Goal: Information Seeking & Learning: Learn about a topic

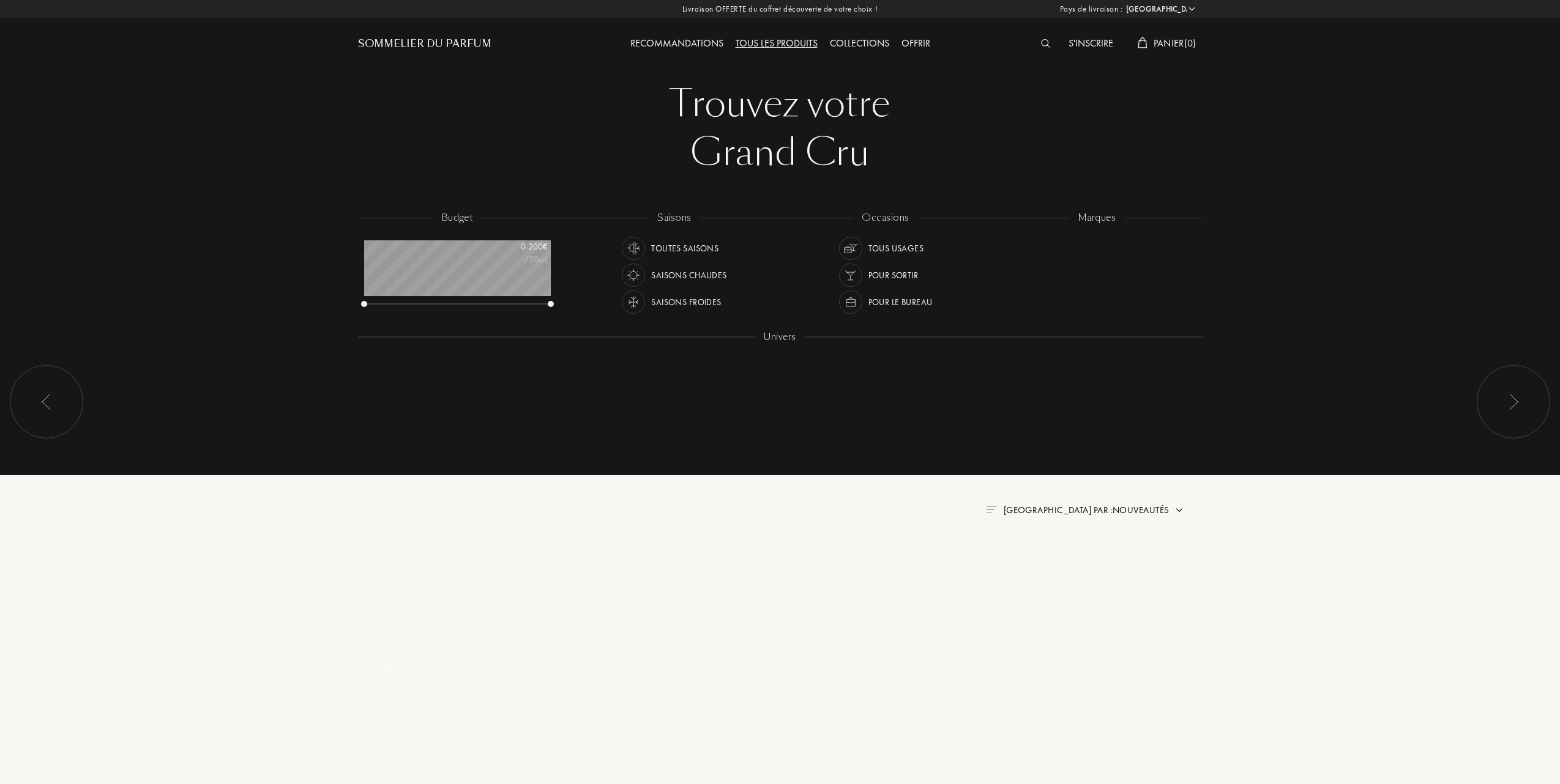
select select "FR"
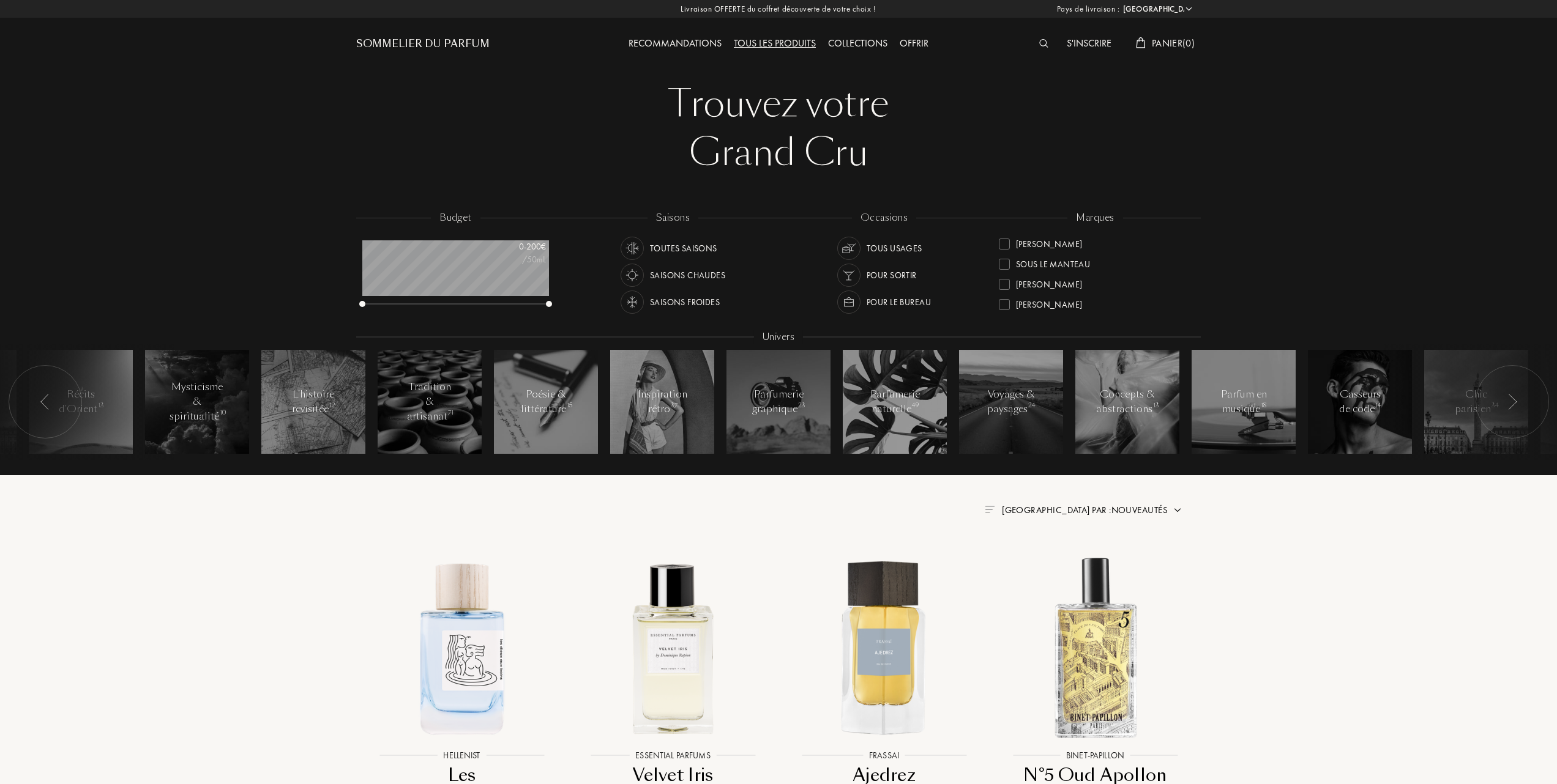
click at [1006, 283] on div at bounding box center [1004, 284] width 11 height 11
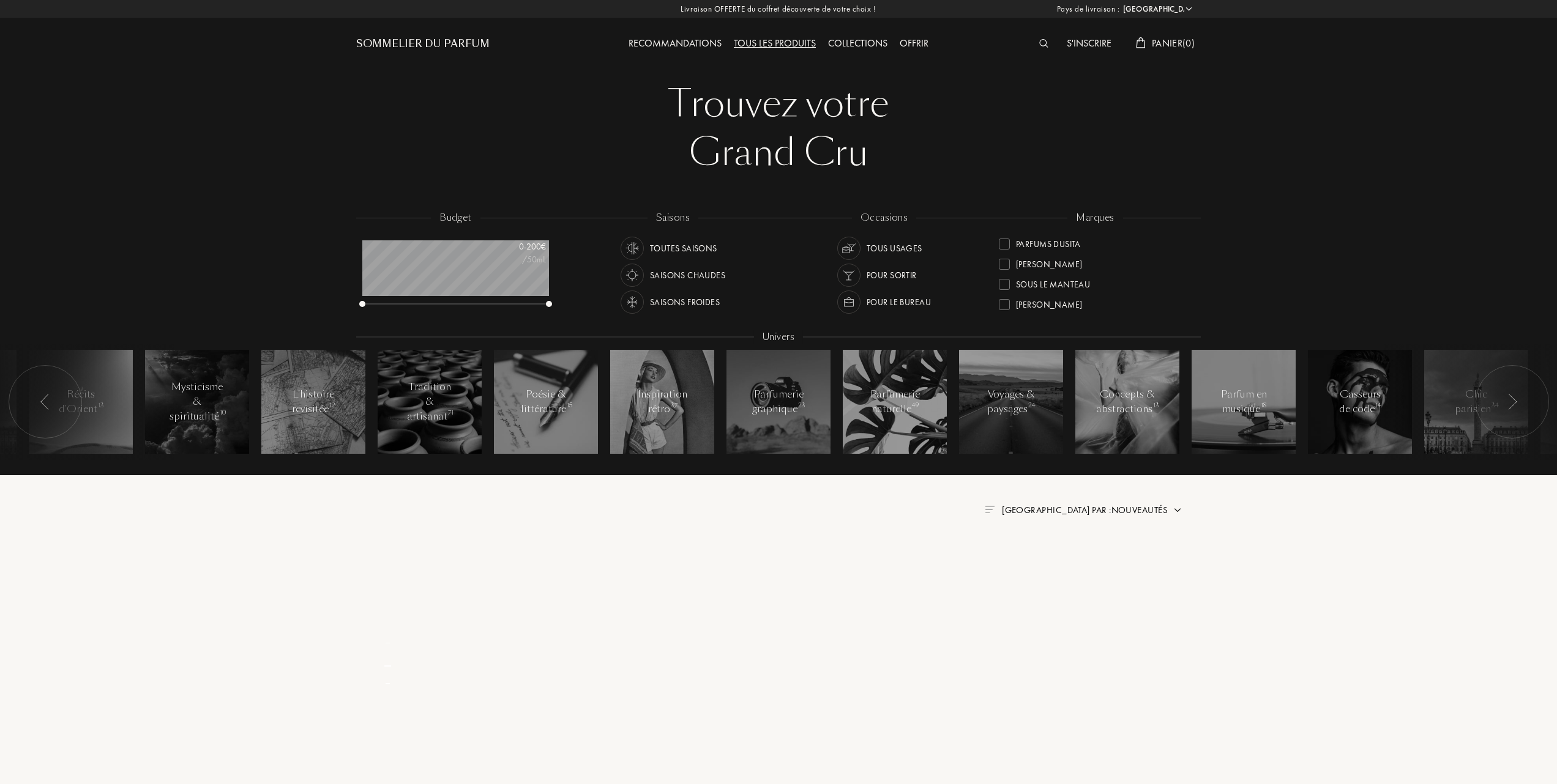
scroll to position [91, 0]
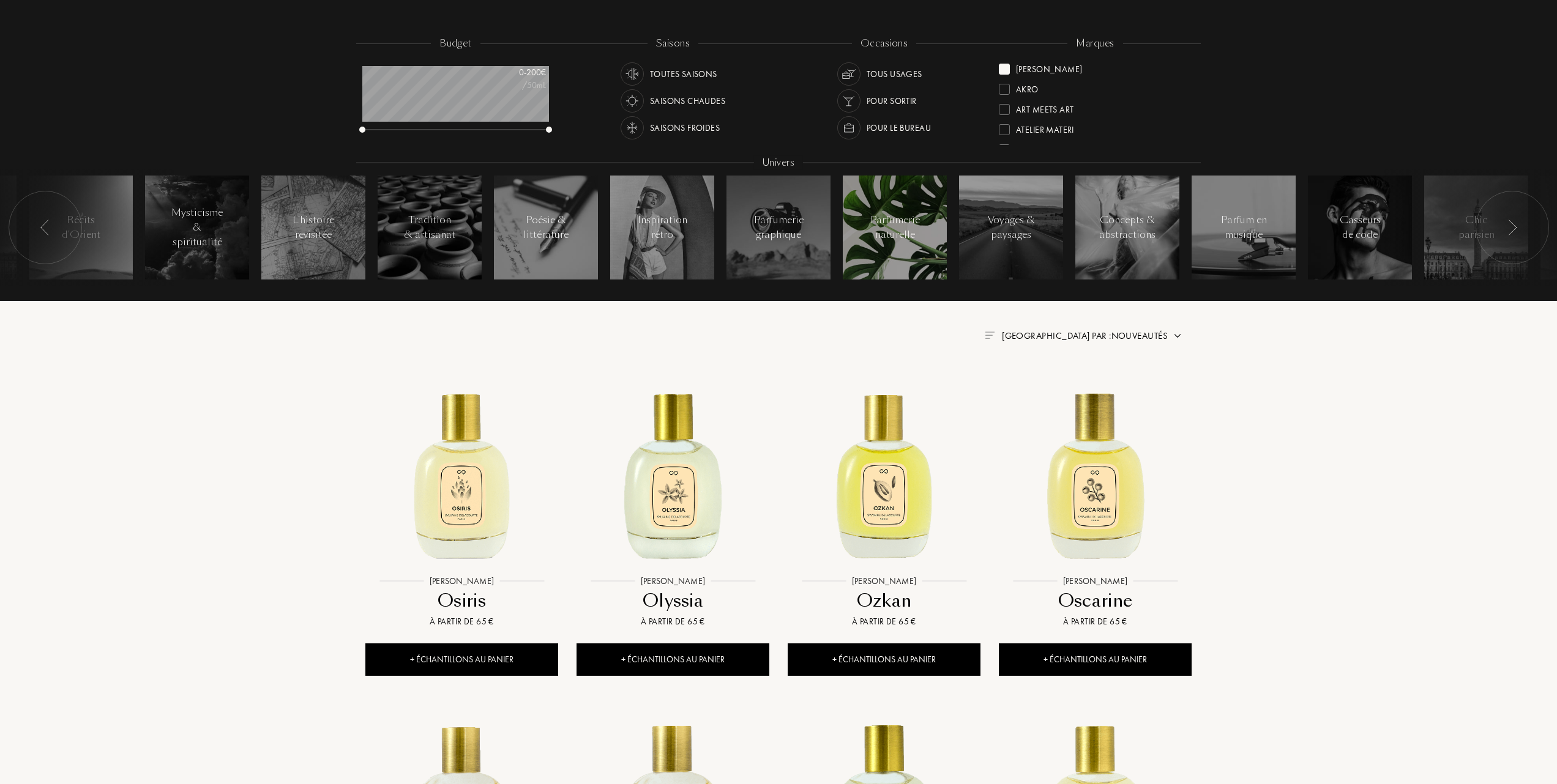
scroll to position [245, 0]
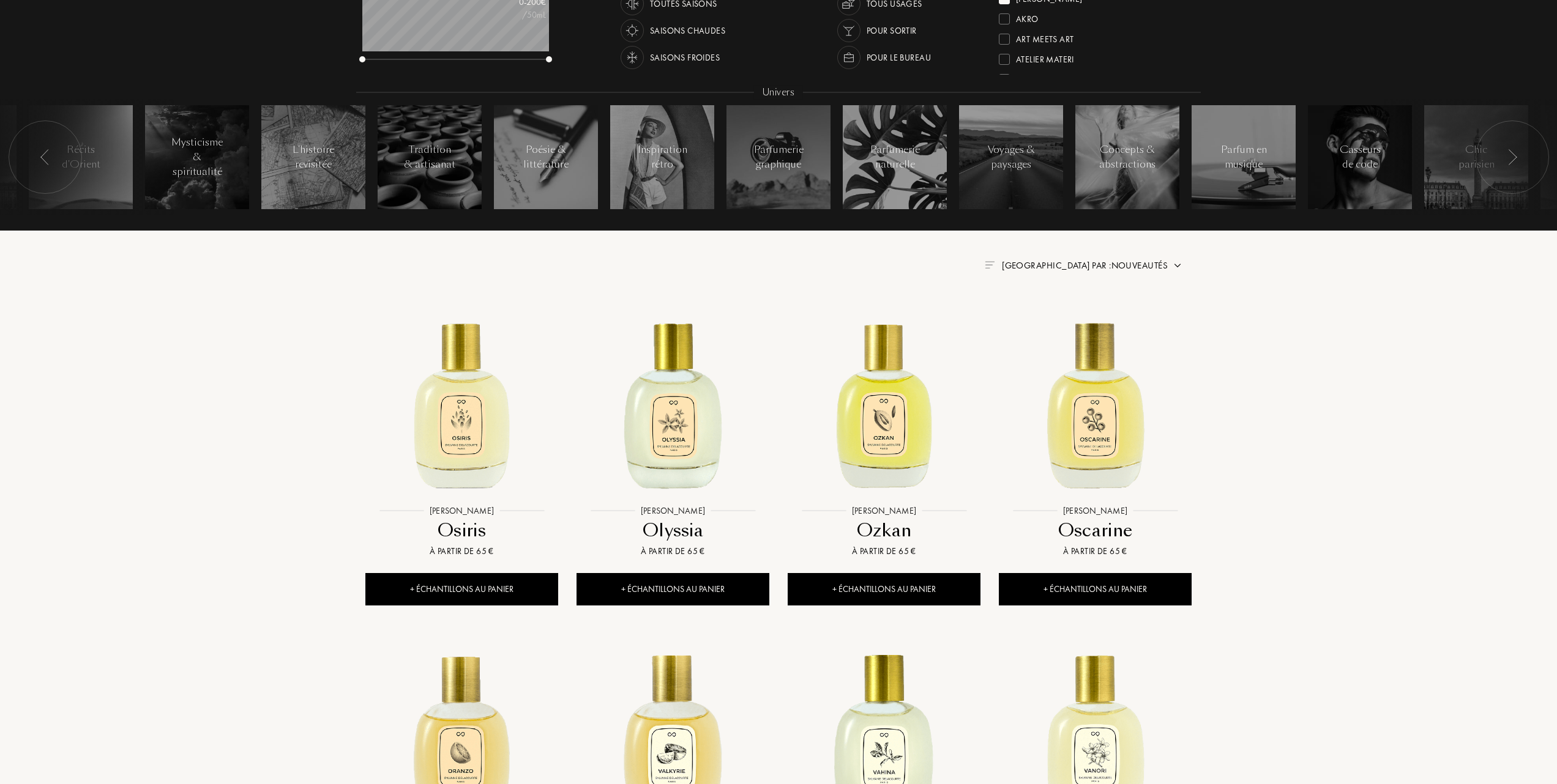
click at [1147, 262] on span "Trier par : Nouveautés" at bounding box center [1085, 265] width 166 height 12
click at [1051, 318] on div at bounding box center [1055, 318] width 8 height 8
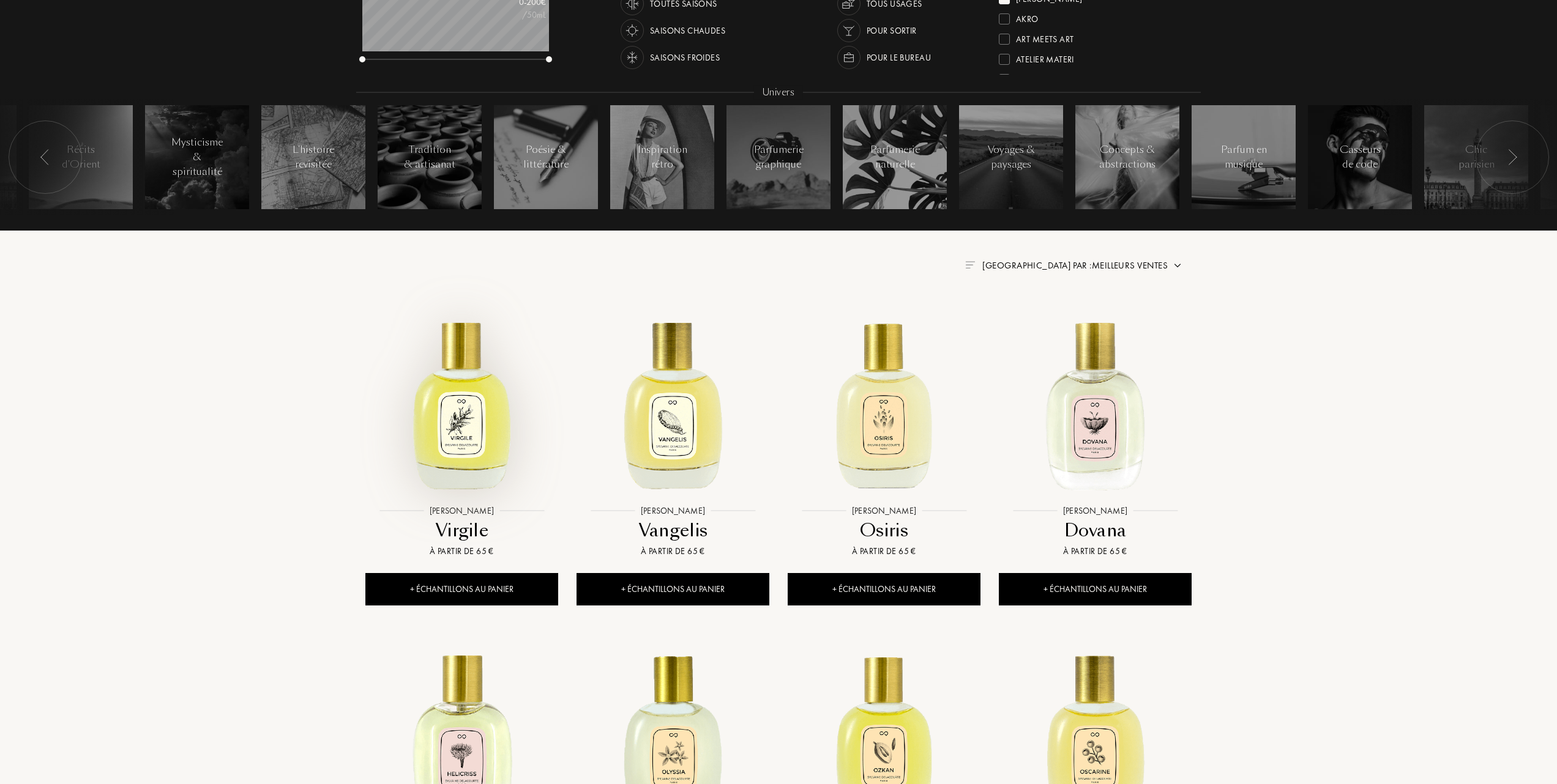
click at [456, 421] on img at bounding box center [461, 403] width 190 height 190
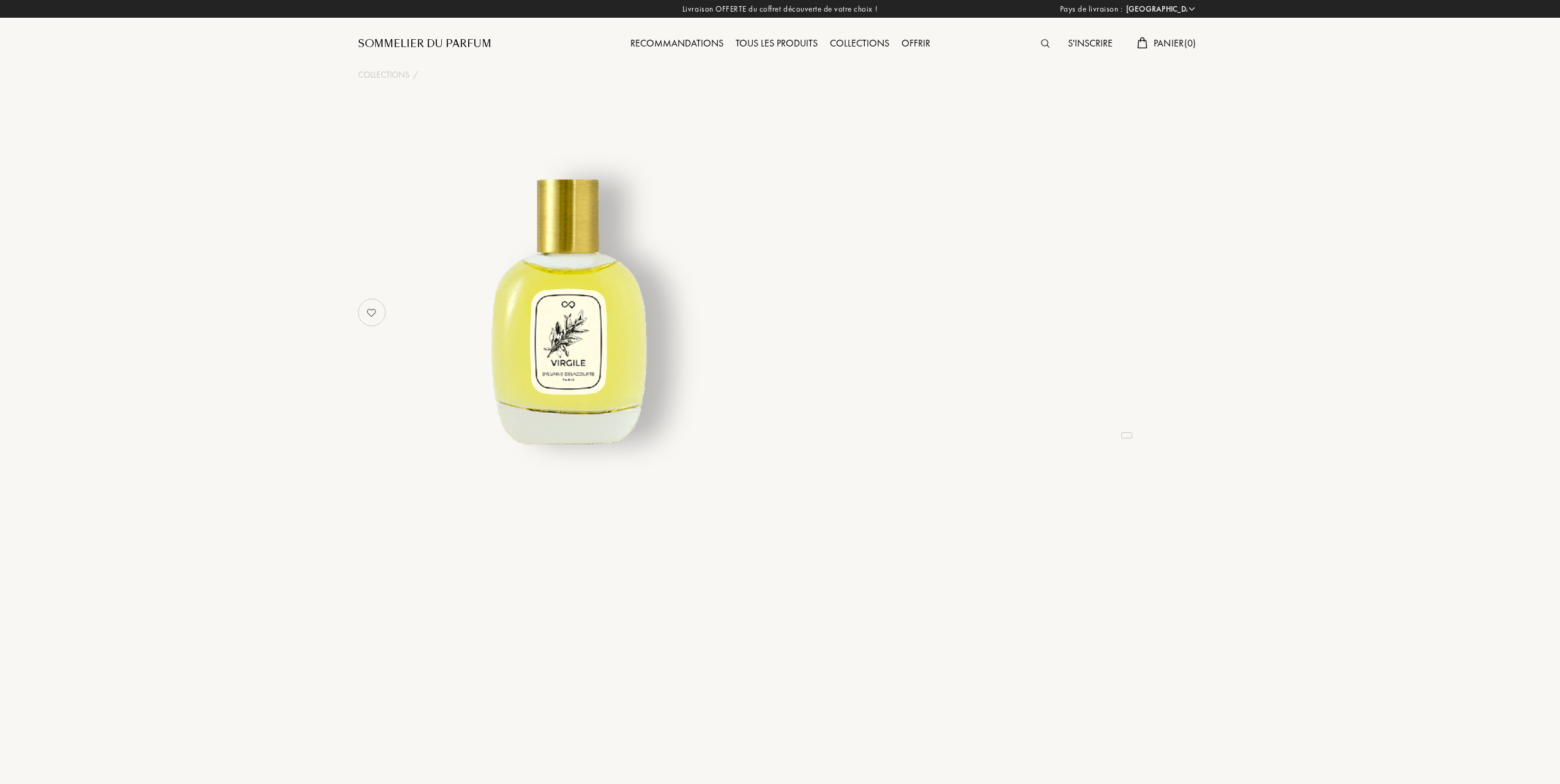
select select "FR"
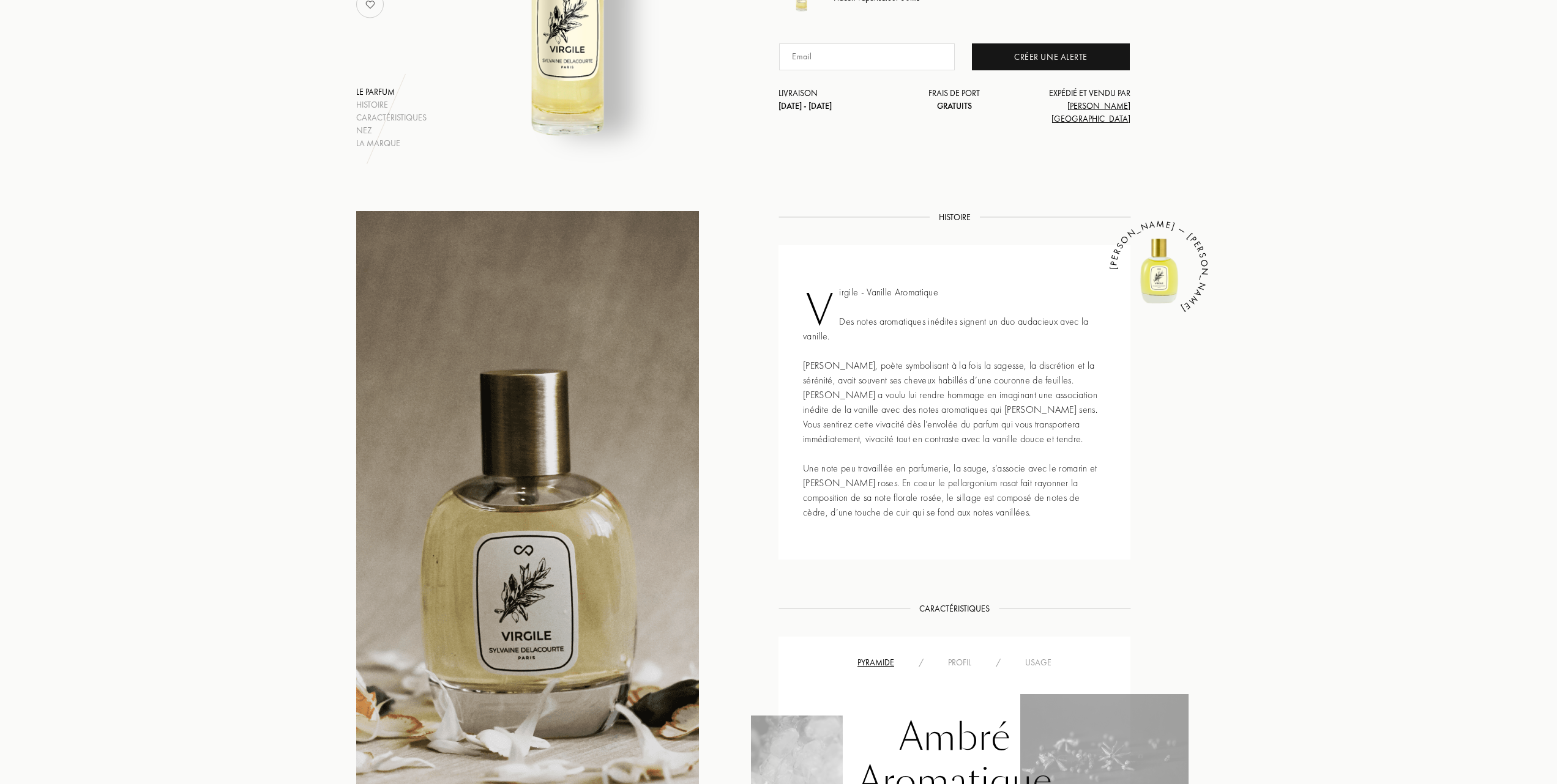
scroll to position [163, 0]
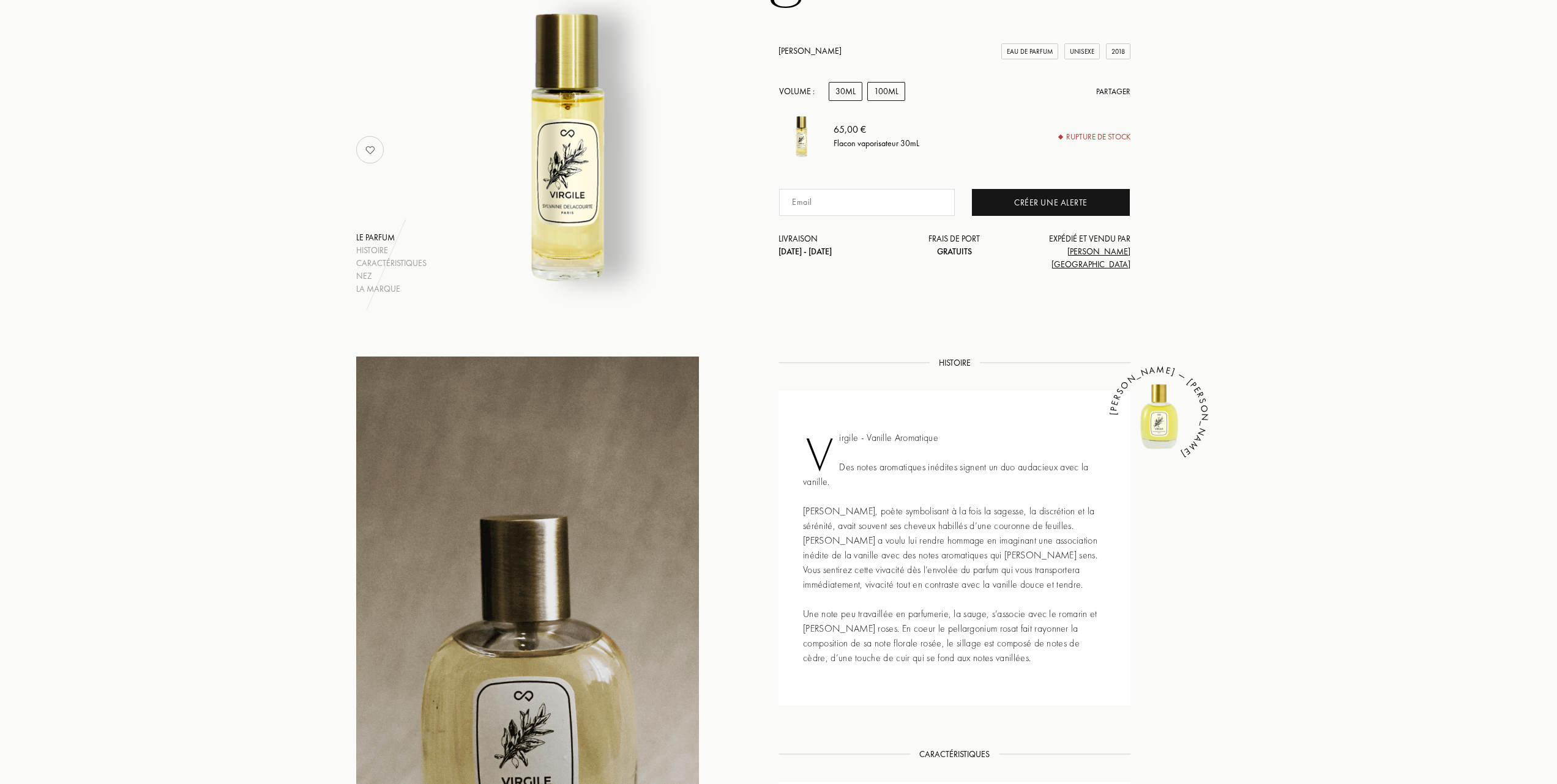
click at [895, 99] on div "100mL" at bounding box center [886, 91] width 38 height 19
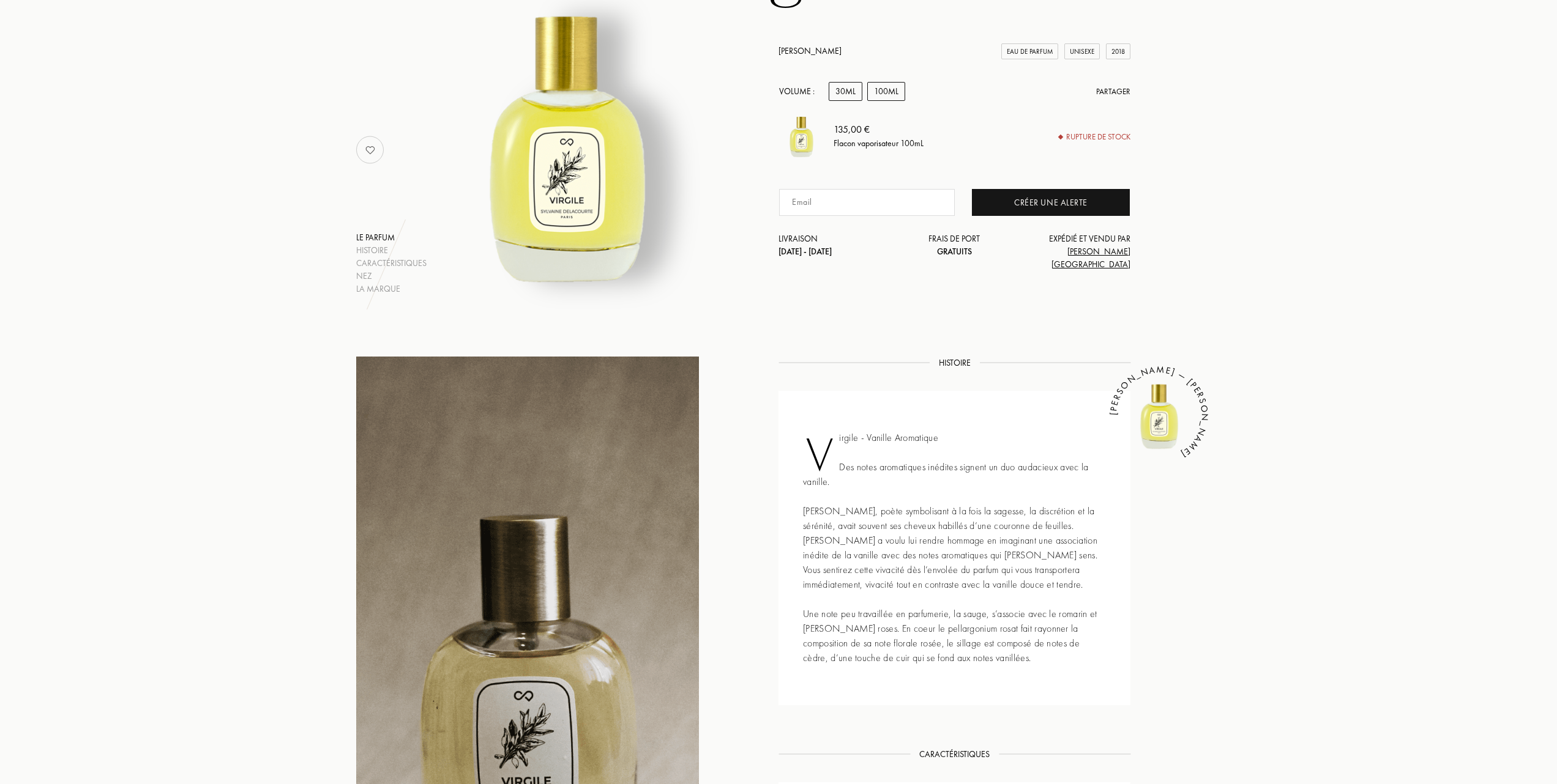
click at [850, 99] on div "30mL" at bounding box center [846, 91] width 34 height 19
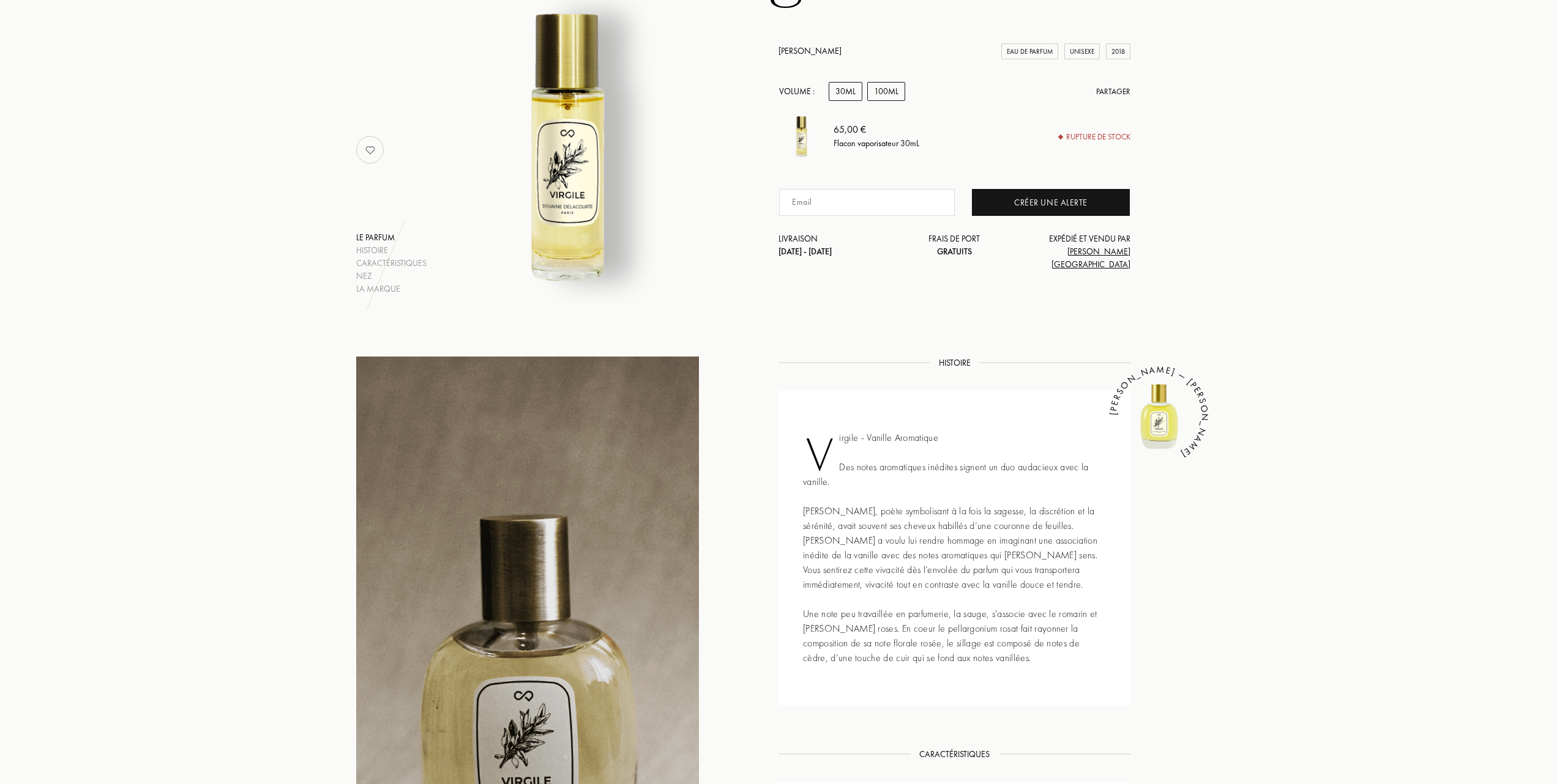
click at [885, 97] on div "100mL" at bounding box center [886, 91] width 38 height 19
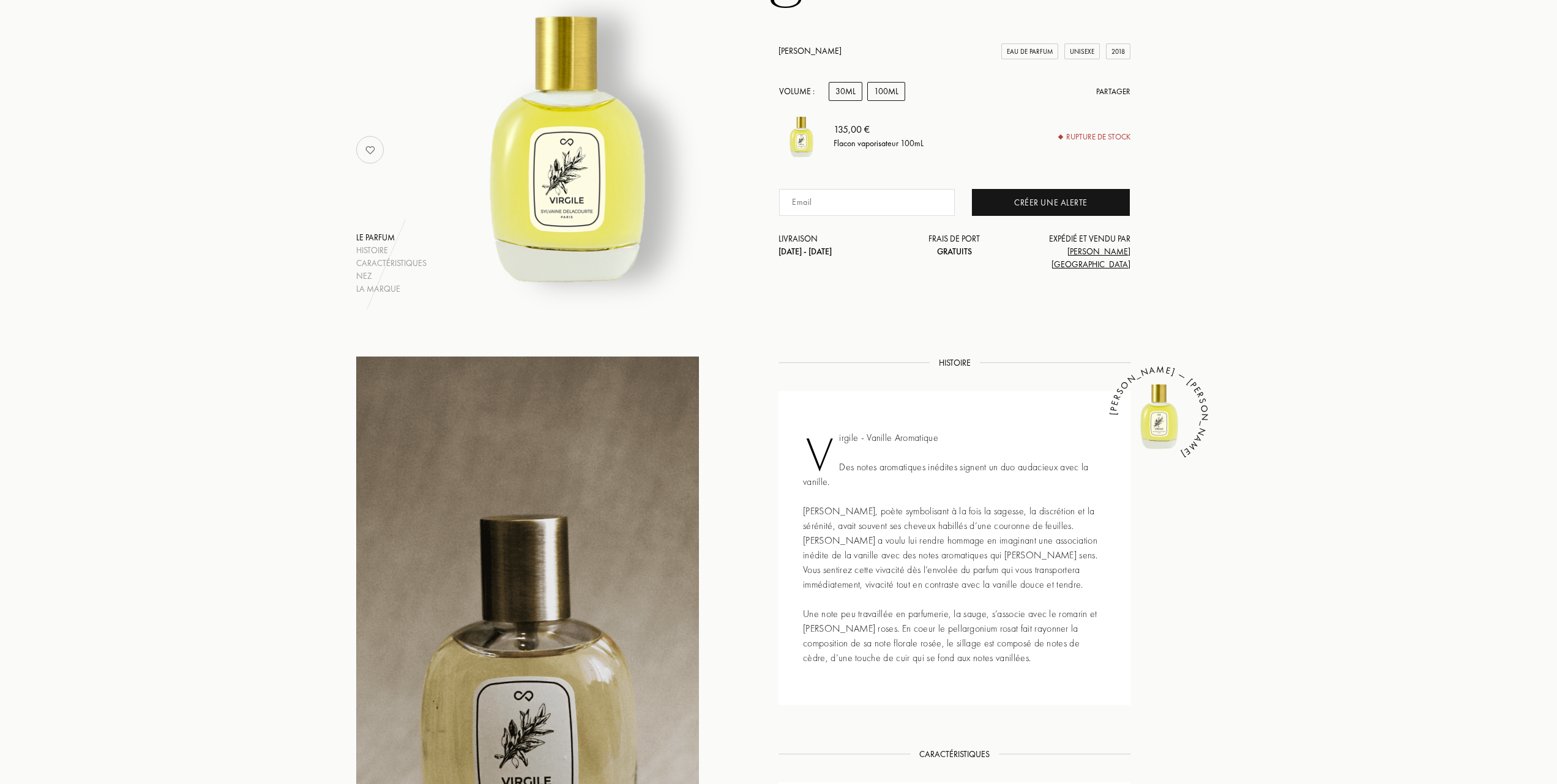
click at [856, 99] on div "30mL" at bounding box center [846, 91] width 34 height 19
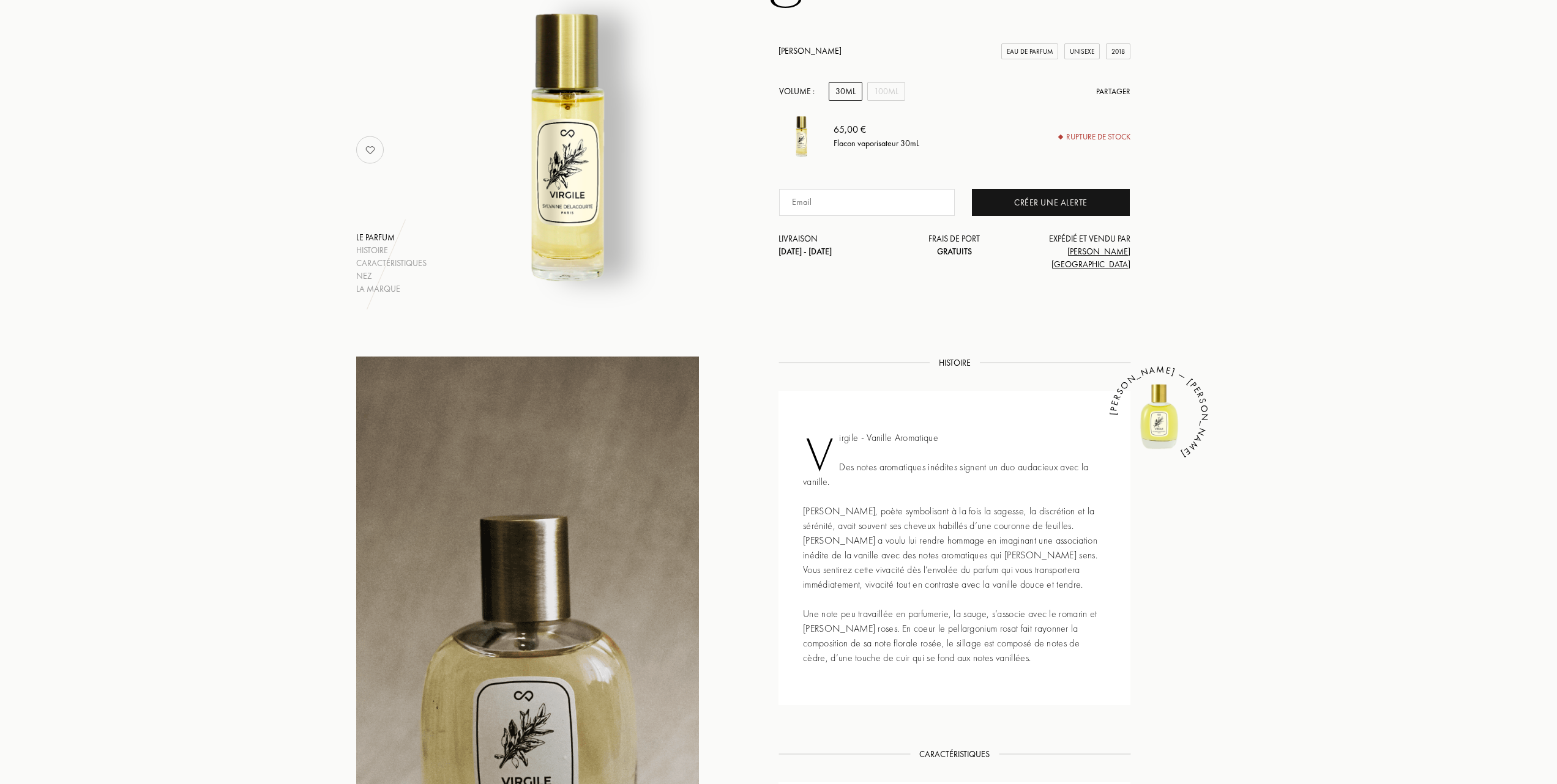
scroll to position [0, 0]
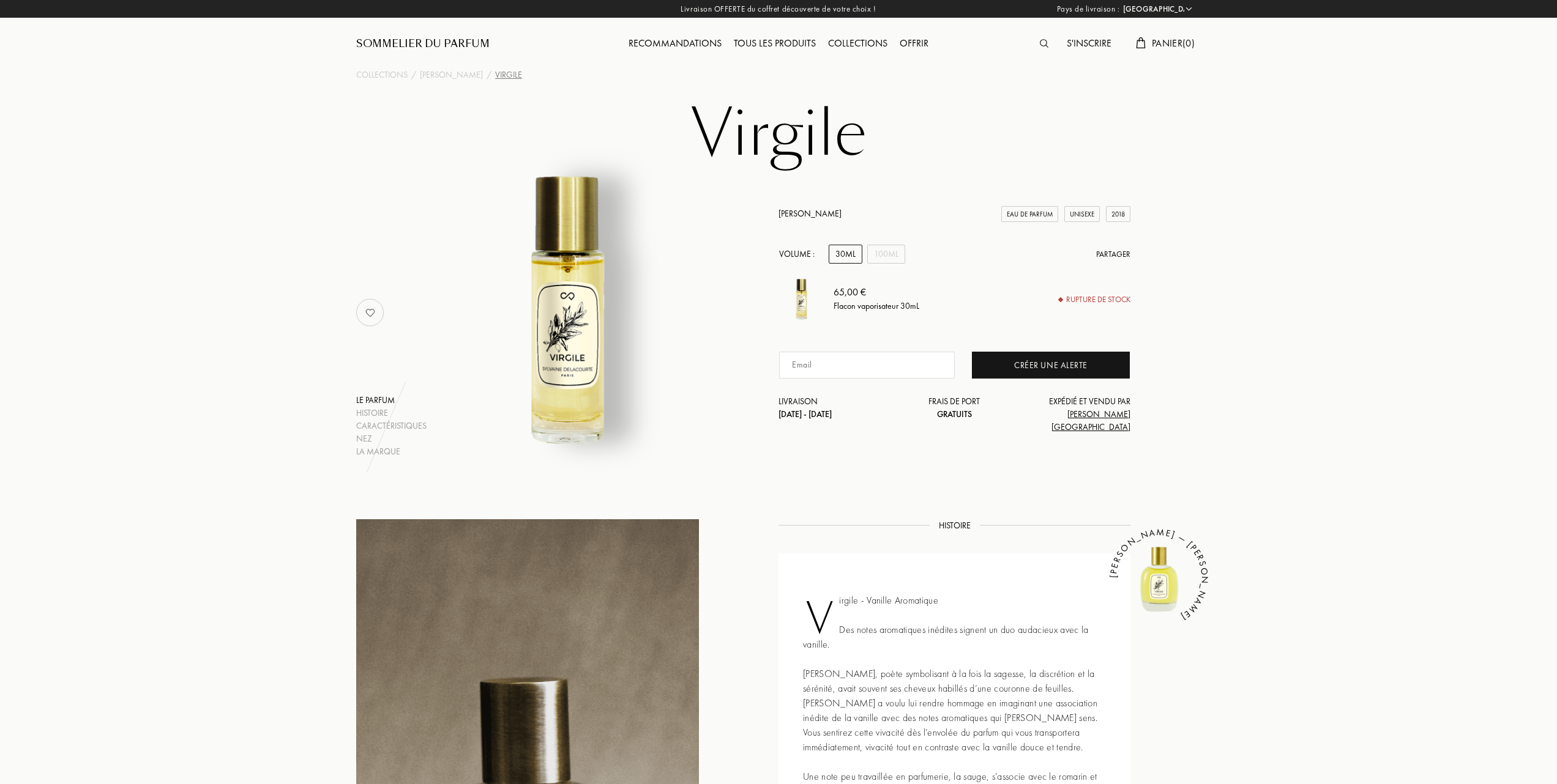
click at [444, 42] on div "Sommelier du Parfum" at bounding box center [423, 44] width 133 height 15
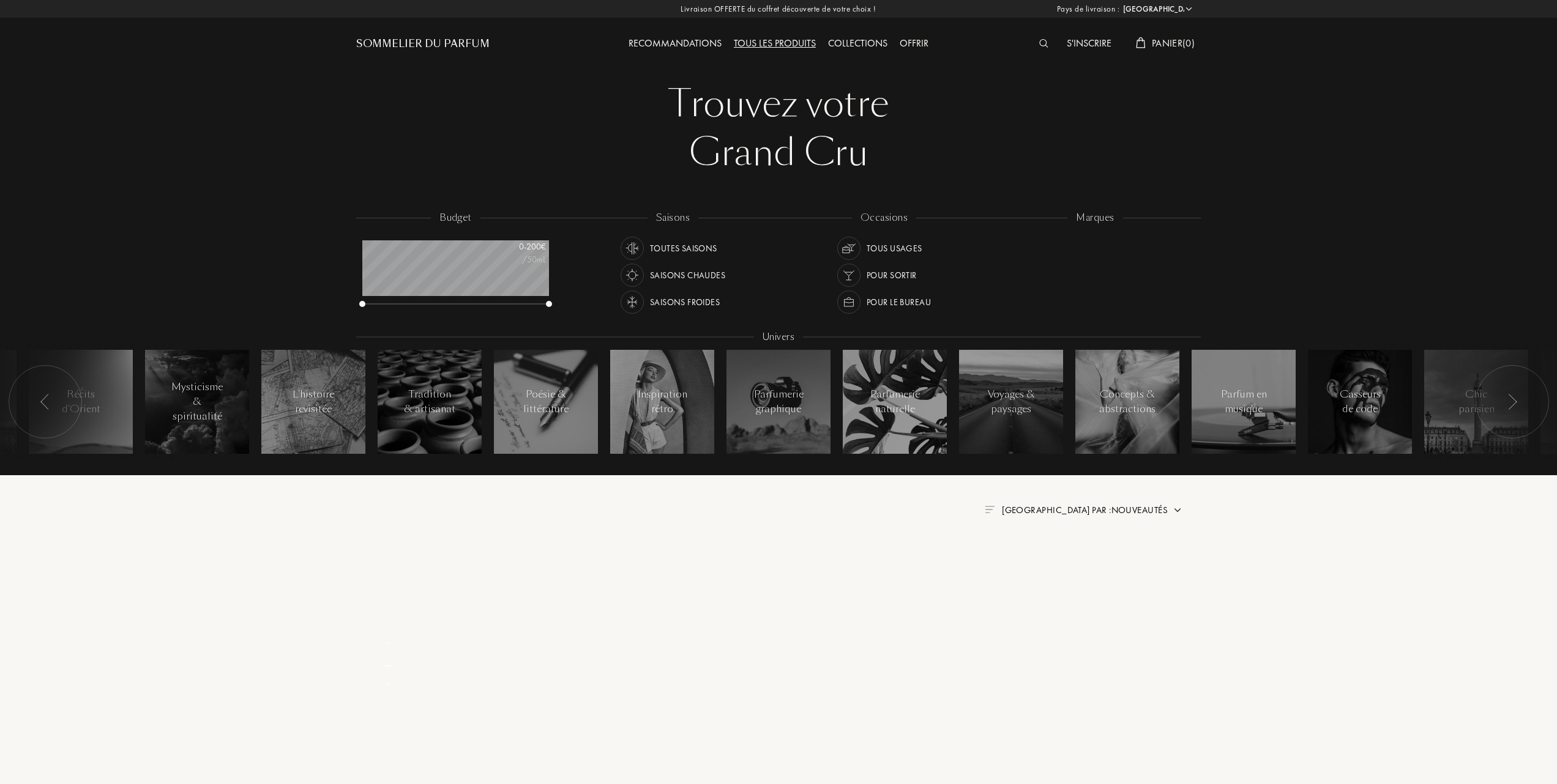
select select "FR"
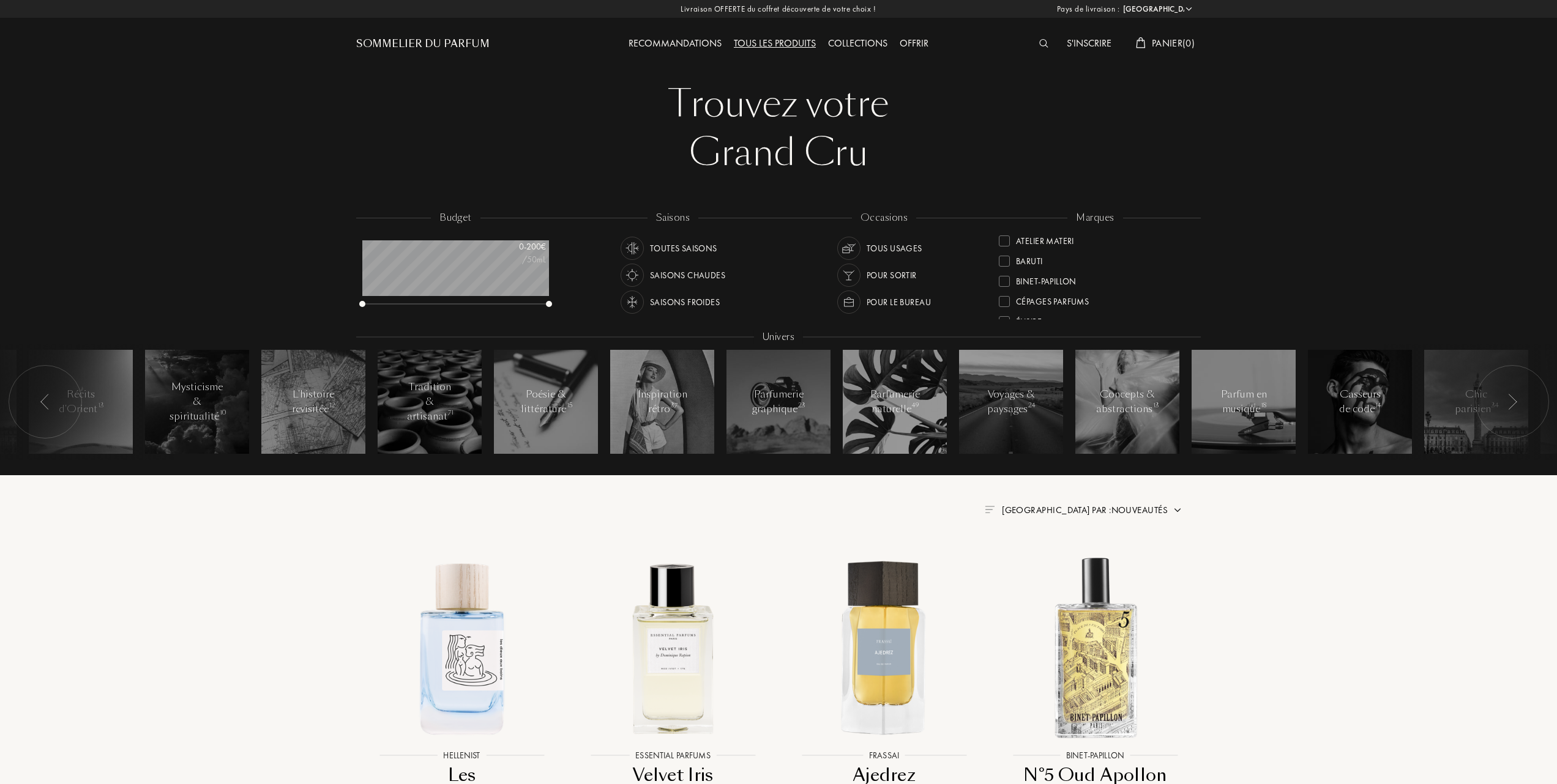
scroll to position [81, 0]
click at [1001, 297] on div "Essential Parfums" at bounding box center [1046, 301] width 95 height 17
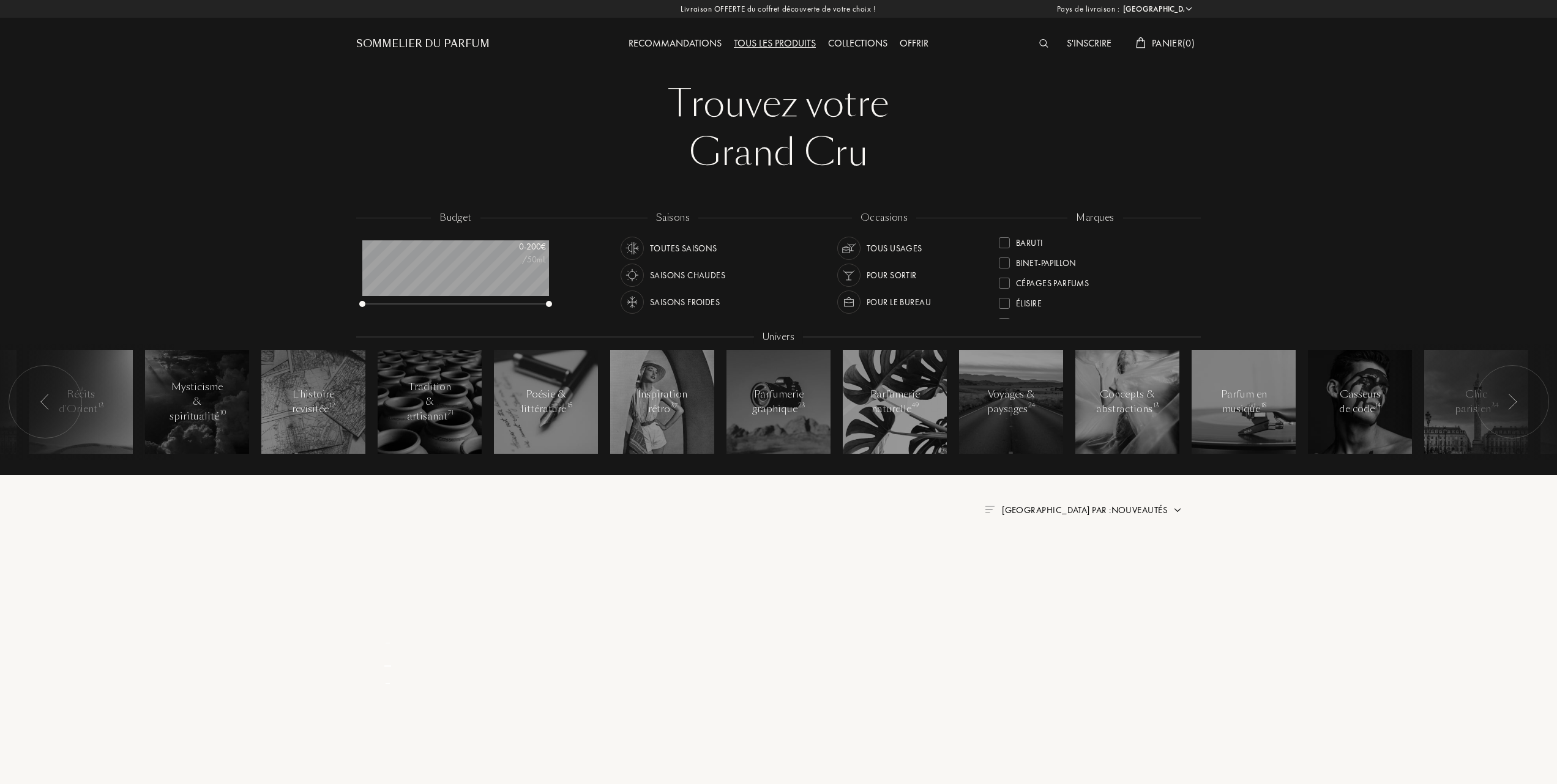
scroll to position [0, 0]
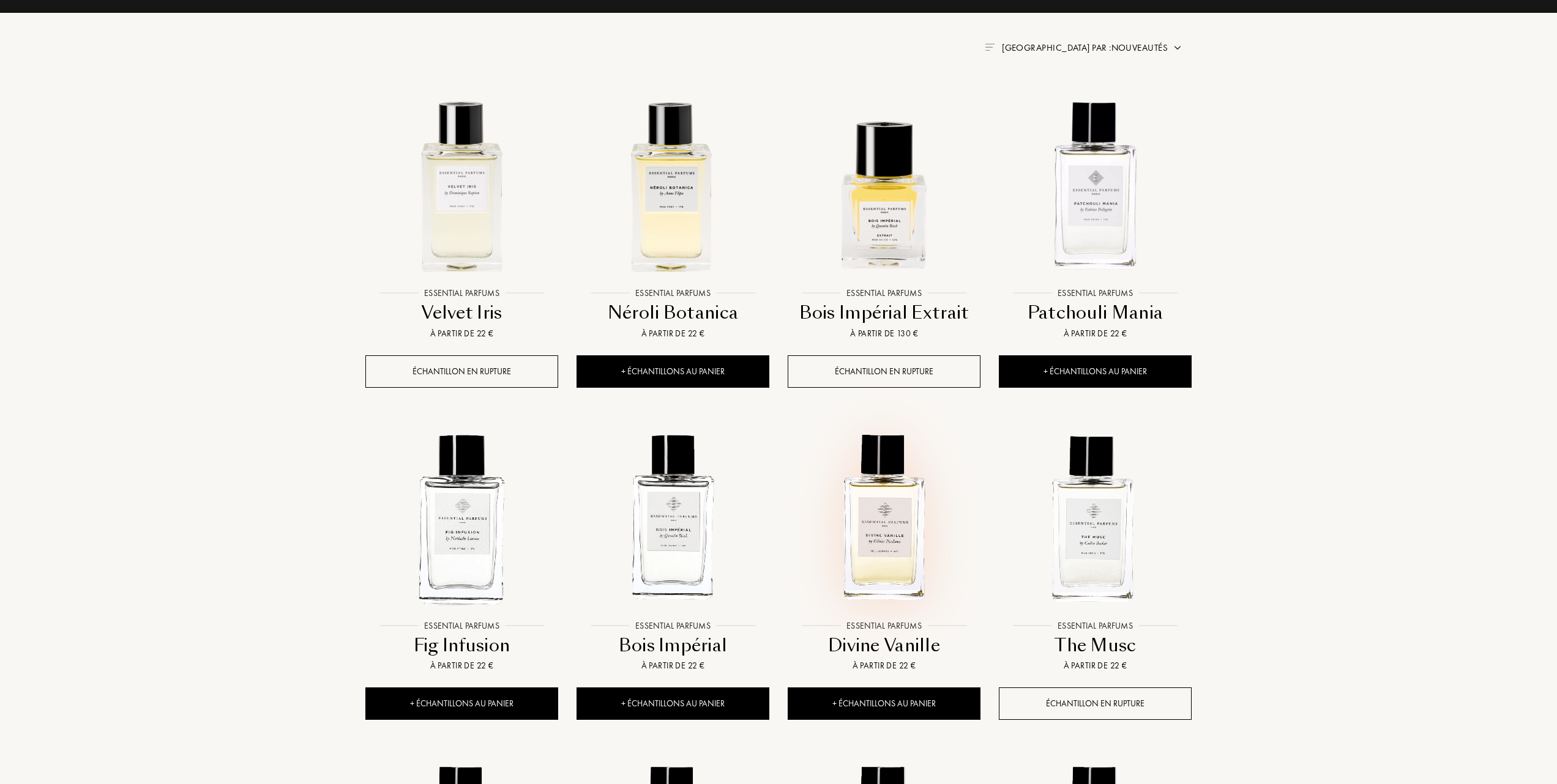
scroll to position [490, 0]
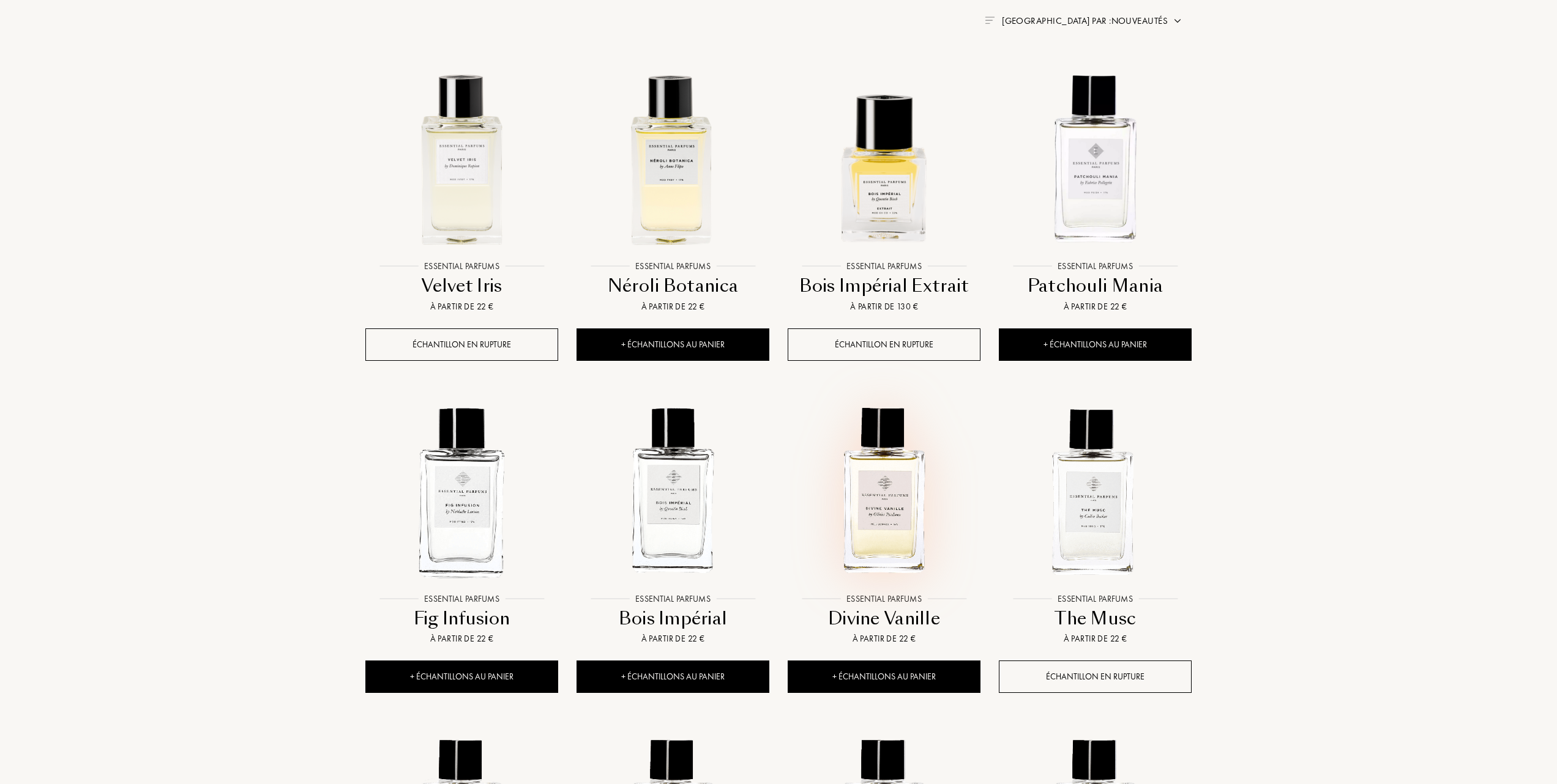
click at [880, 488] on img at bounding box center [884, 490] width 190 height 190
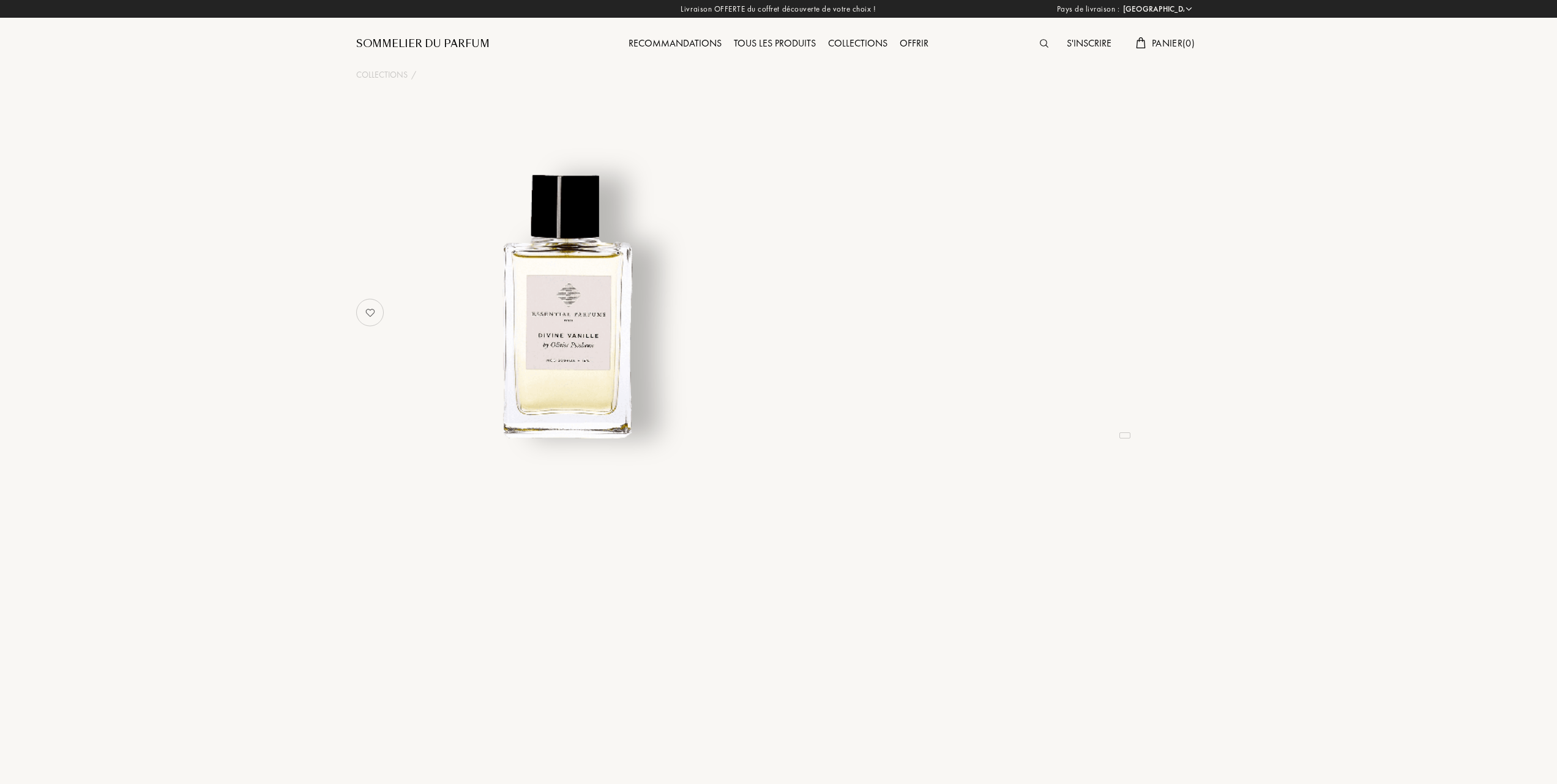
select select "FR"
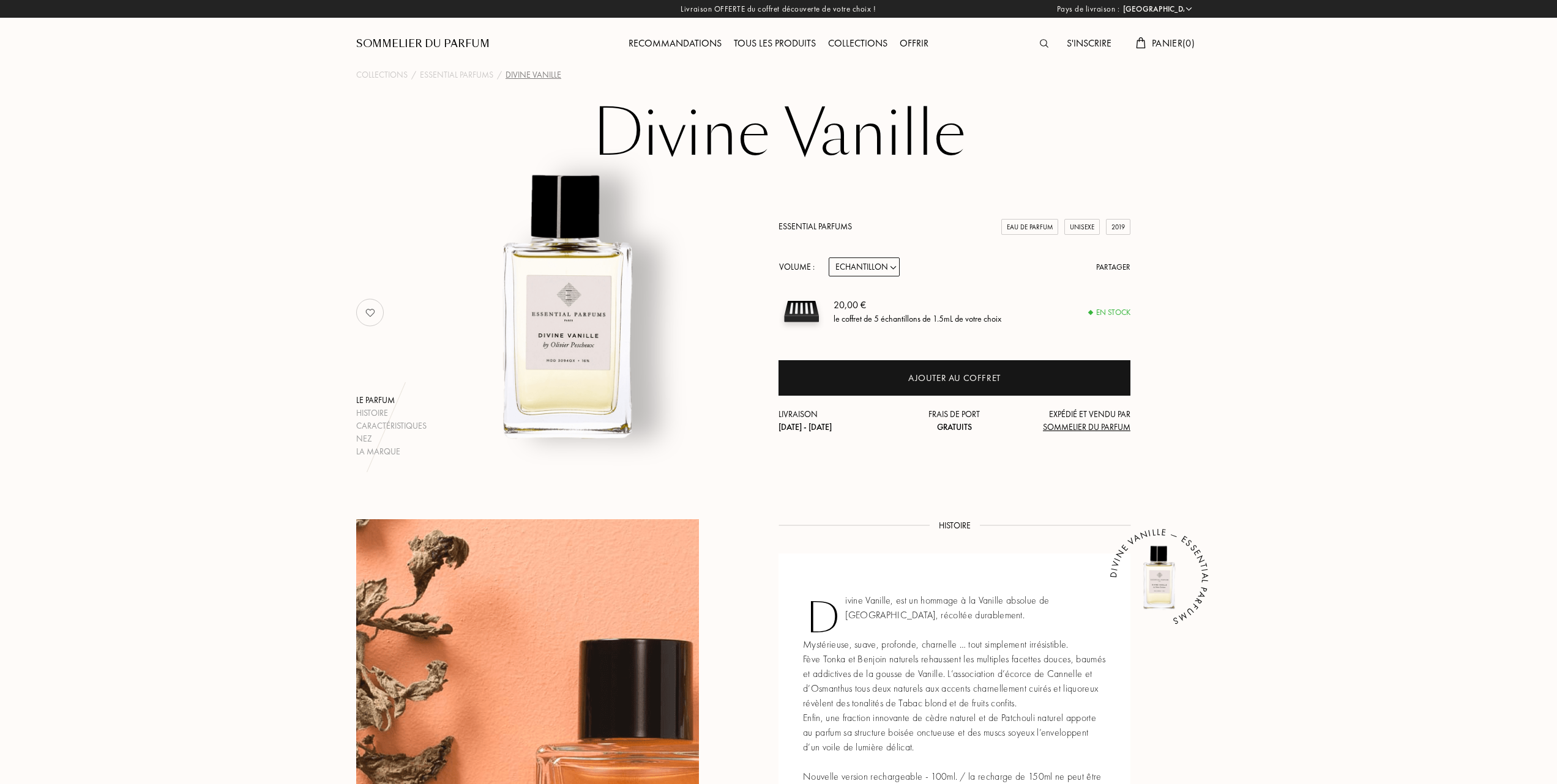
click at [896, 267] on select "Echantillon 10mL 100mL 150mL" at bounding box center [864, 267] width 71 height 19
select select "1"
click at [829, 258] on select "Echantillon 10mL 100mL 150mL" at bounding box center [864, 267] width 71 height 19
select select "1"
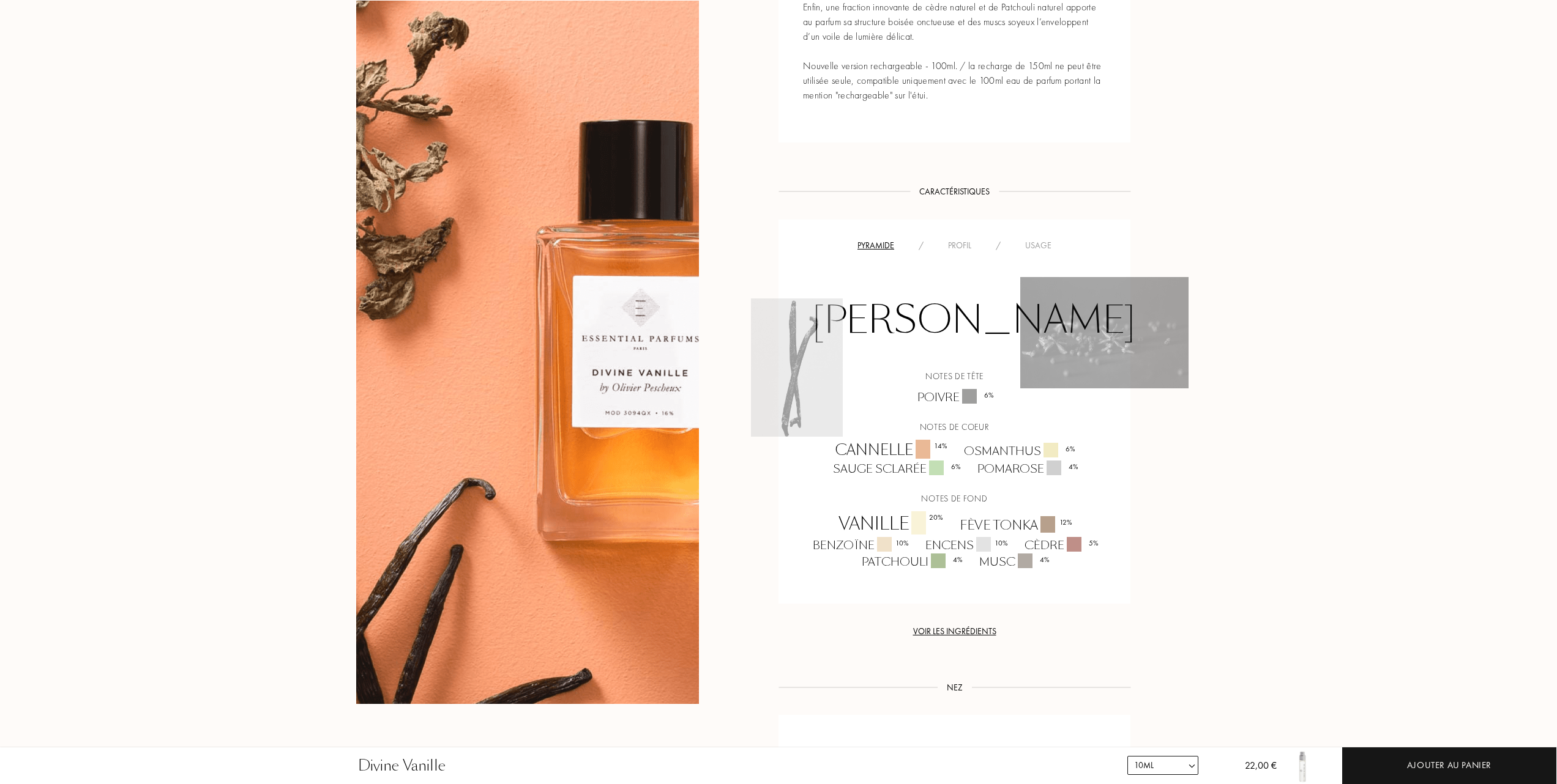
scroll to position [734, 0]
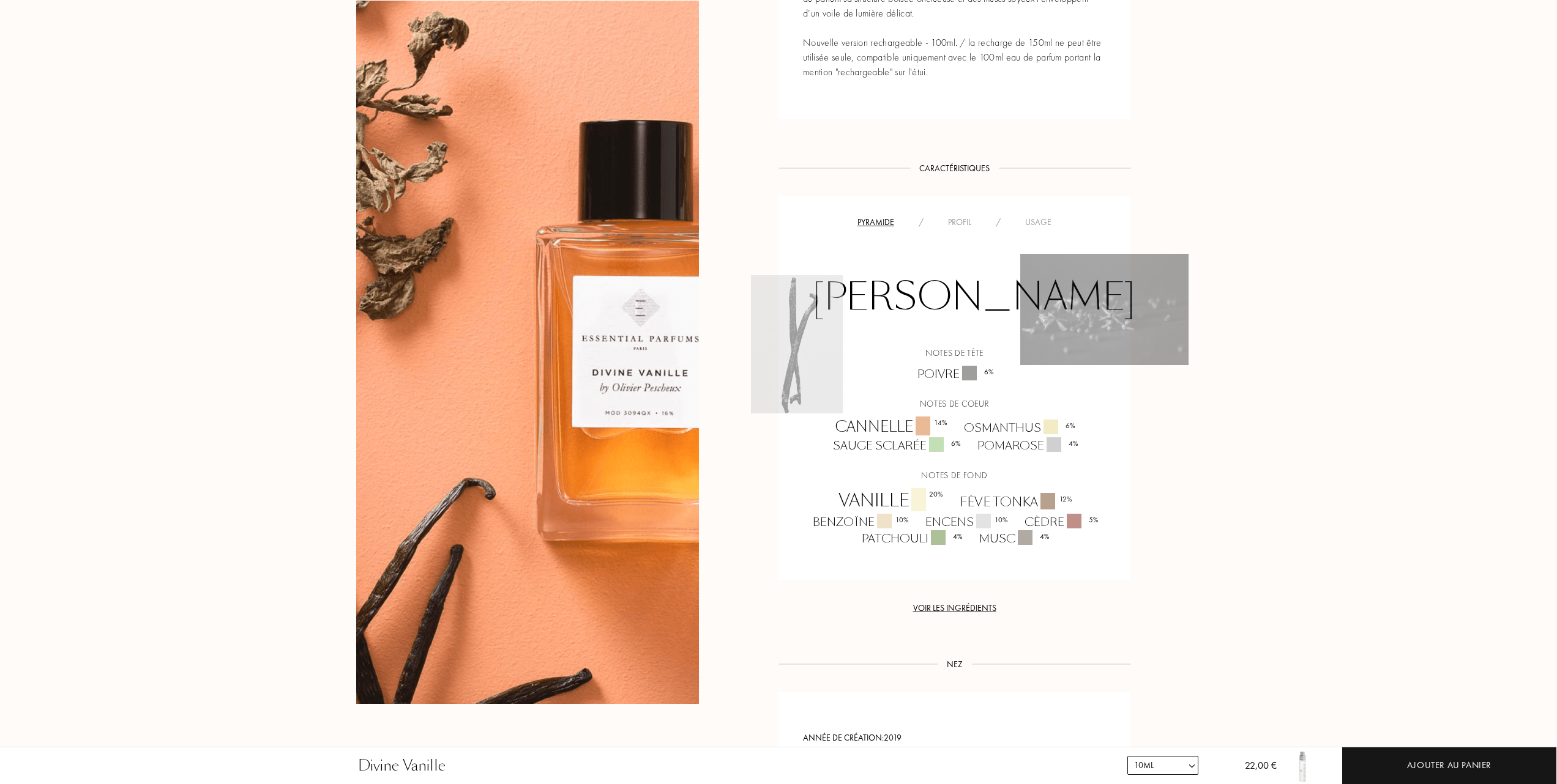
click at [965, 221] on div "Profil" at bounding box center [960, 222] width 48 height 13
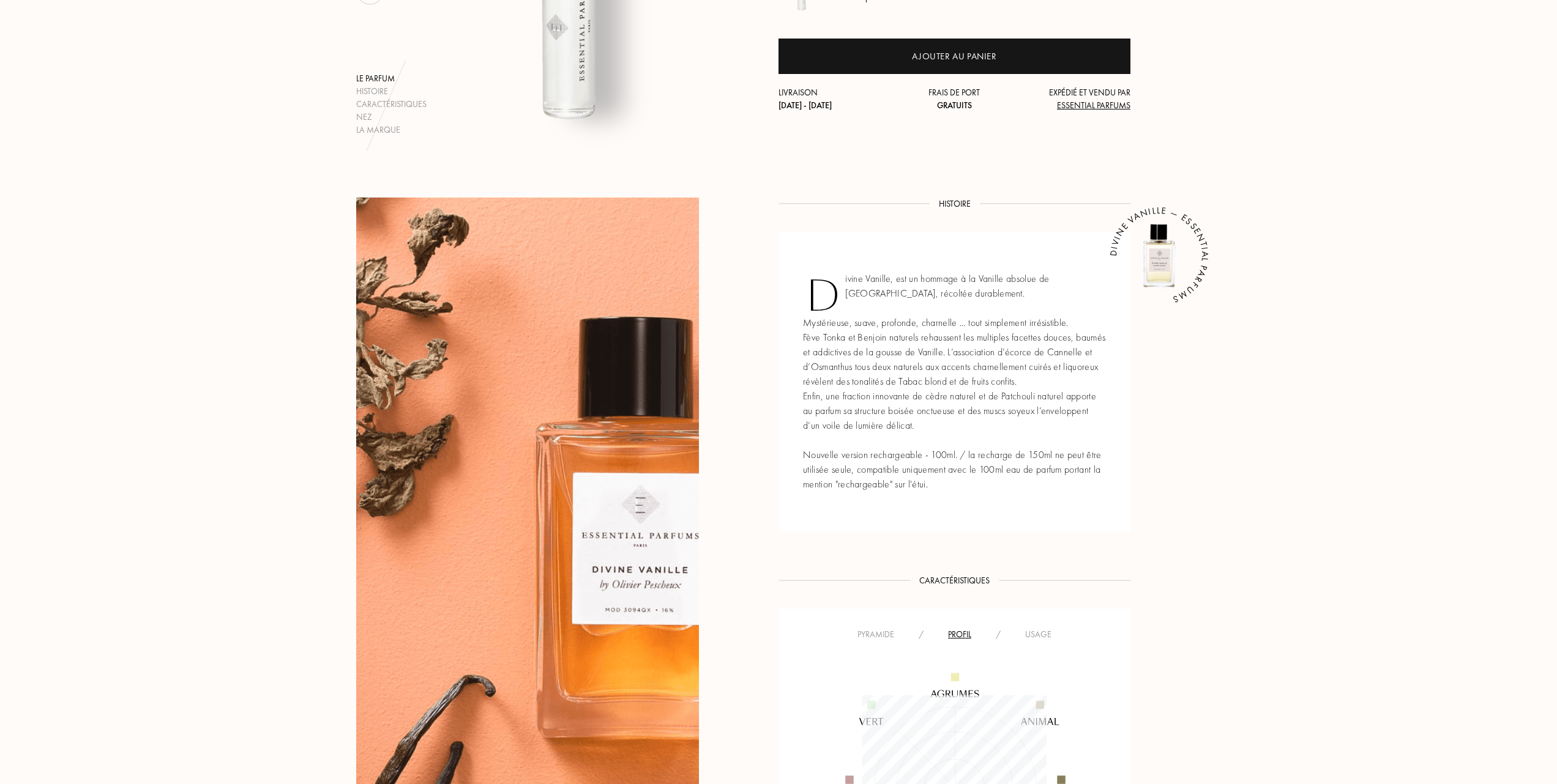
scroll to position [326, 0]
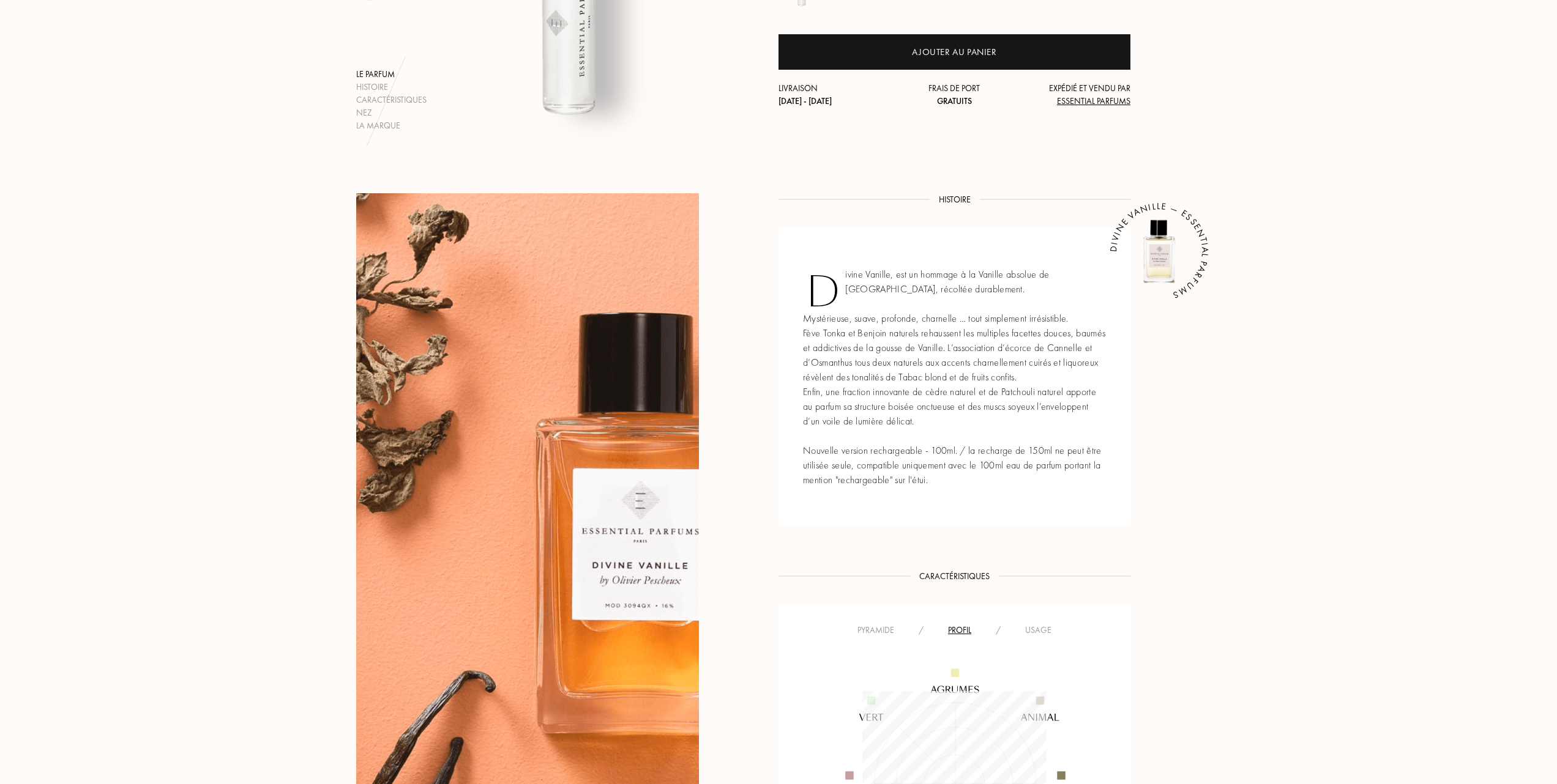
click at [874, 629] on div "Pyramide" at bounding box center [876, 631] width 61 height 13
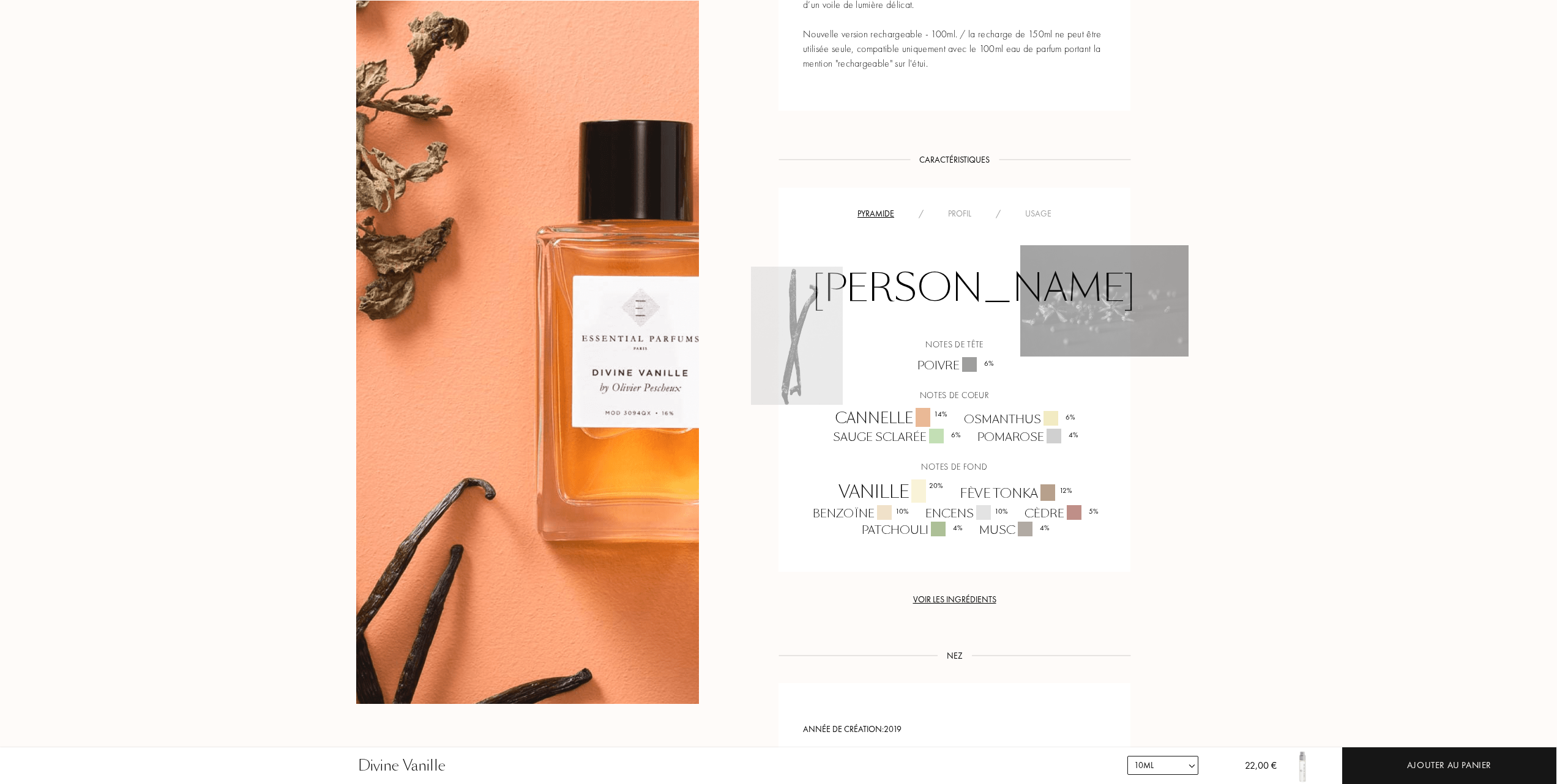
scroll to position [652, 0]
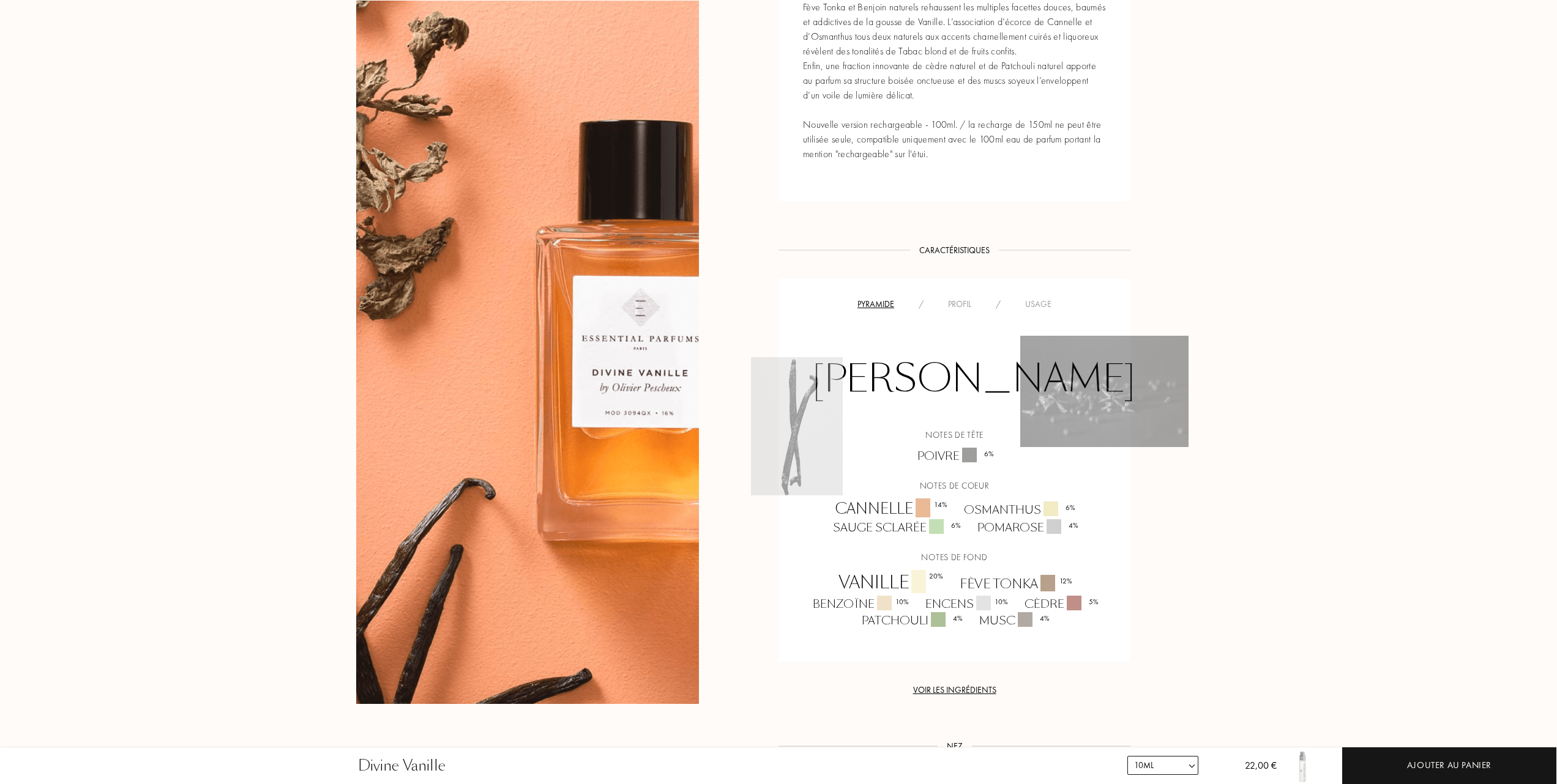
click at [1034, 304] on div "Usage" at bounding box center [1038, 304] width 51 height 13
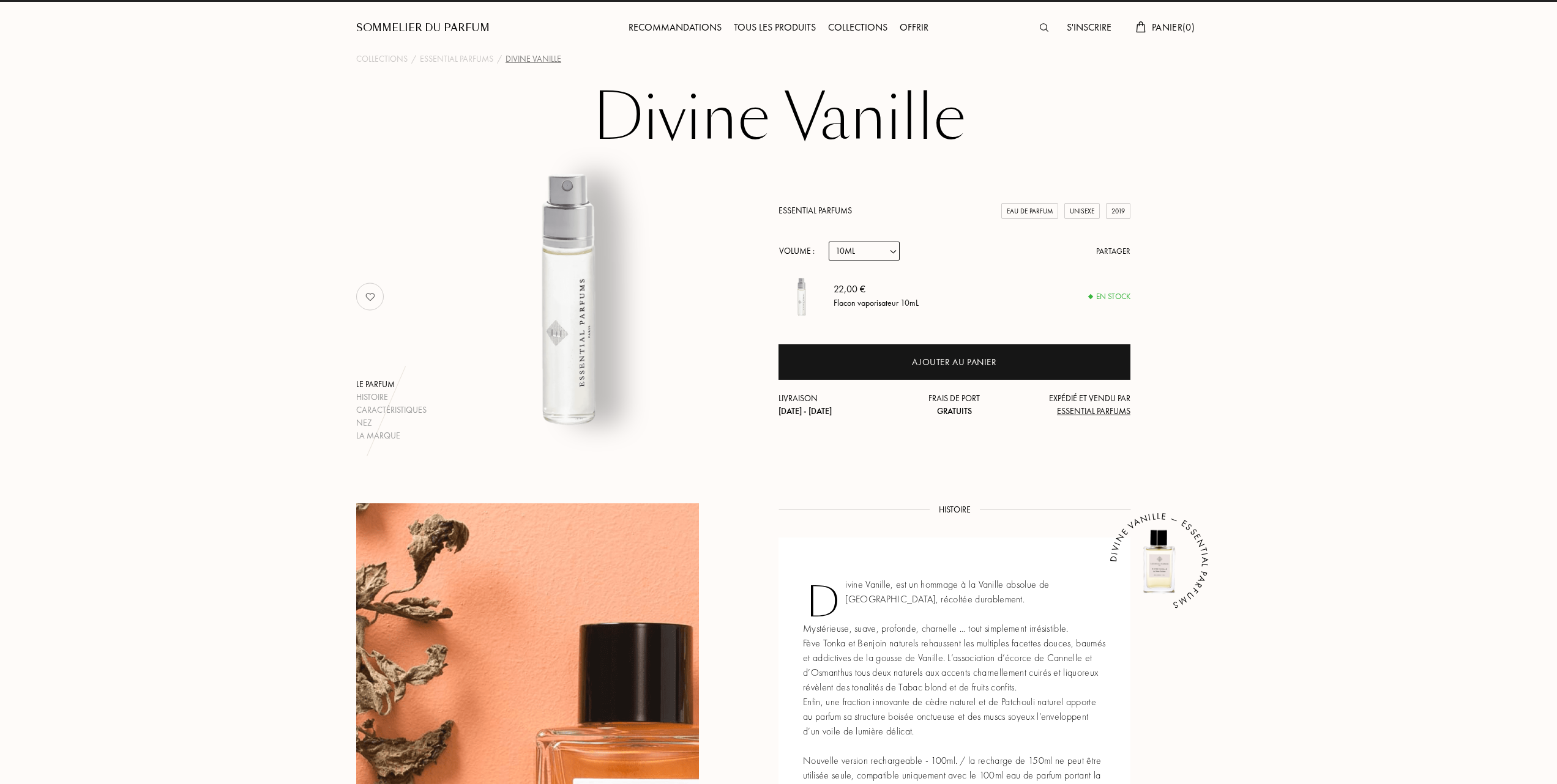
scroll to position [0, 0]
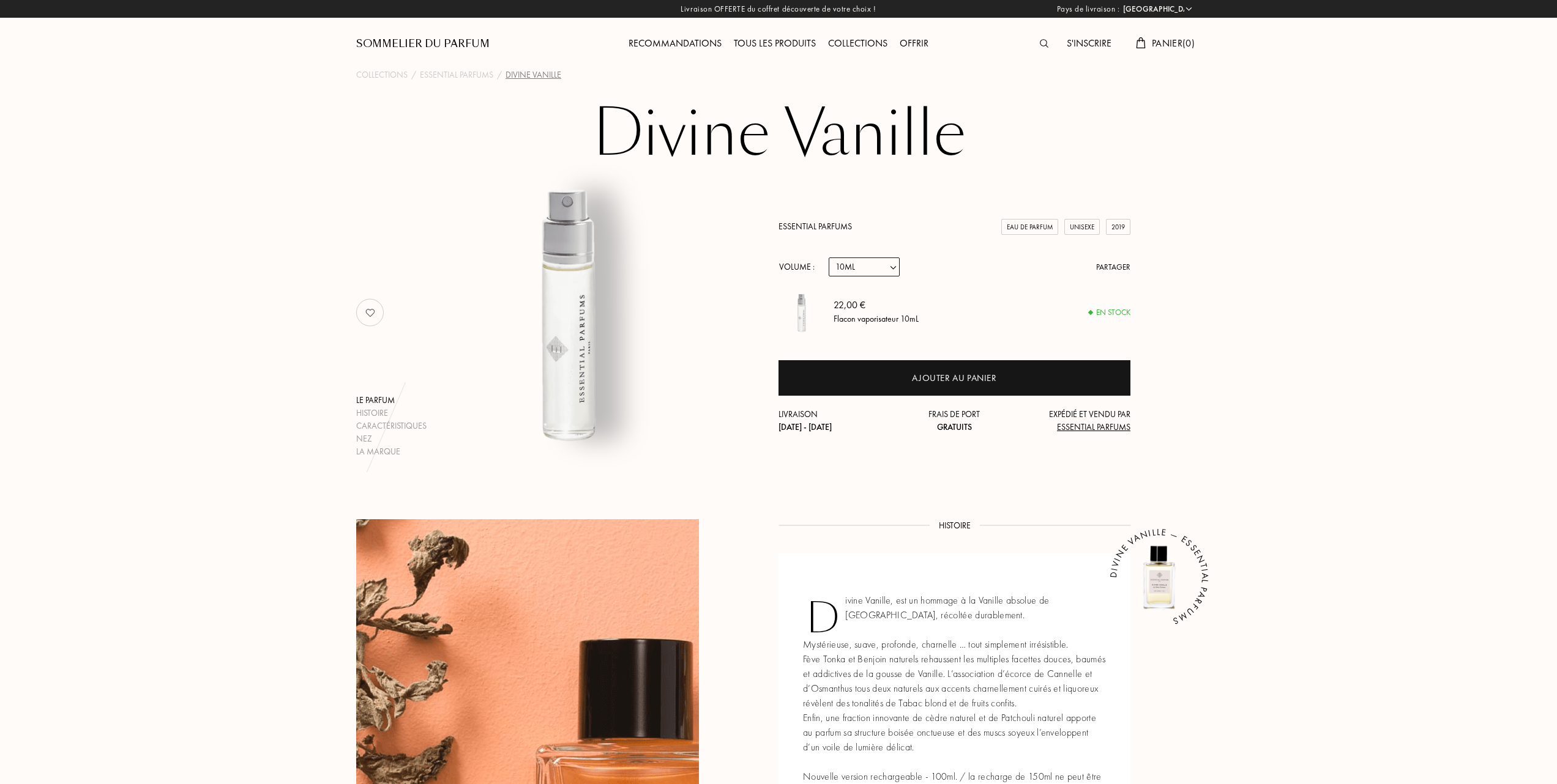
click at [810, 223] on link "Essential Parfums" at bounding box center [815, 226] width 73 height 11
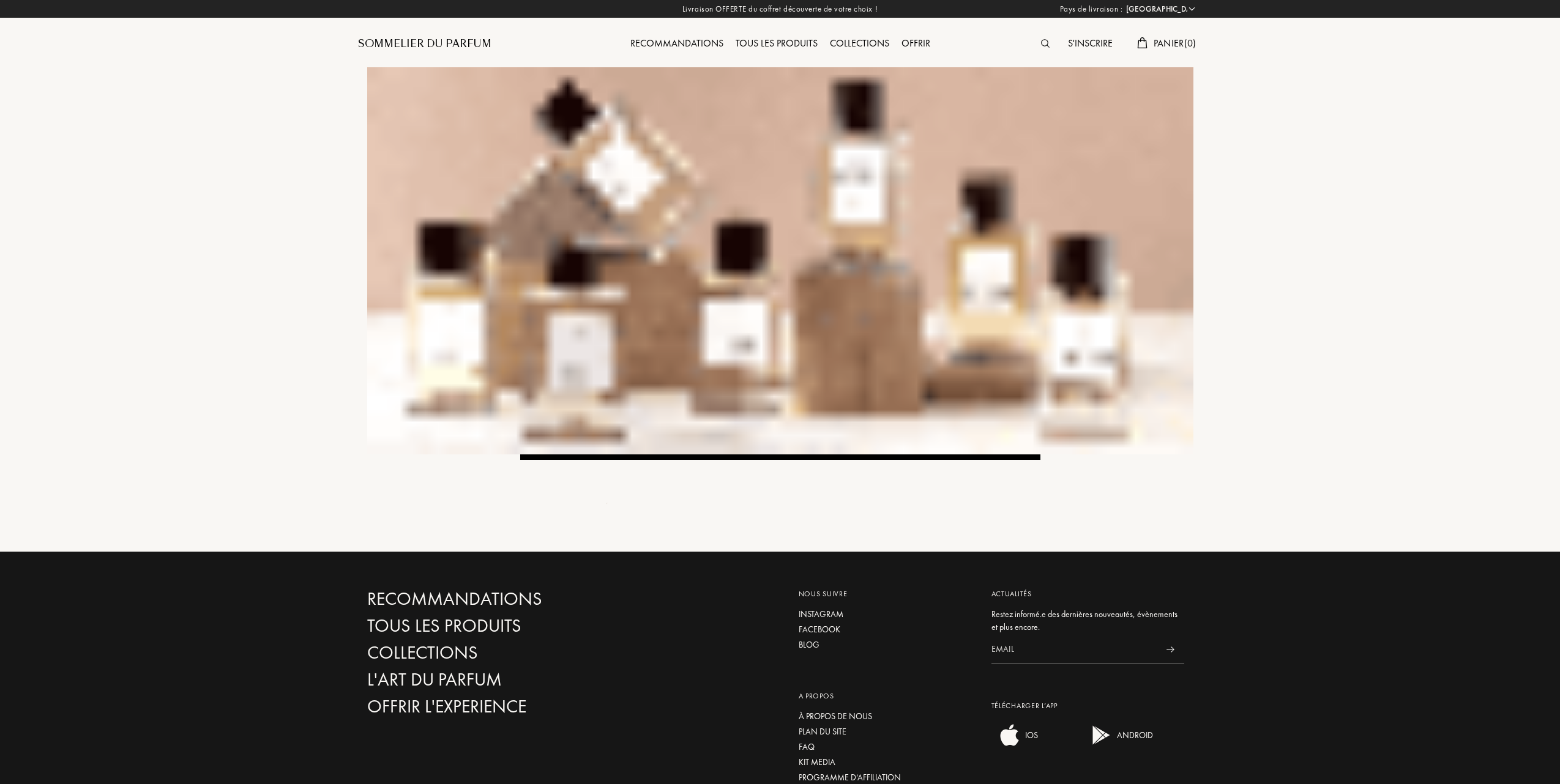
select select "FR"
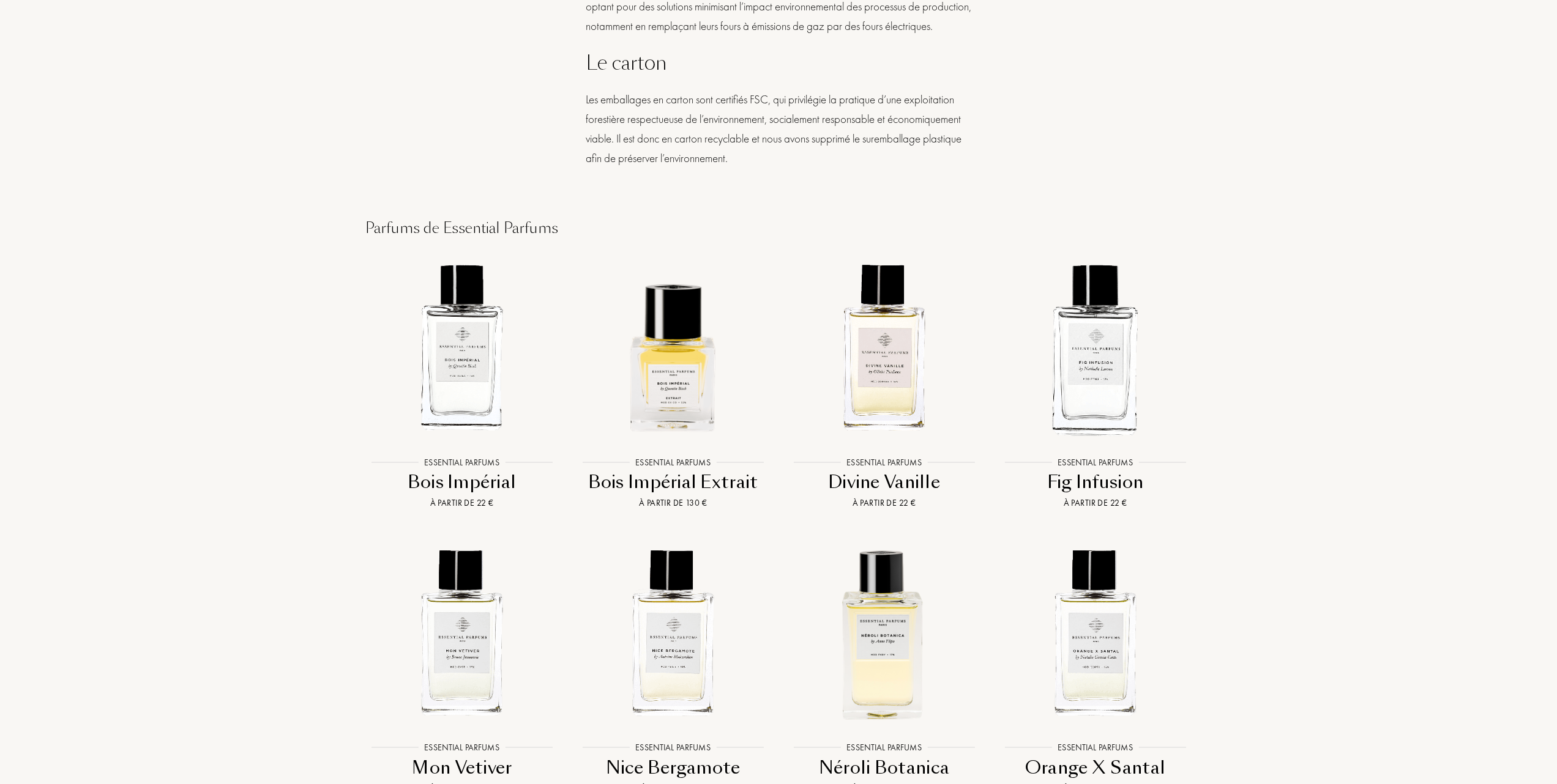
scroll to position [1386, 0]
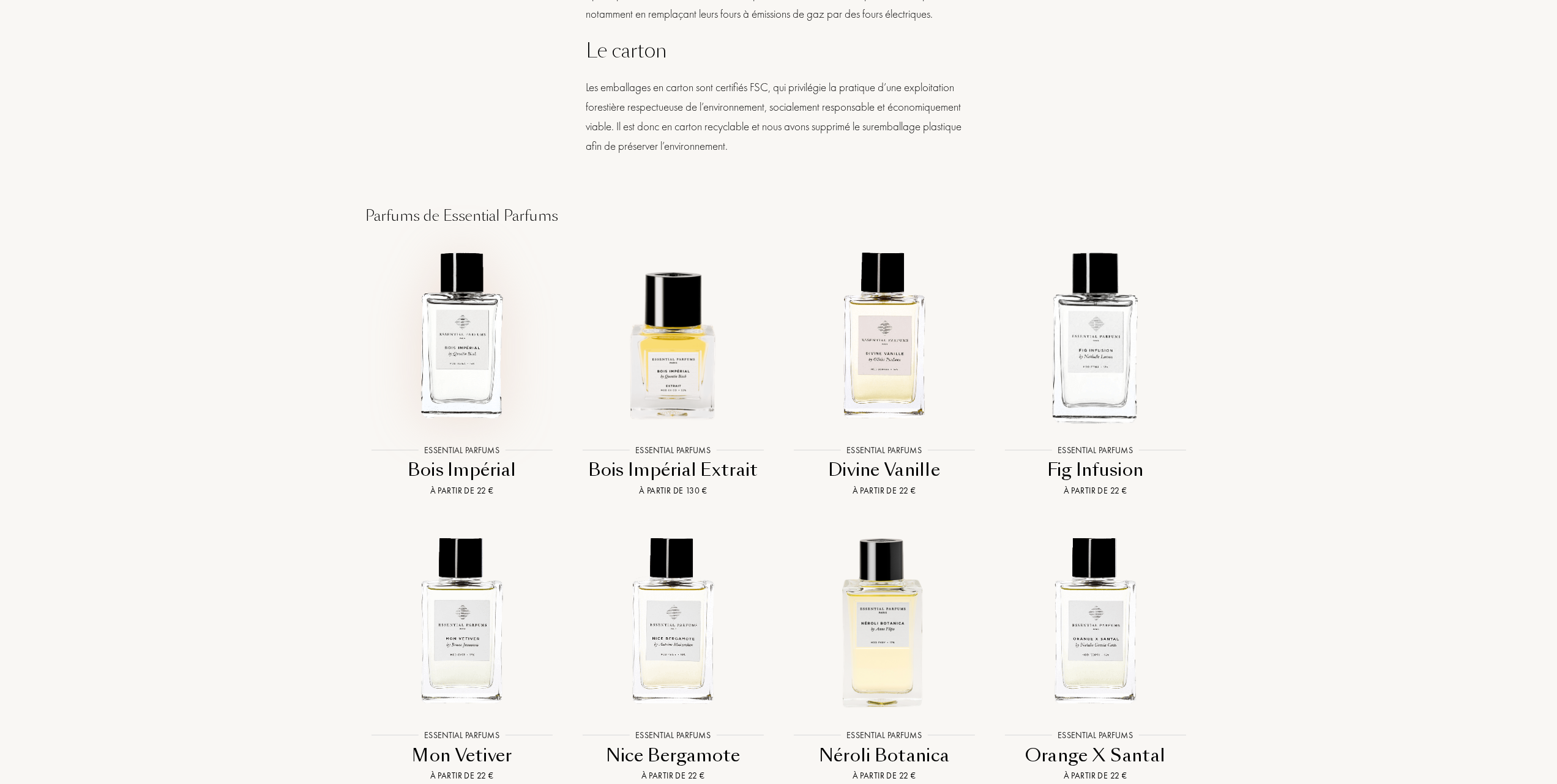
click at [467, 377] on img at bounding box center [461, 335] width 190 height 190
click at [672, 402] on img at bounding box center [672, 335] width 190 height 190
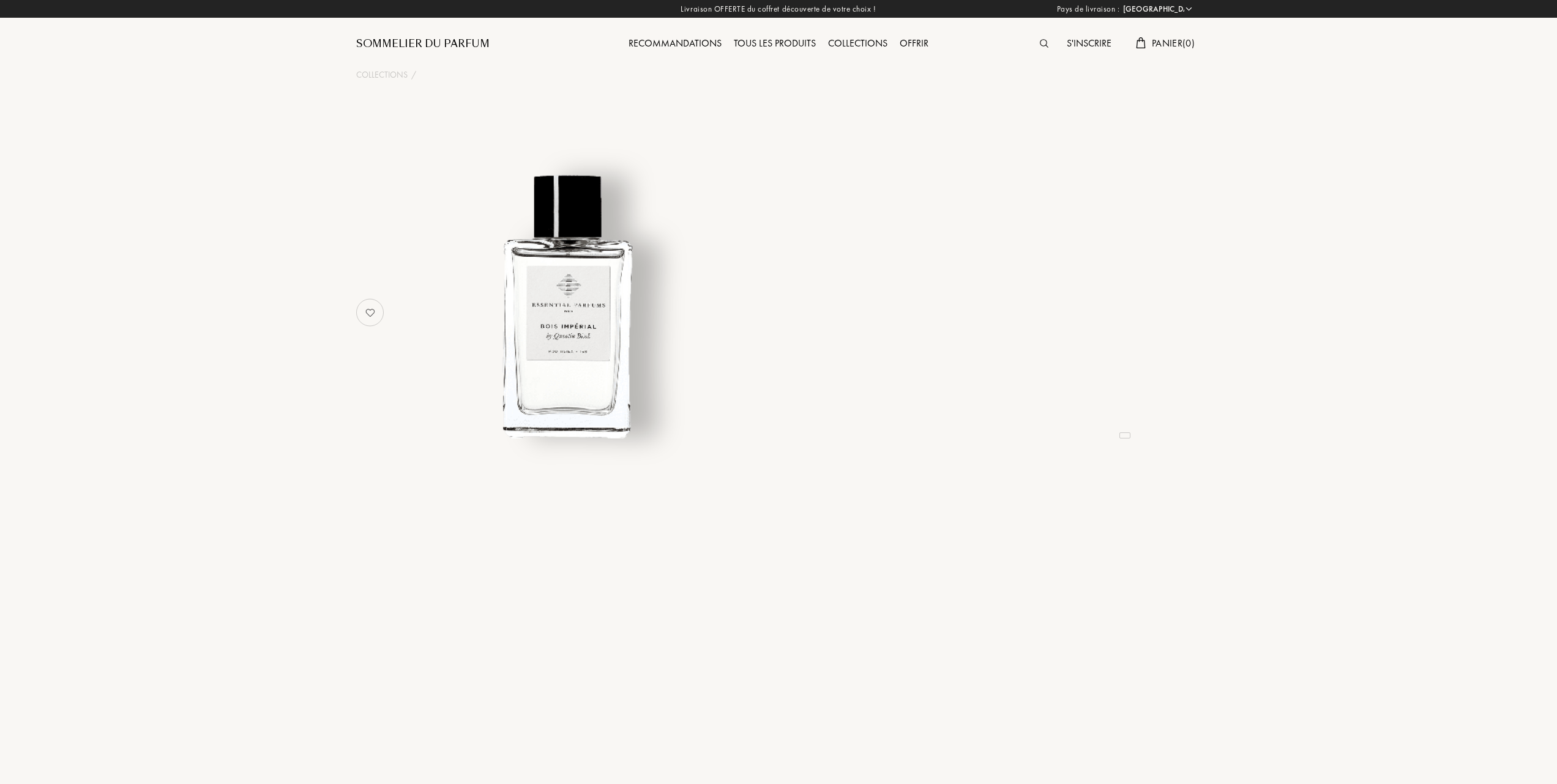
select select "FR"
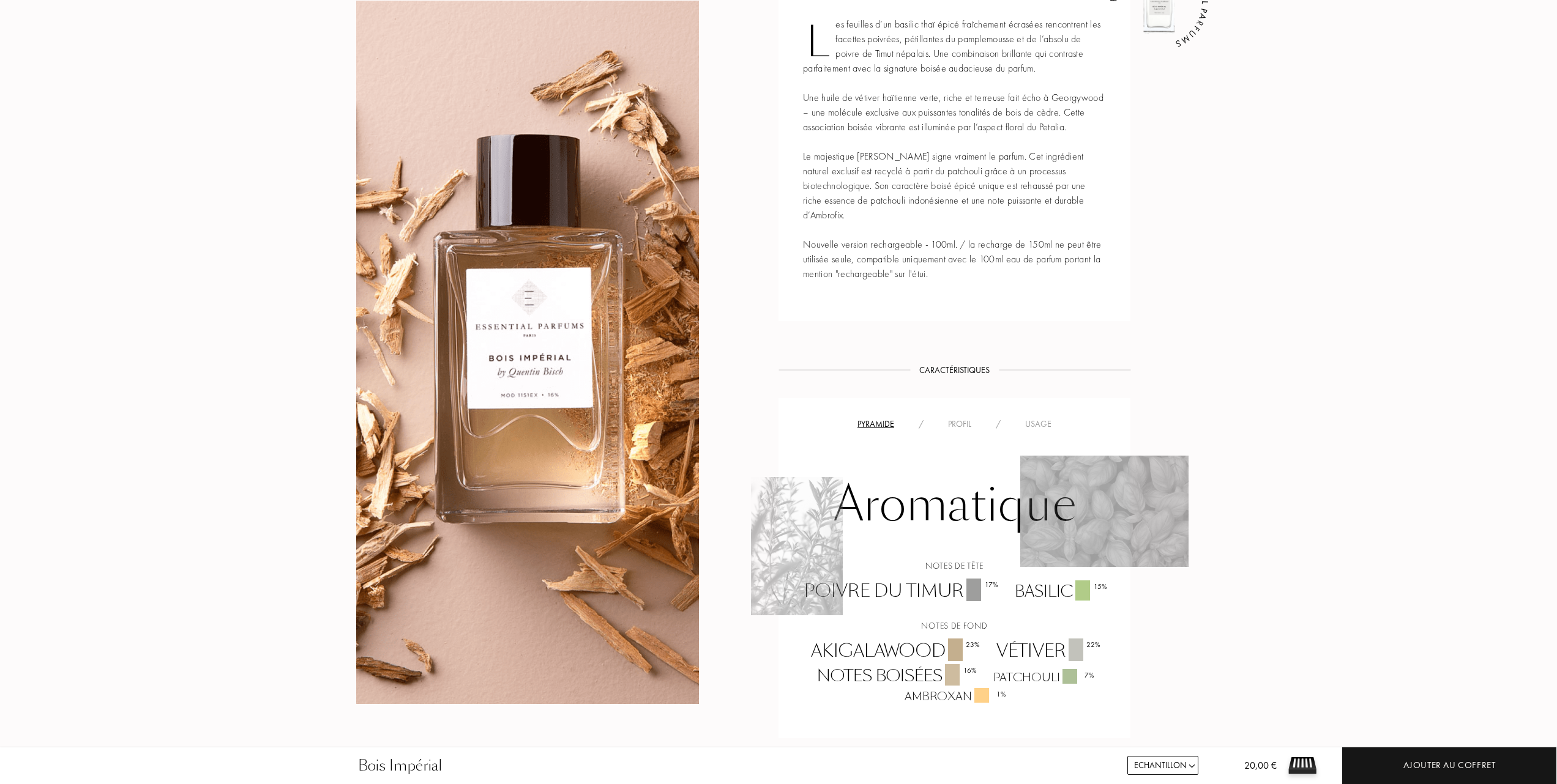
scroll to position [652, 0]
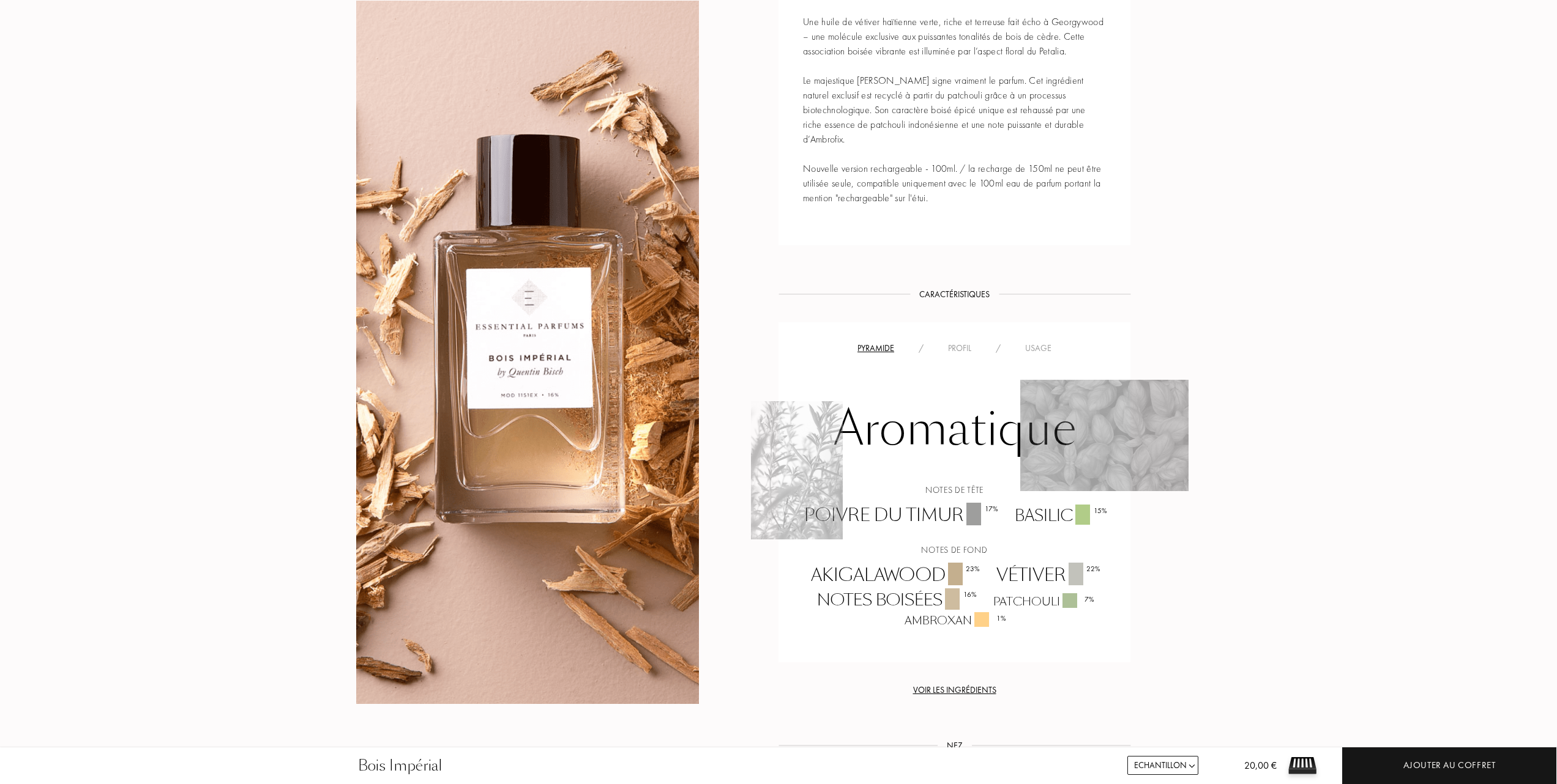
click at [1040, 346] on div "Usage" at bounding box center [1038, 349] width 51 height 13
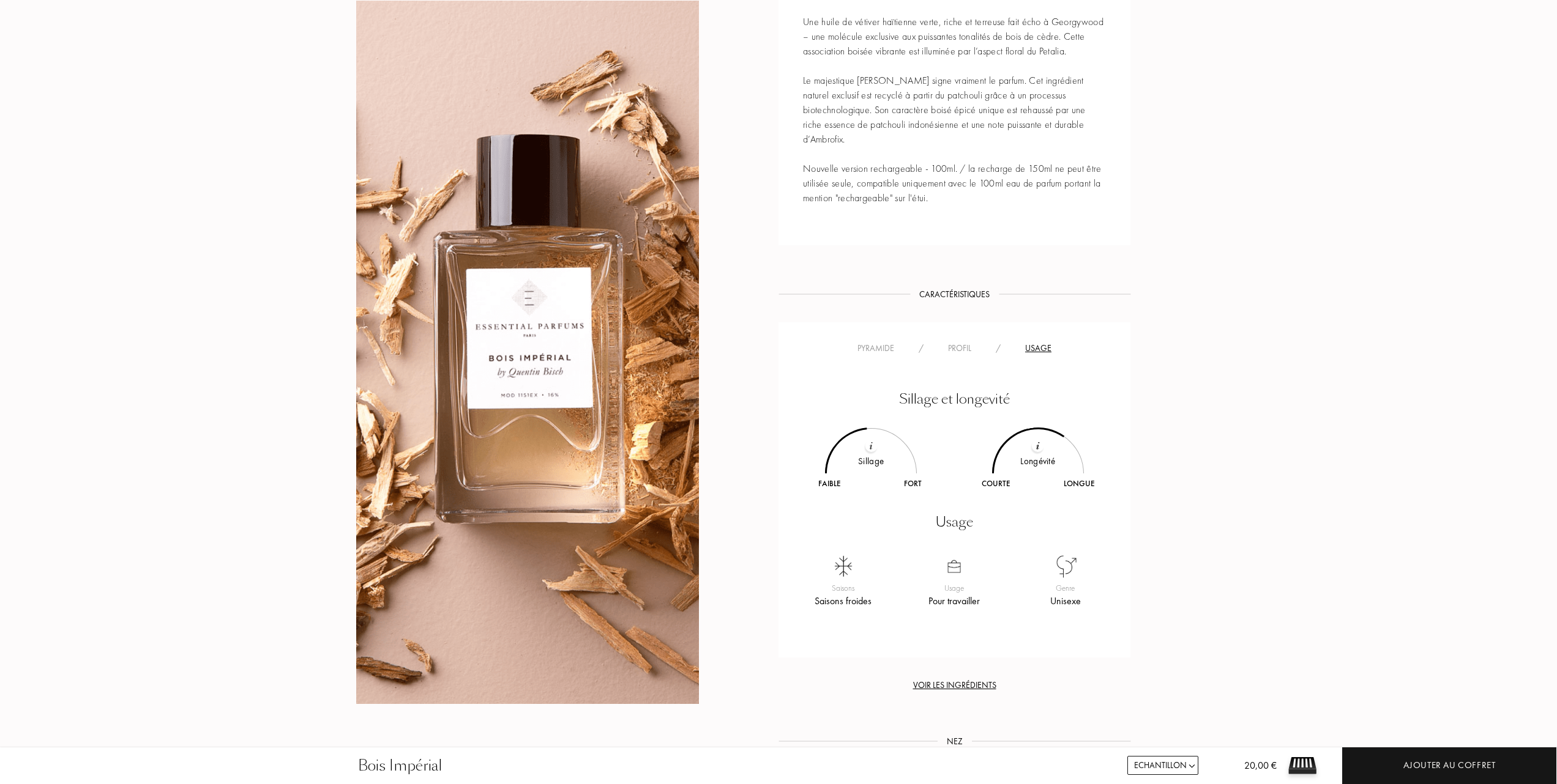
scroll to position [734, 0]
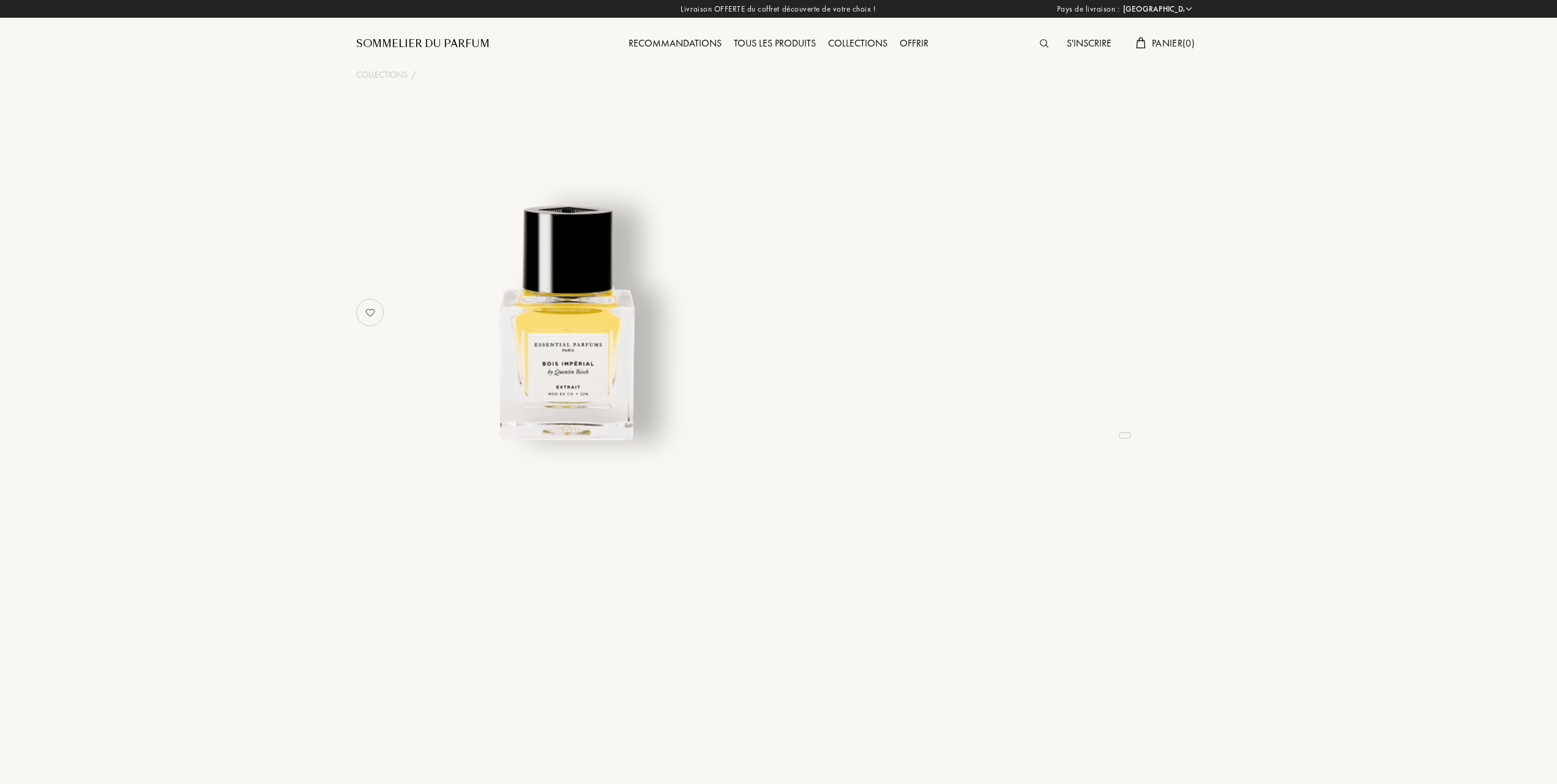
select select "FR"
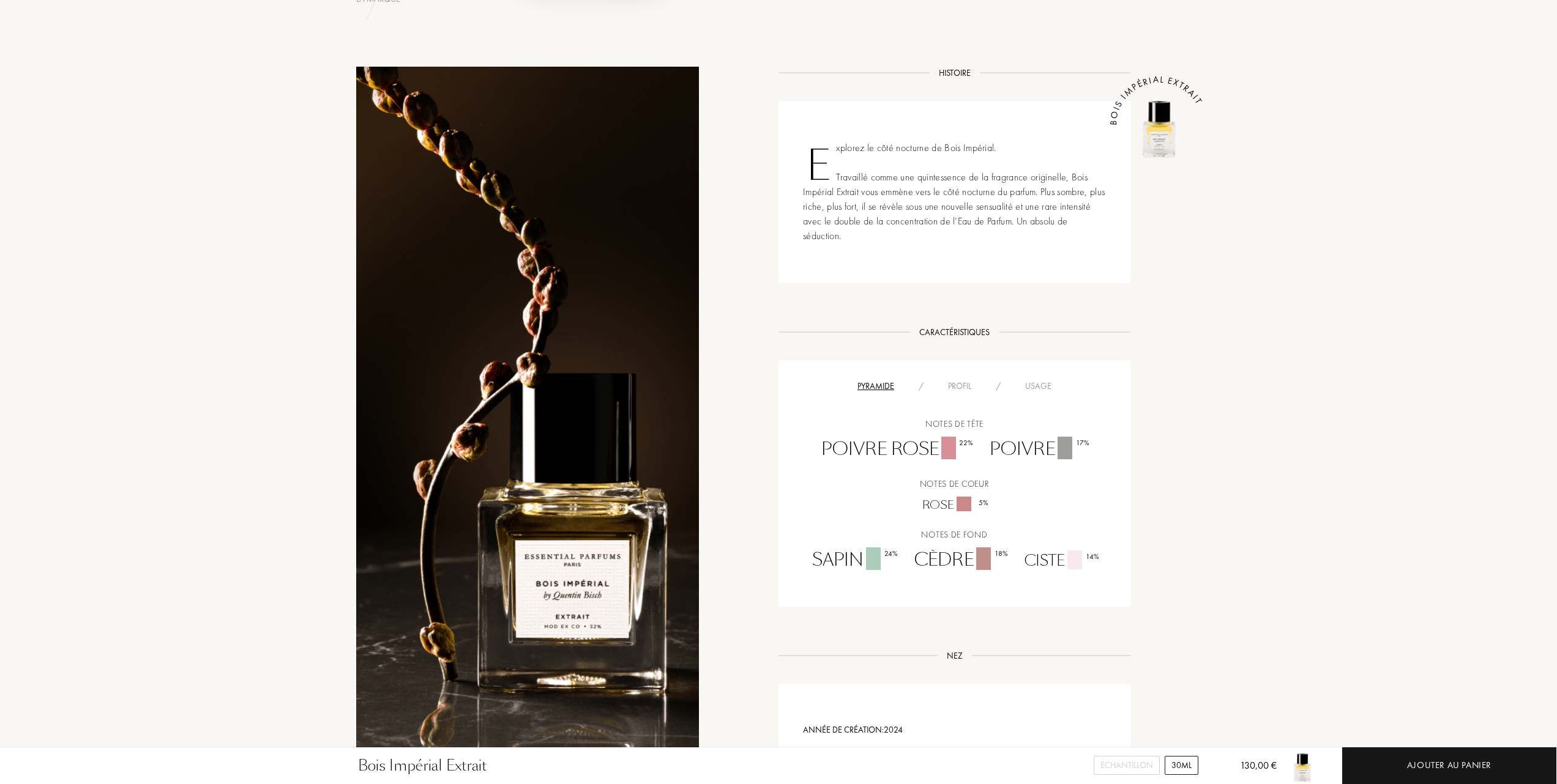
scroll to position [490, 0]
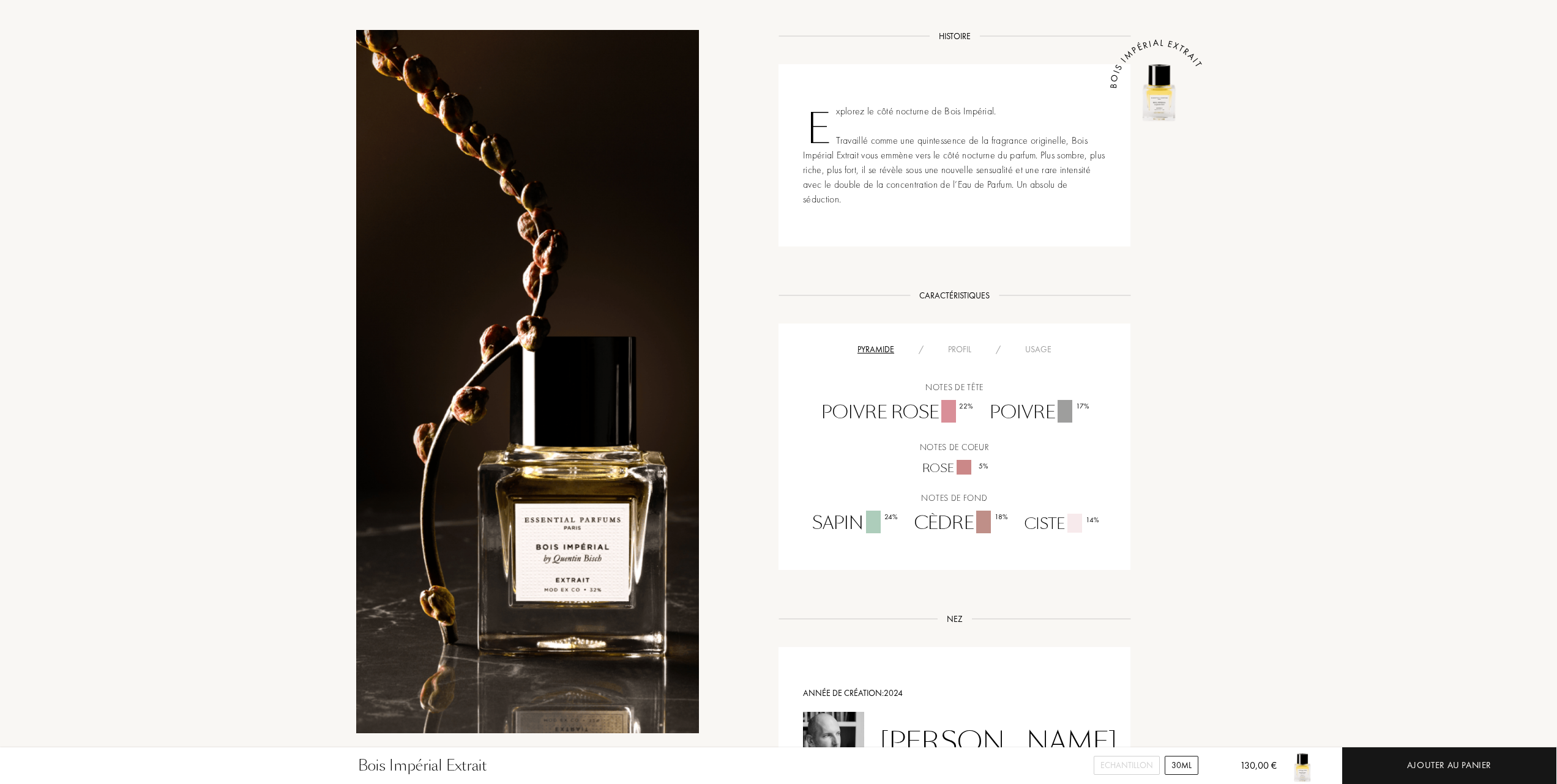
click at [962, 349] on div "Profil" at bounding box center [960, 350] width 48 height 13
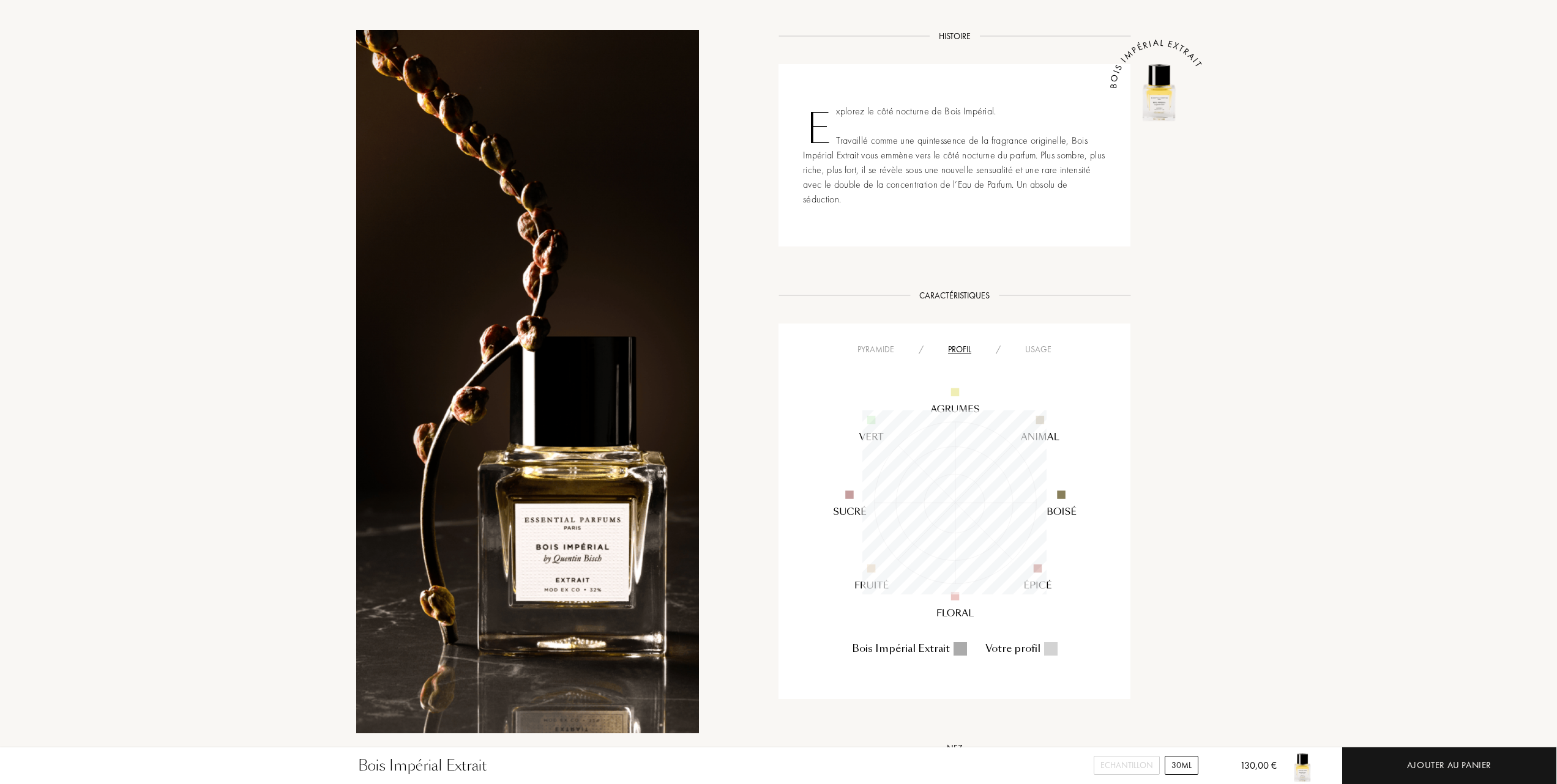
scroll to position [184, 184]
click at [882, 347] on div "Pyramide" at bounding box center [876, 350] width 61 height 13
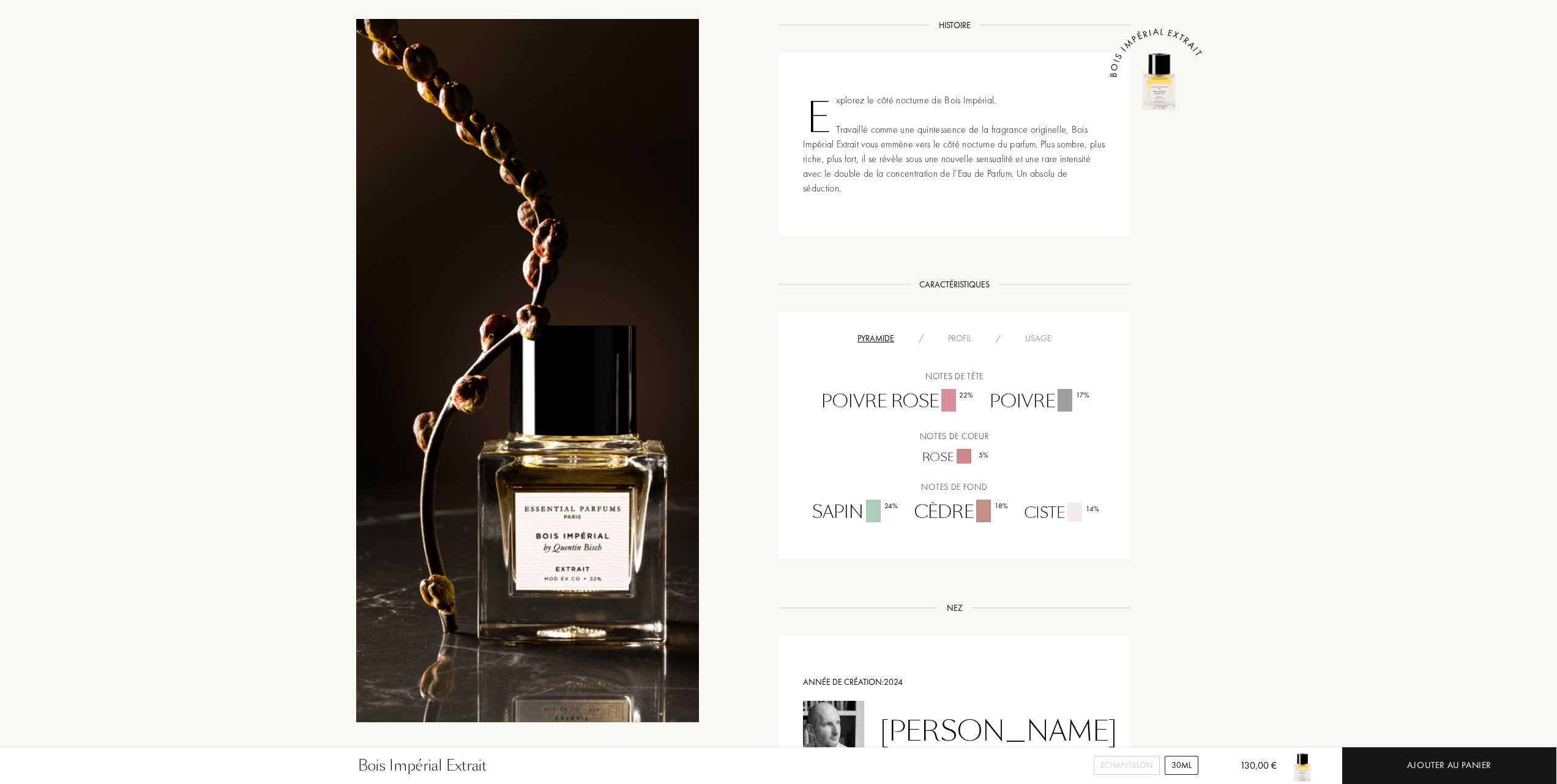
scroll to position [490, 0]
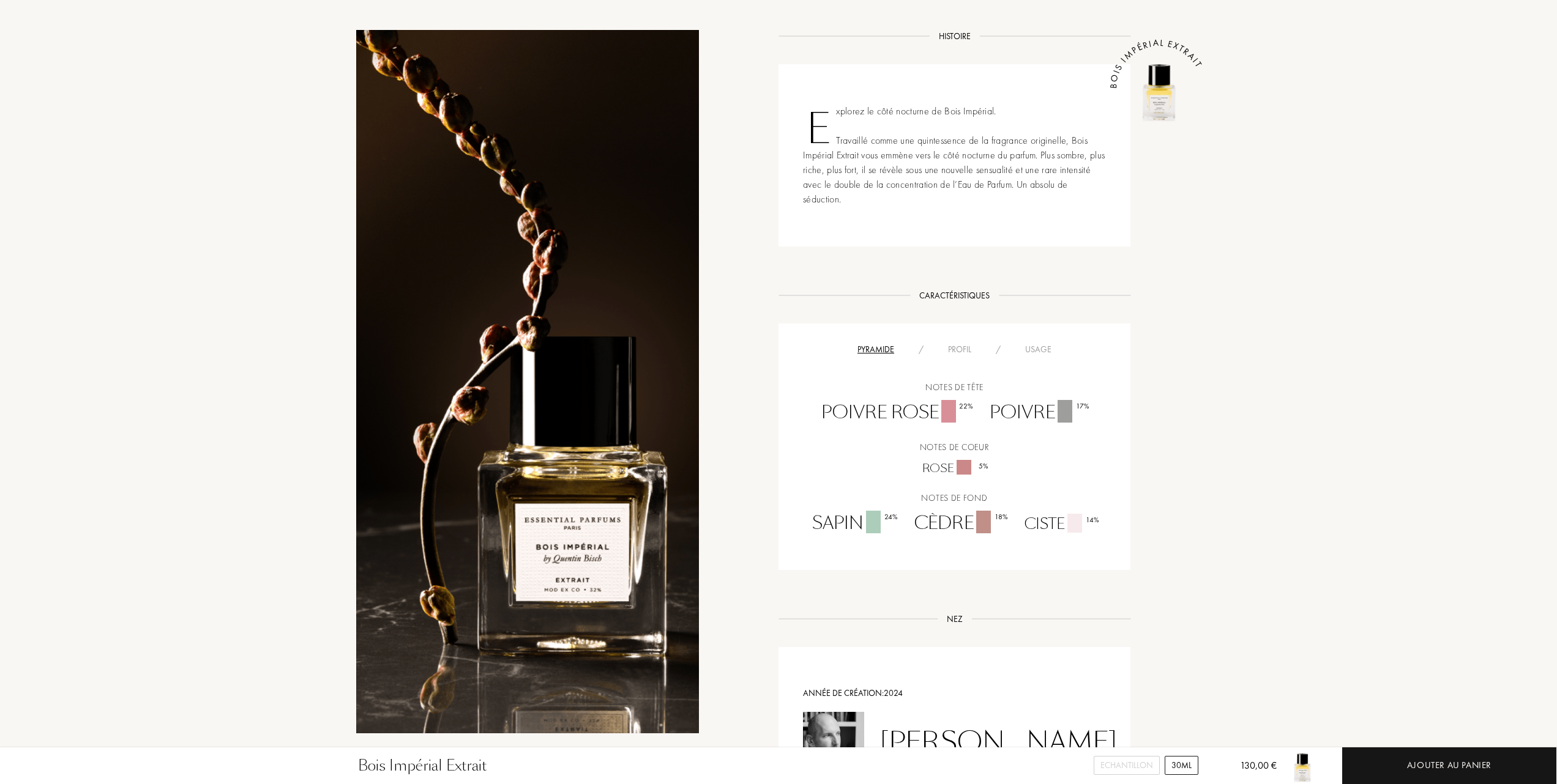
click at [1037, 349] on div "Usage" at bounding box center [1038, 350] width 51 height 13
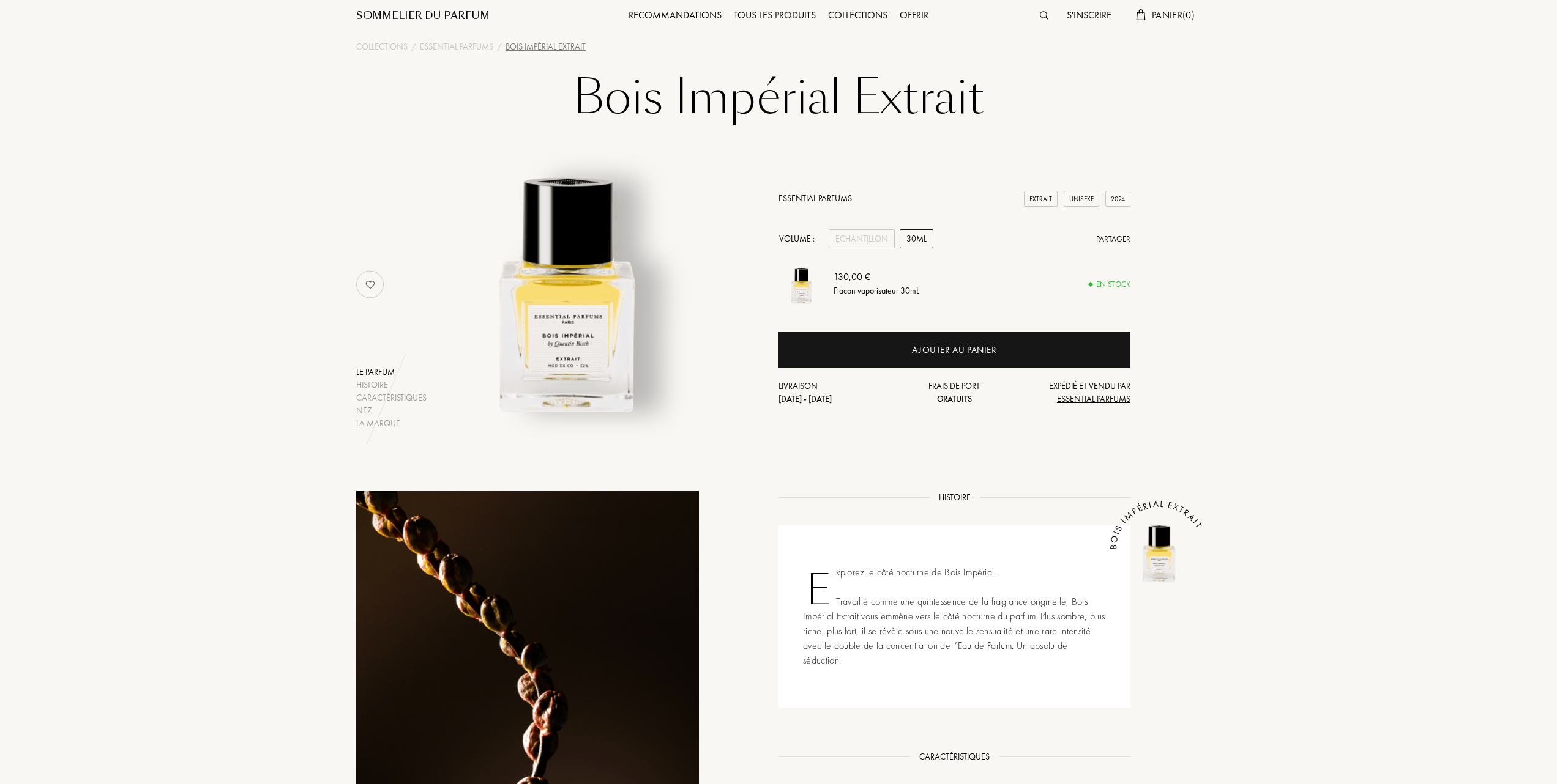
scroll to position [0, 0]
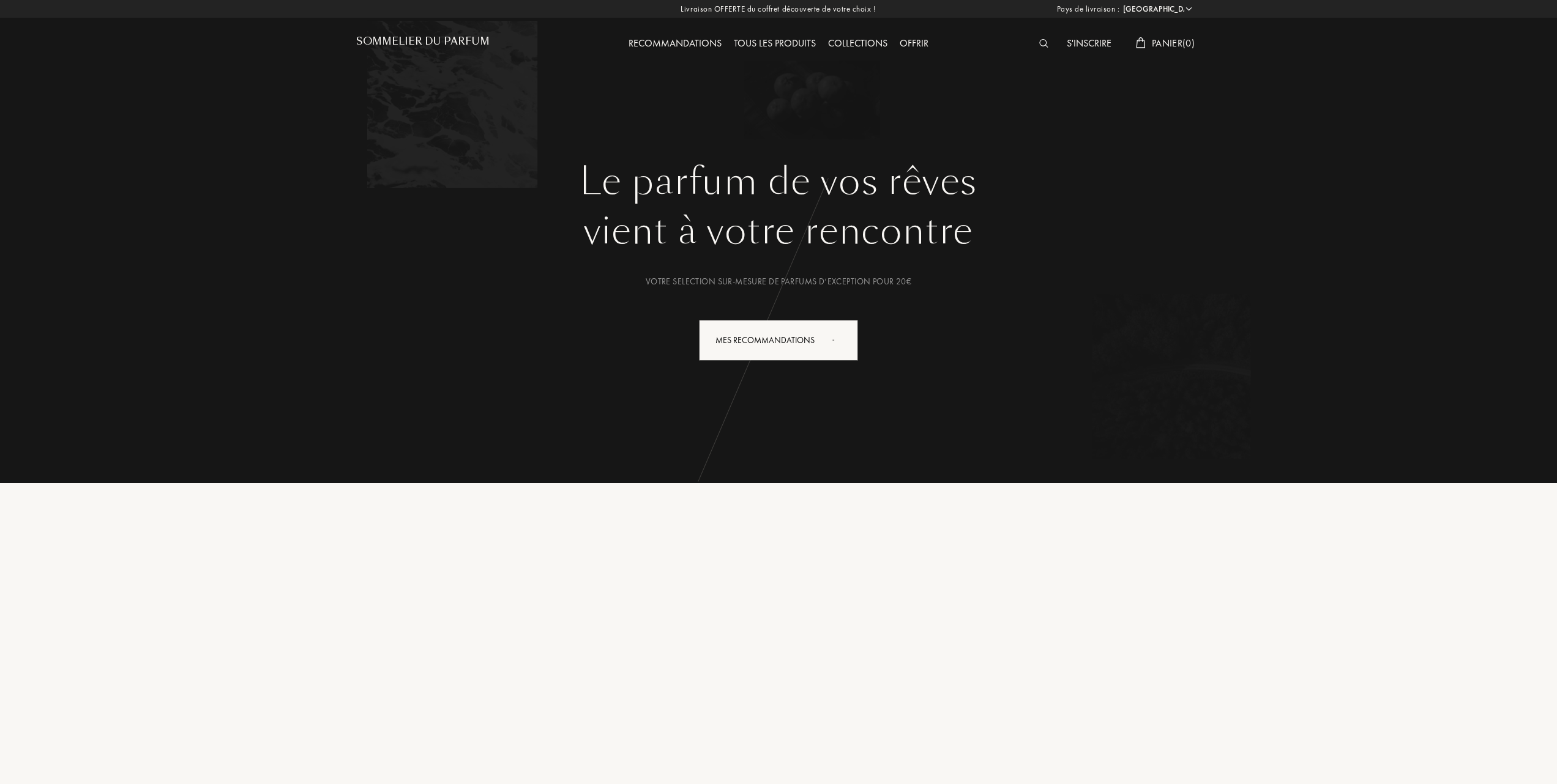
select select "FR"
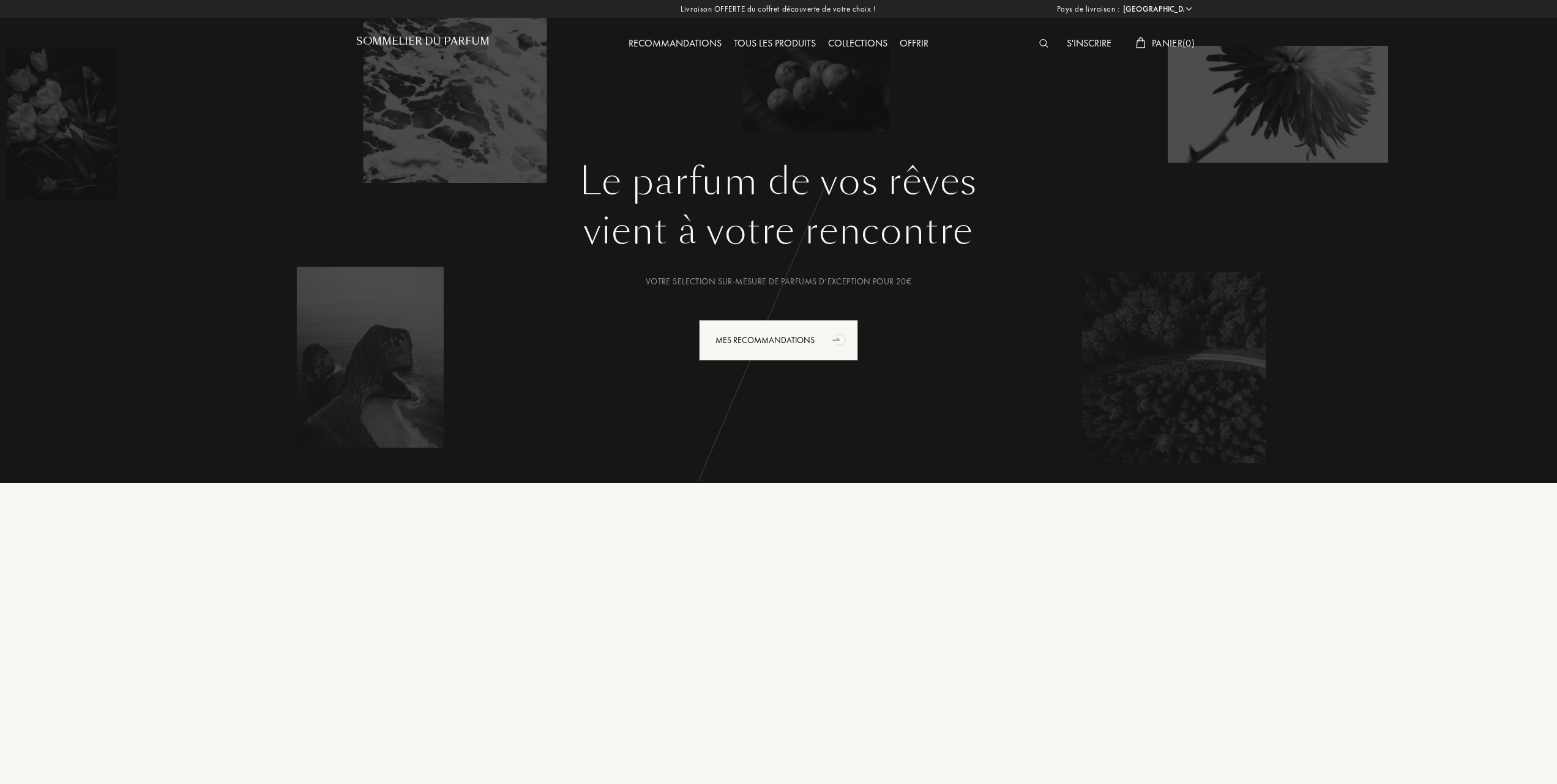
click at [867, 43] on div "Collections" at bounding box center [857, 44] width 72 height 16
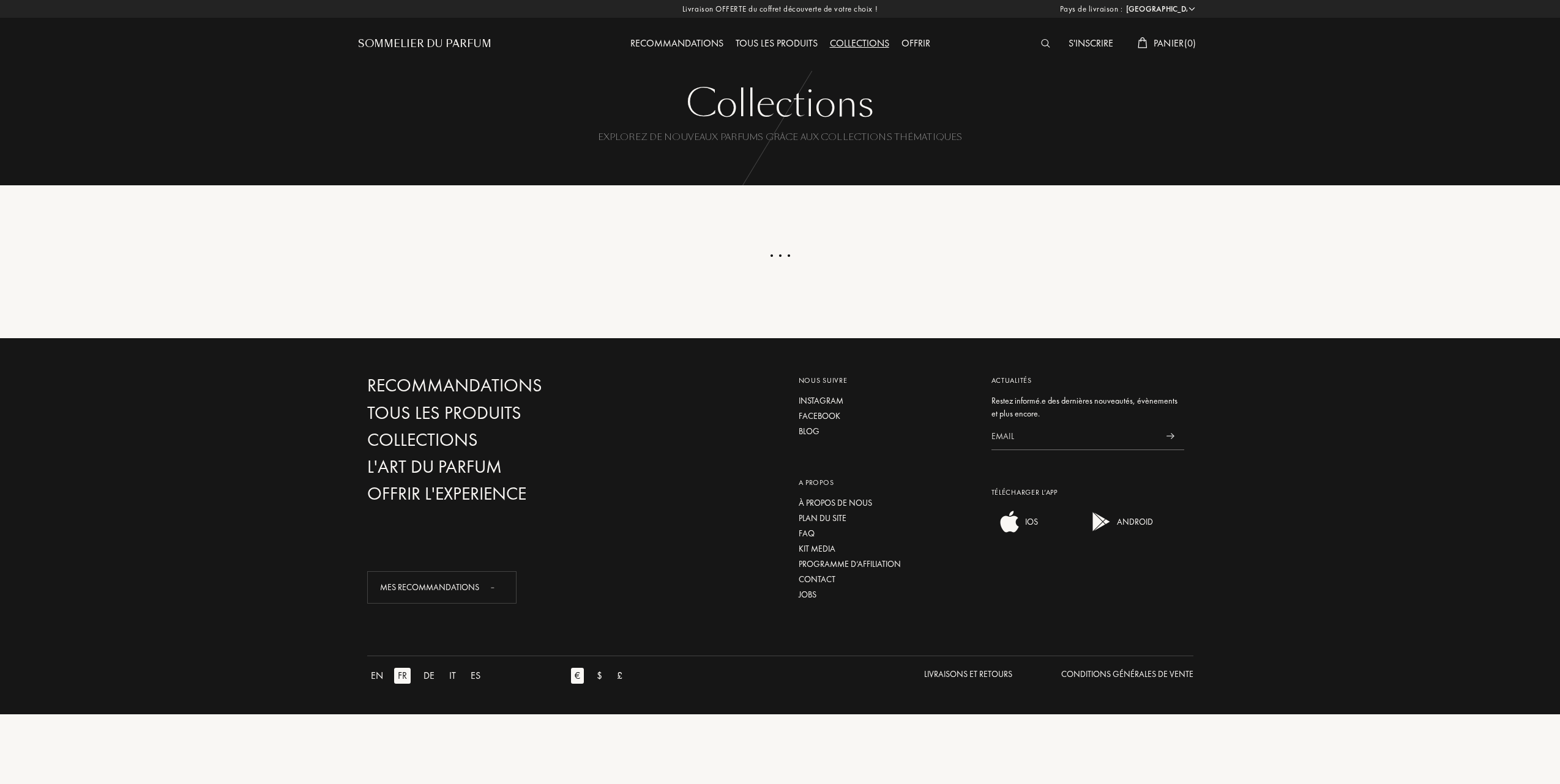
select select "FR"
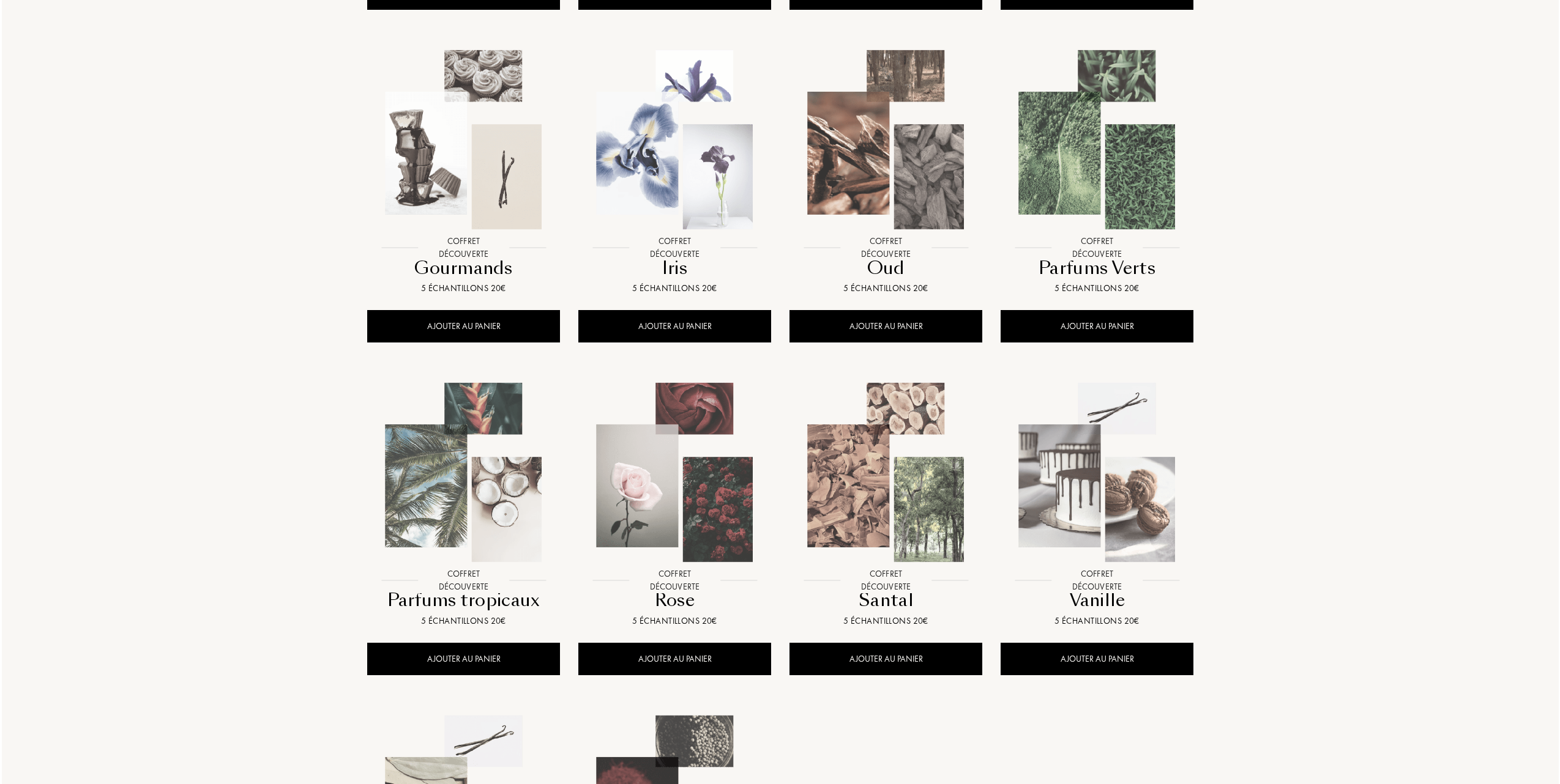
scroll to position [571, 0]
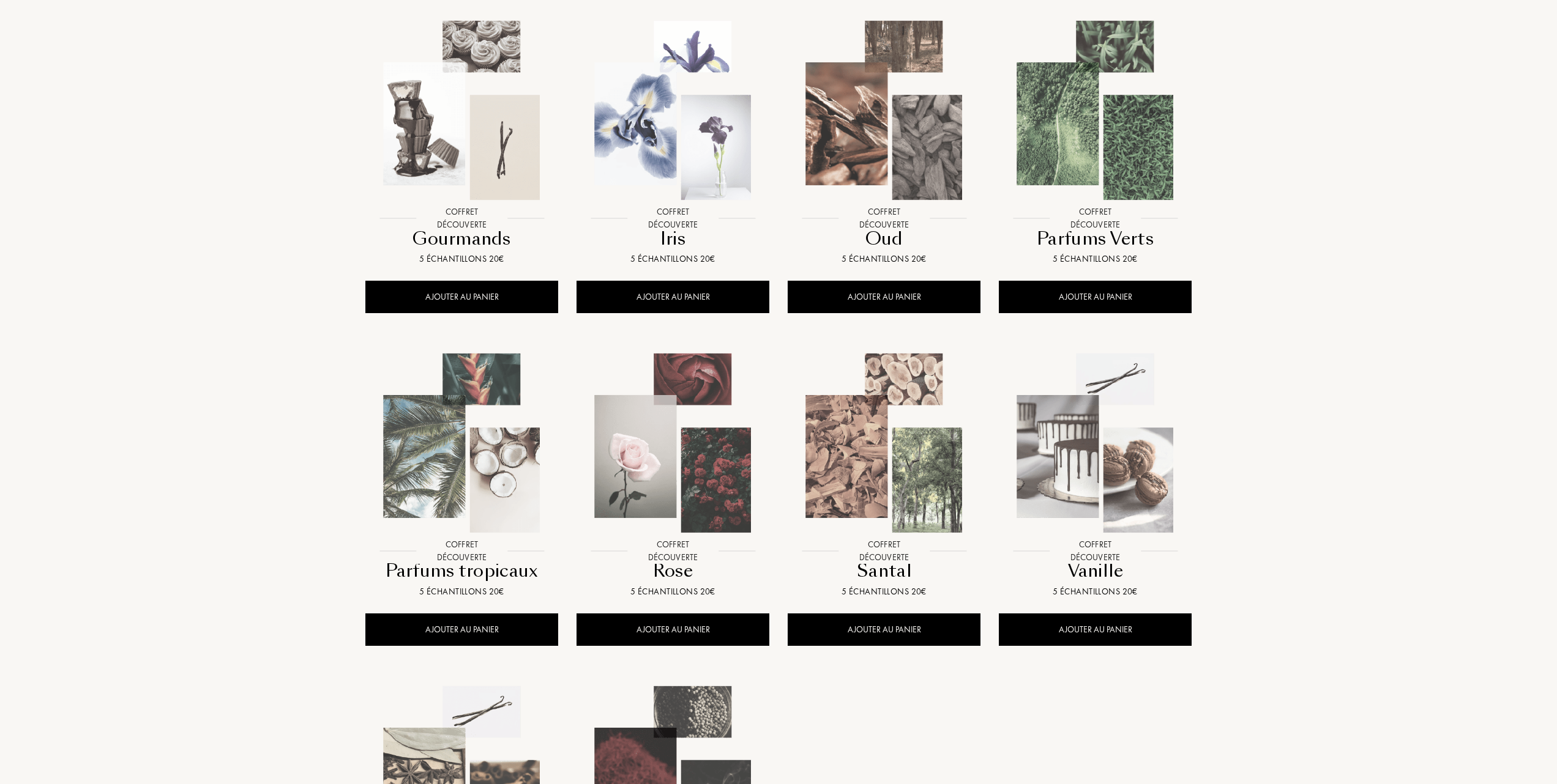
click at [1077, 455] on img at bounding box center [1095, 443] width 190 height 190
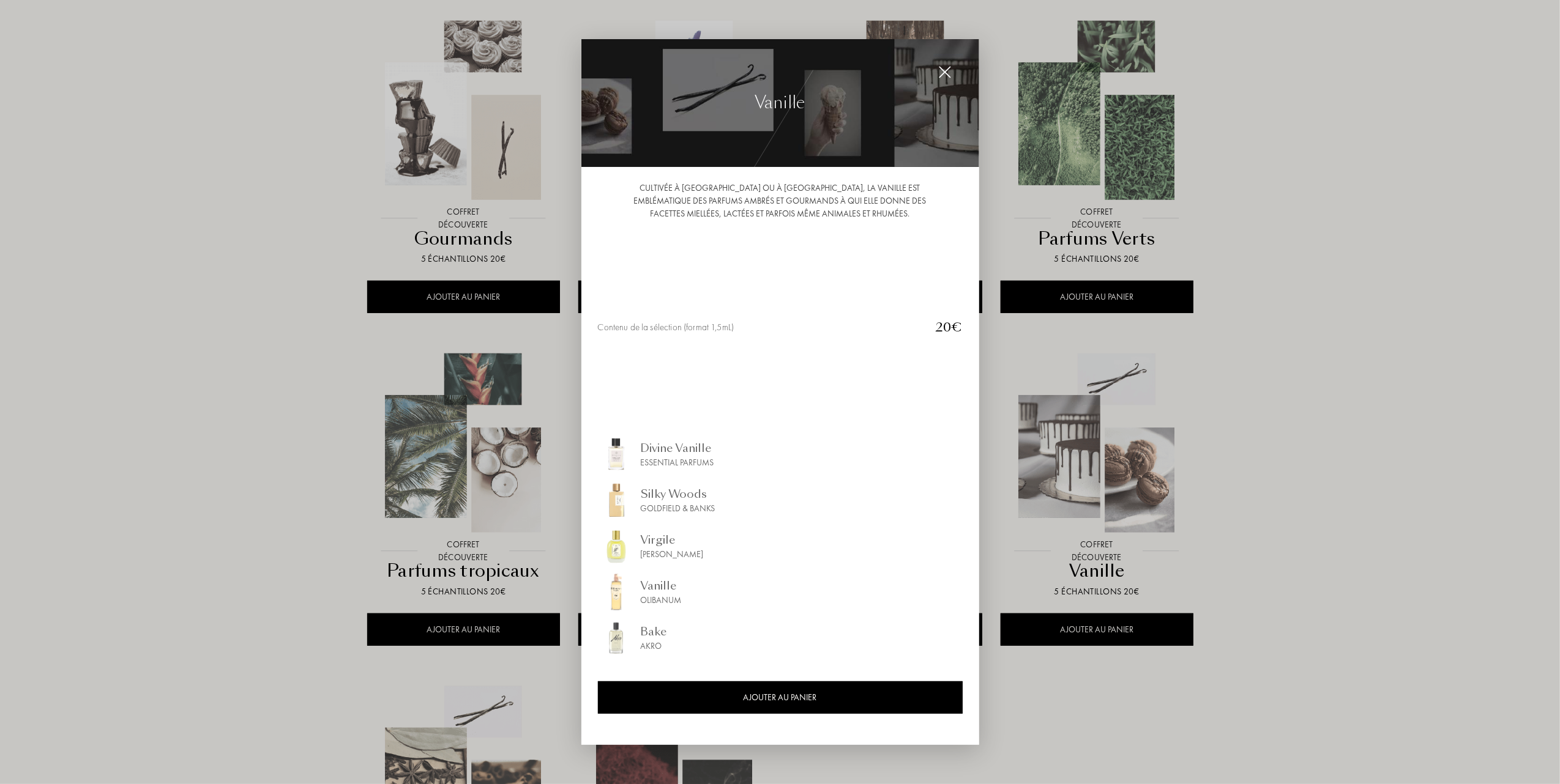
click at [647, 633] on div "Bake" at bounding box center [653, 633] width 26 height 17
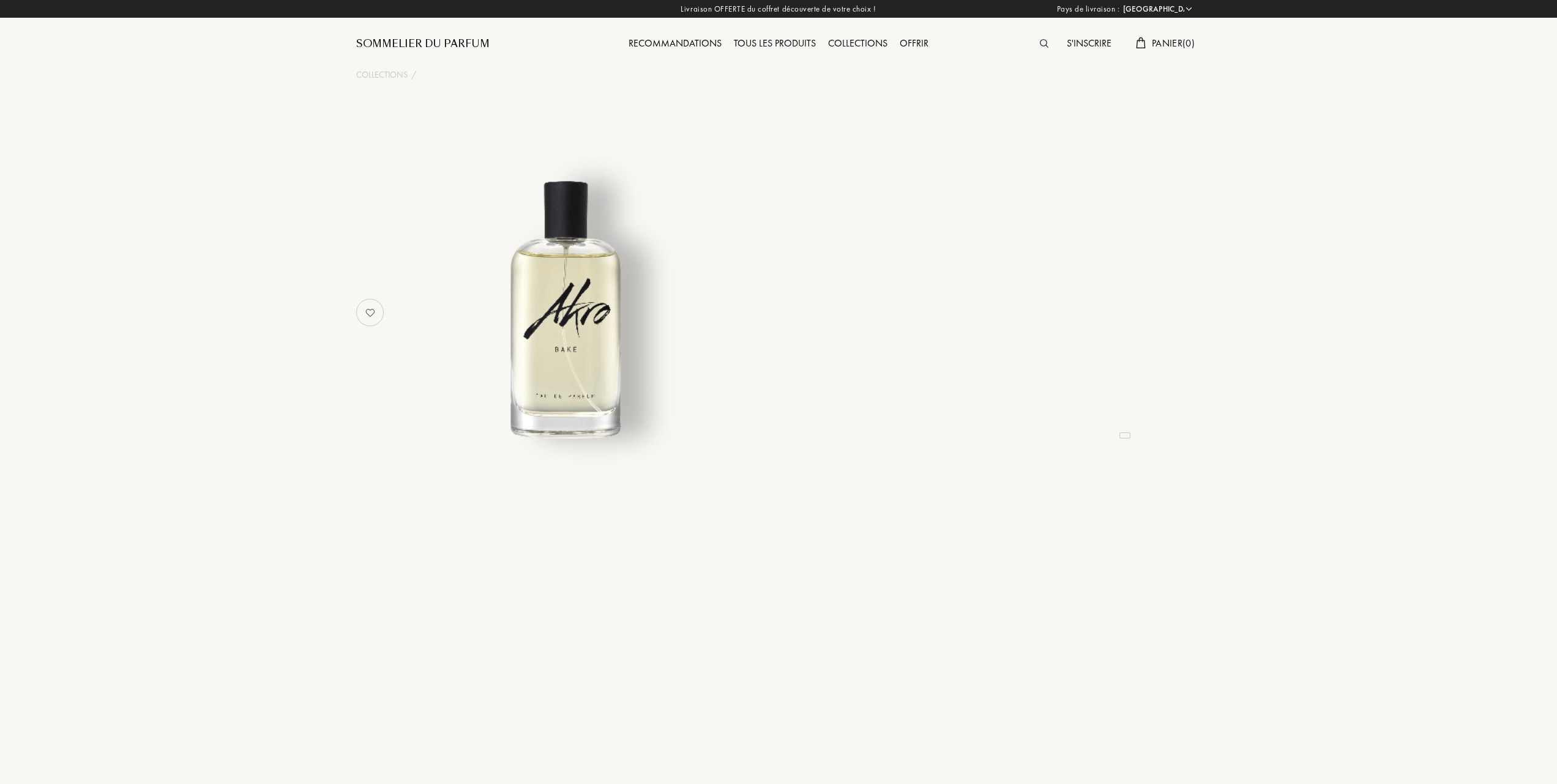
select select "FR"
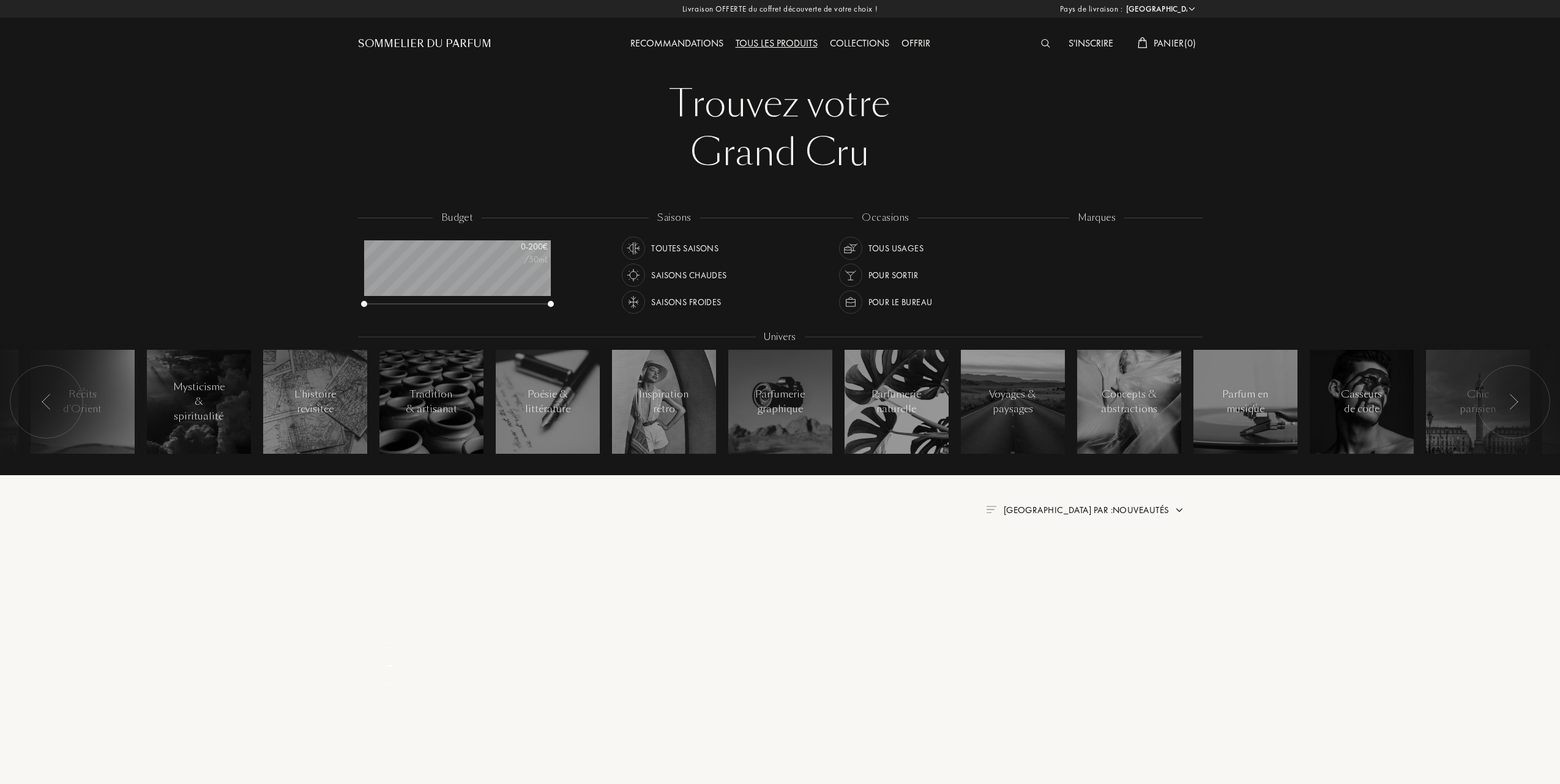
select select "FR"
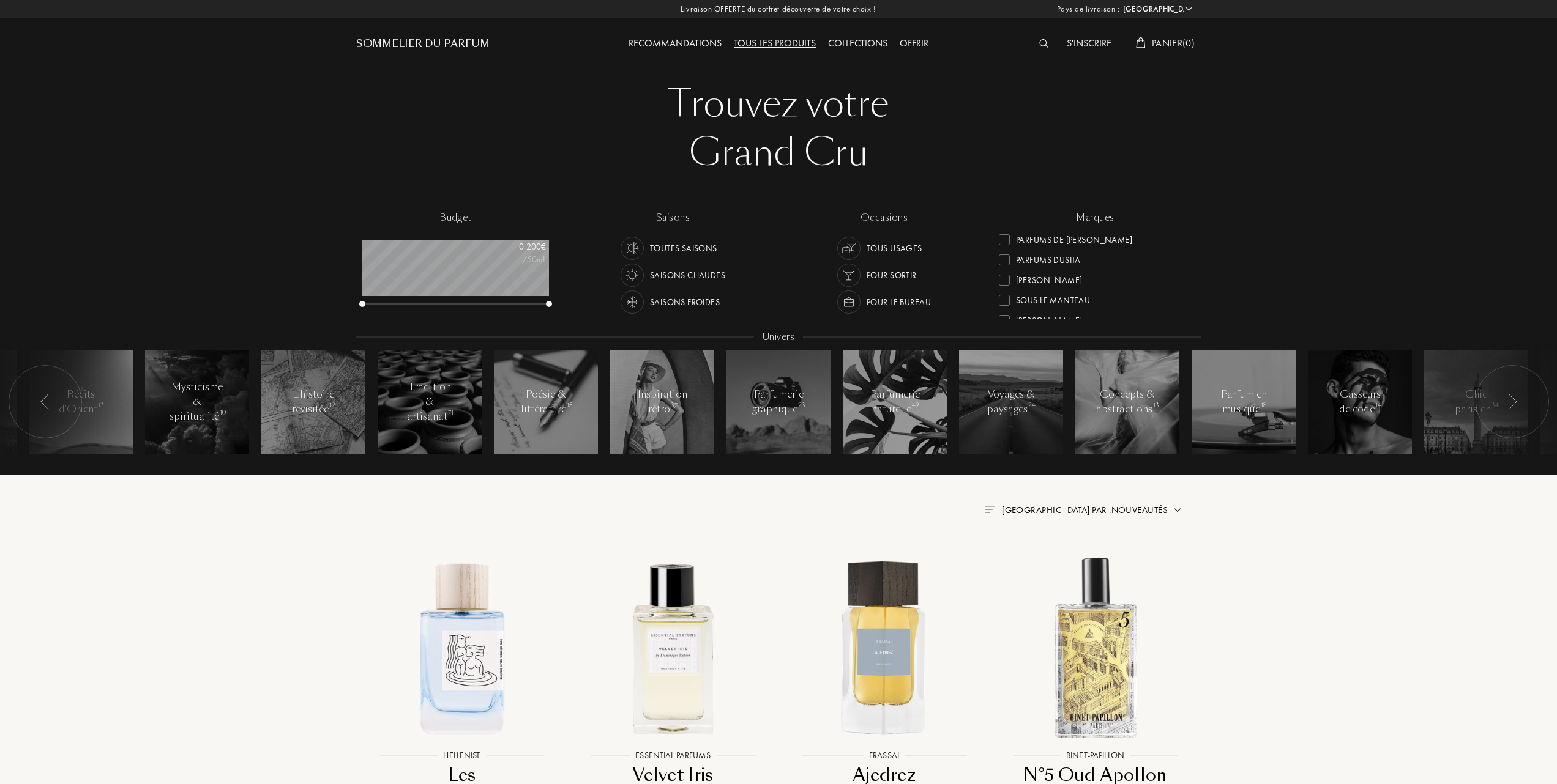
scroll to position [326, 0]
click at [999, 298] on div at bounding box center [1004, 301] width 11 height 11
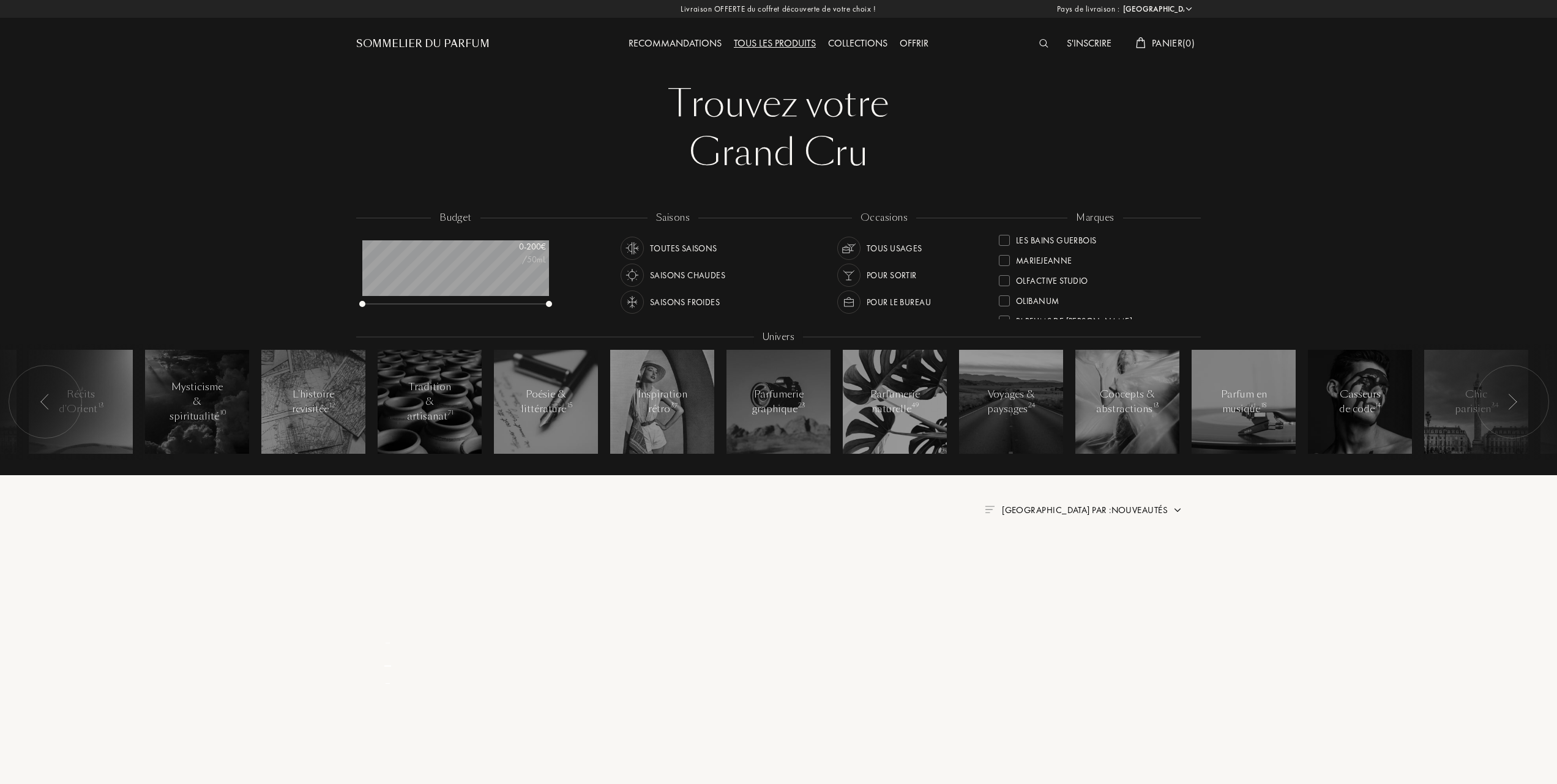
scroll to position [0, 0]
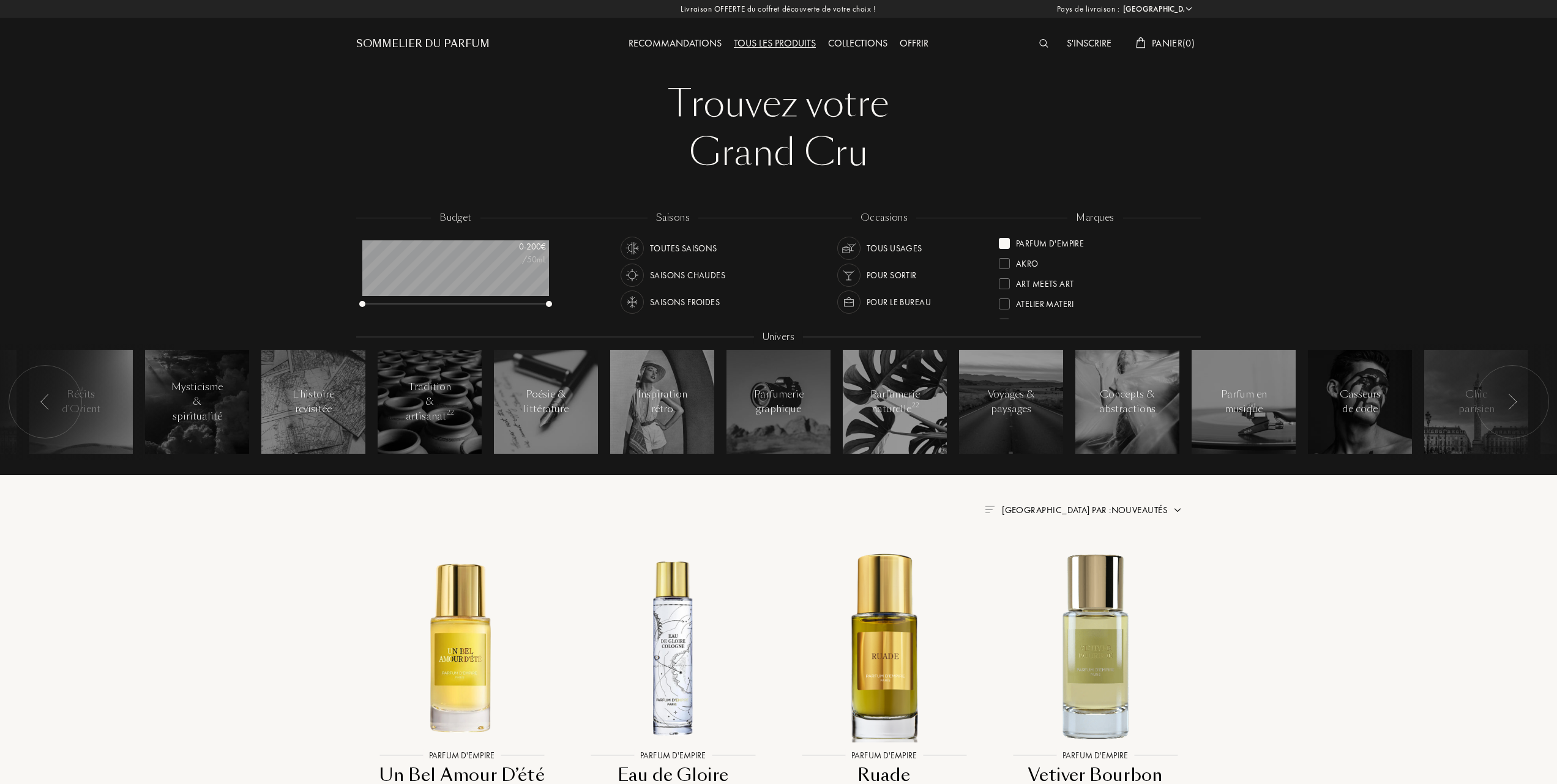
click at [1114, 504] on span "Trier par : Nouveautés" at bounding box center [1085, 510] width 166 height 12
click at [1055, 566] on div at bounding box center [1055, 563] width 8 height 8
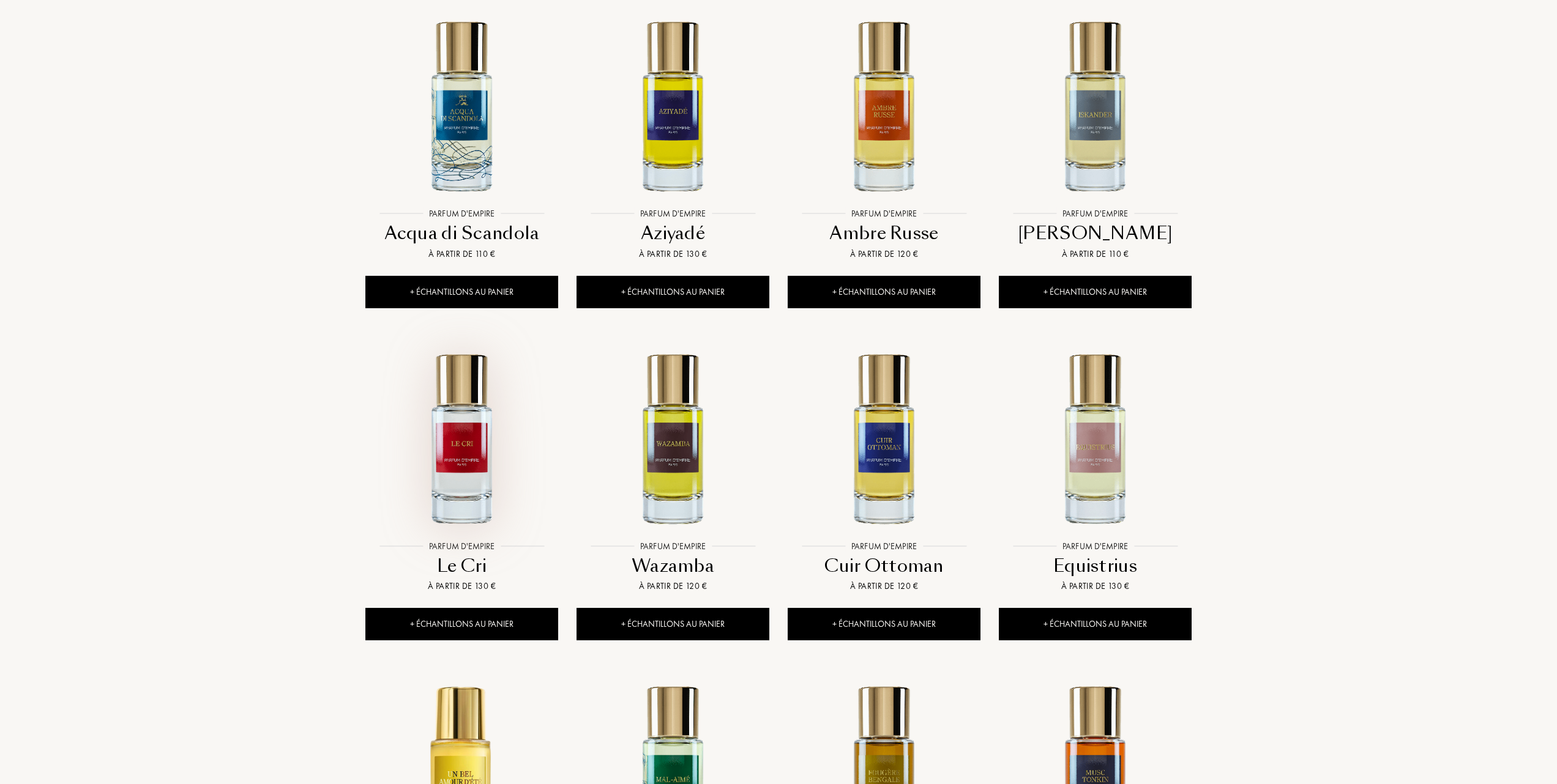
scroll to position [571, 0]
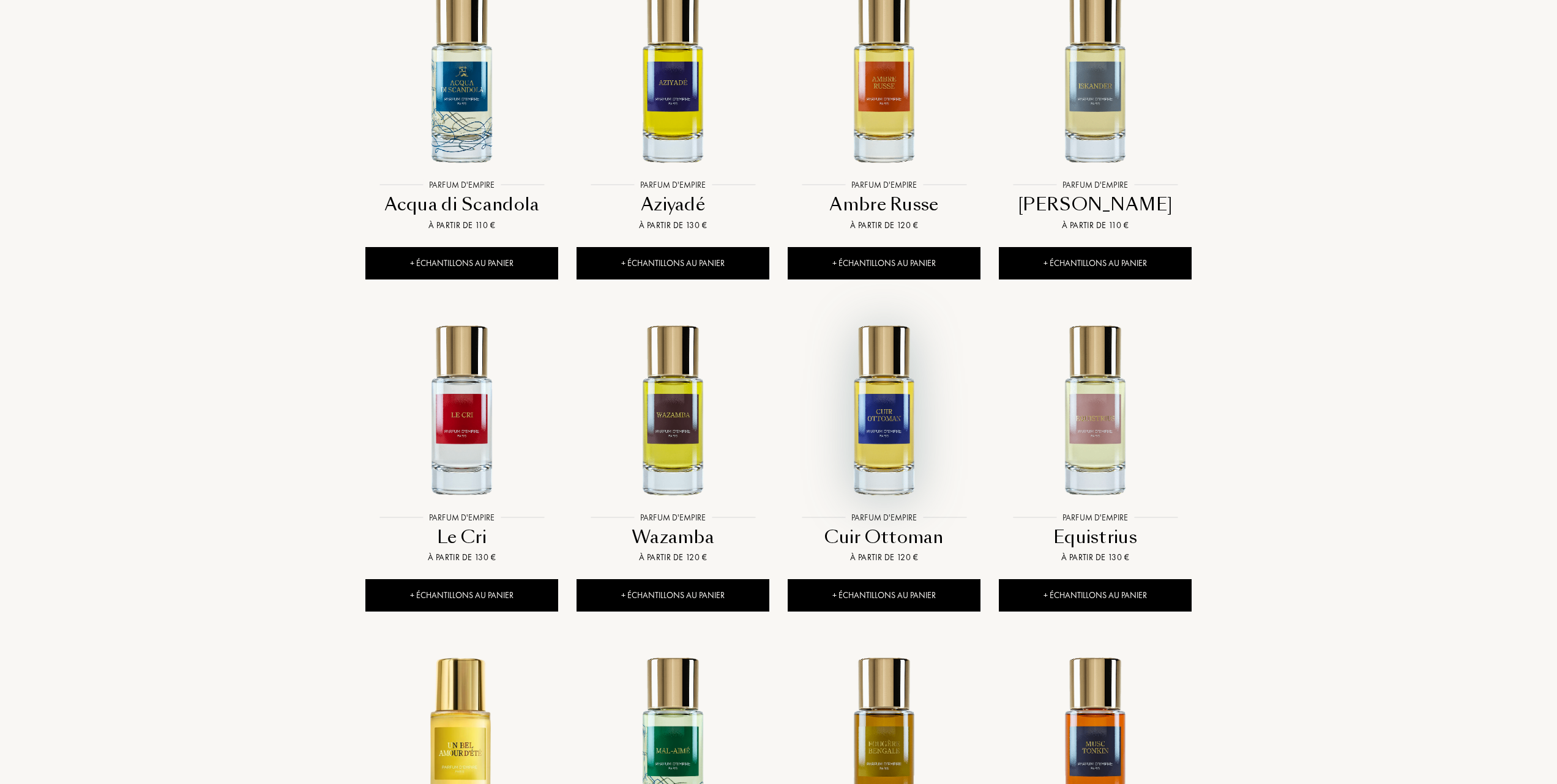
click at [885, 456] on img at bounding box center [884, 409] width 190 height 190
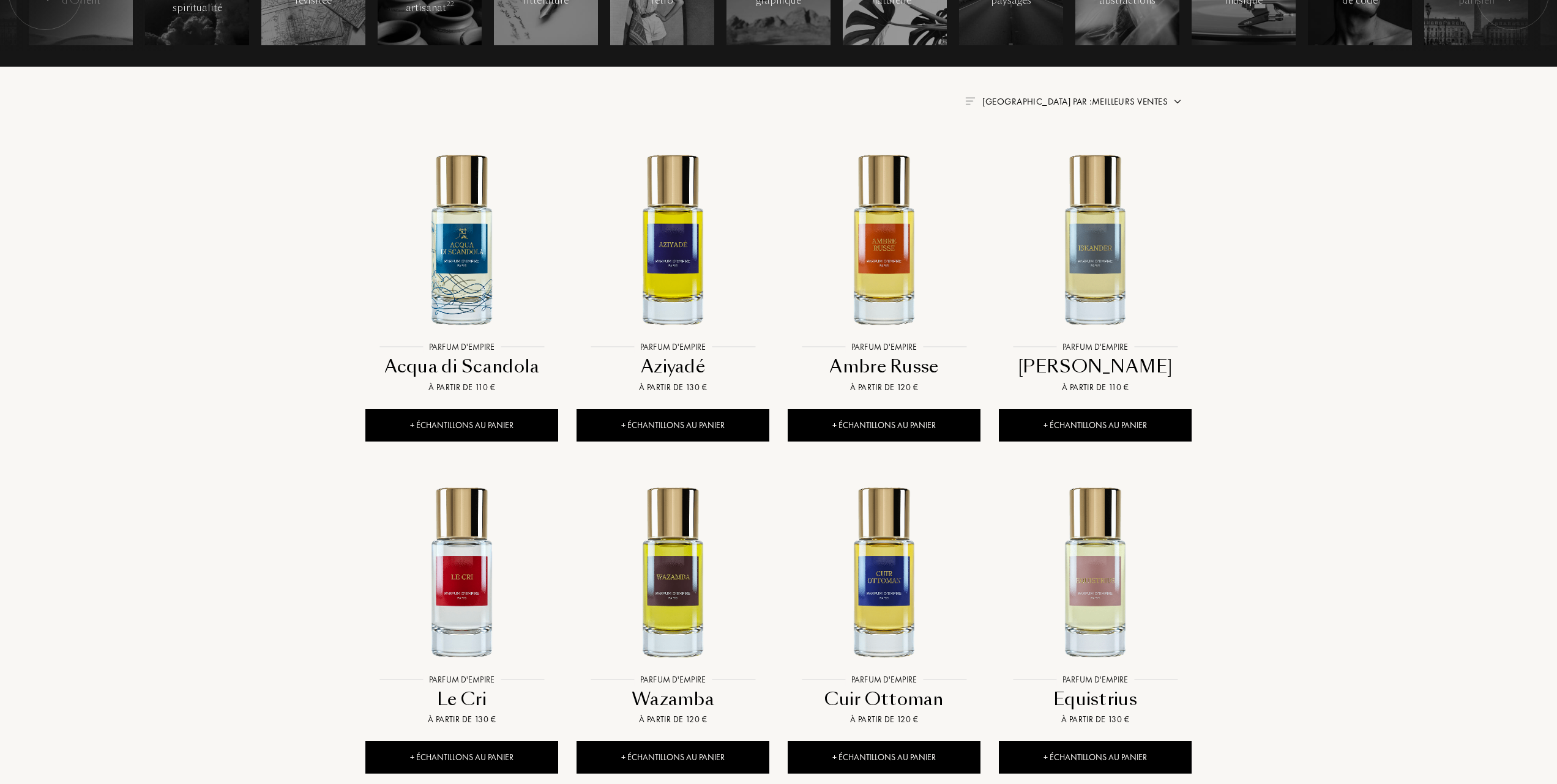
scroll to position [407, 0]
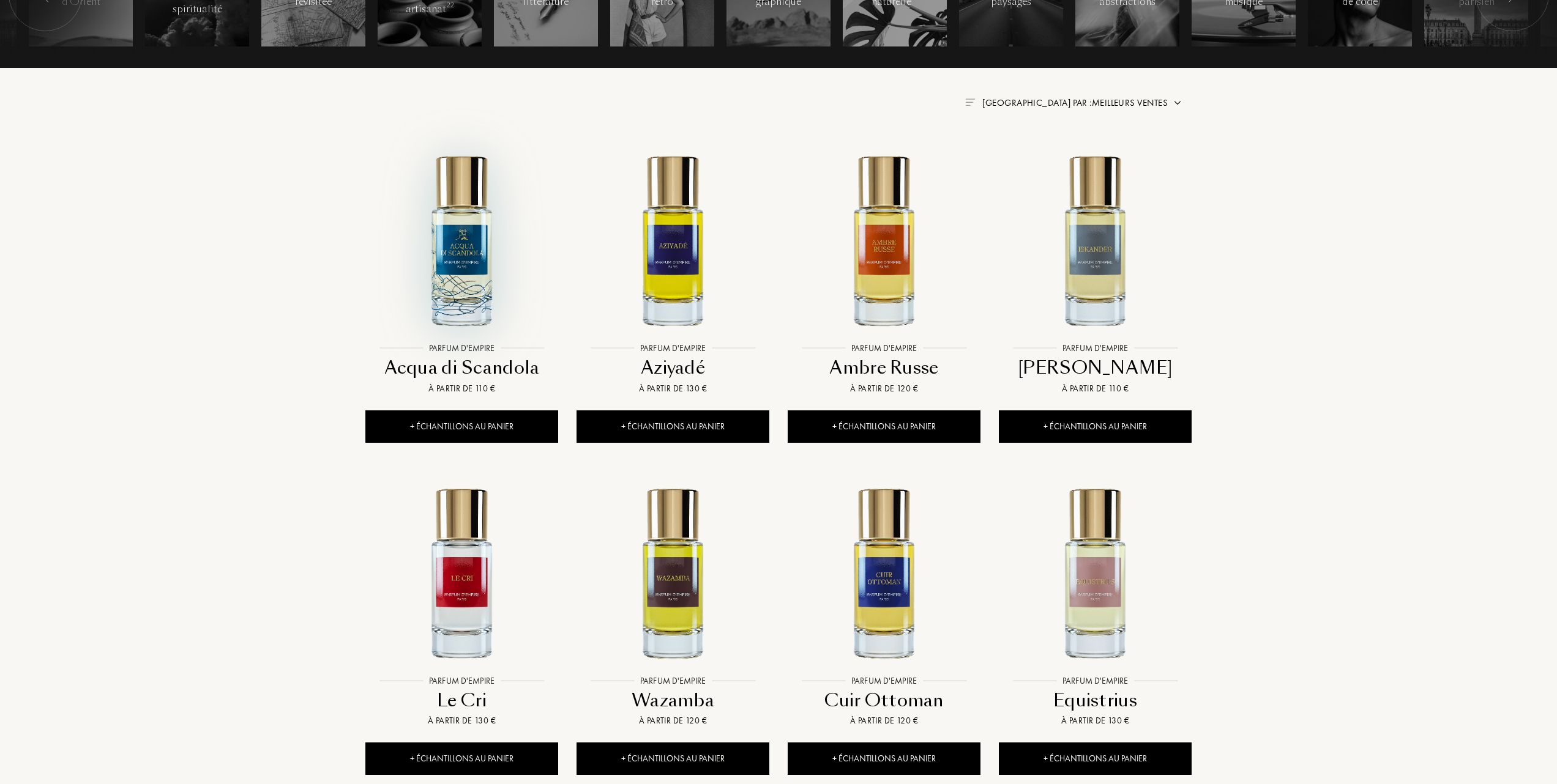
click at [459, 258] on img at bounding box center [461, 240] width 190 height 190
click at [667, 270] on img at bounding box center [672, 240] width 190 height 190
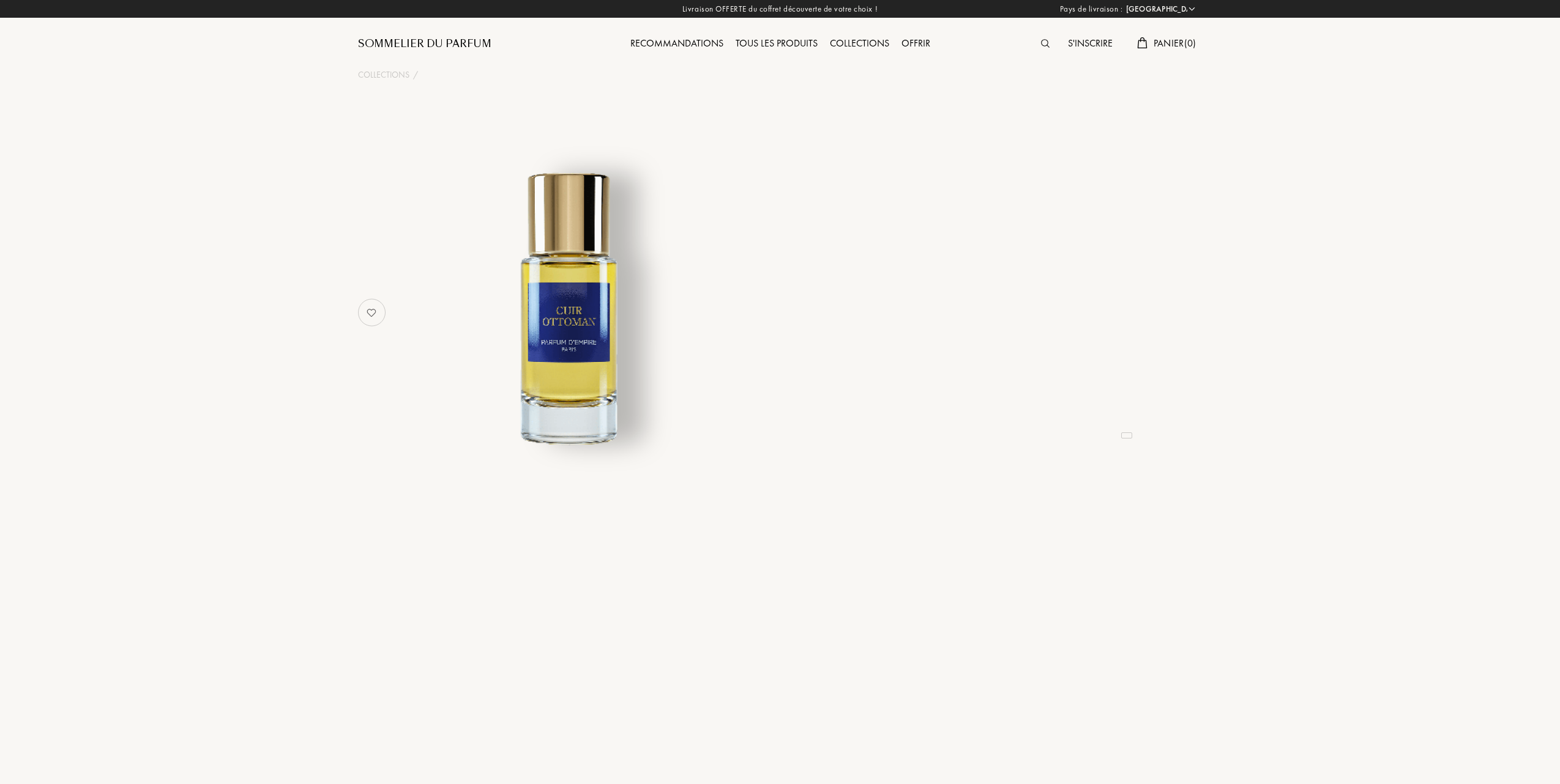
select select "FR"
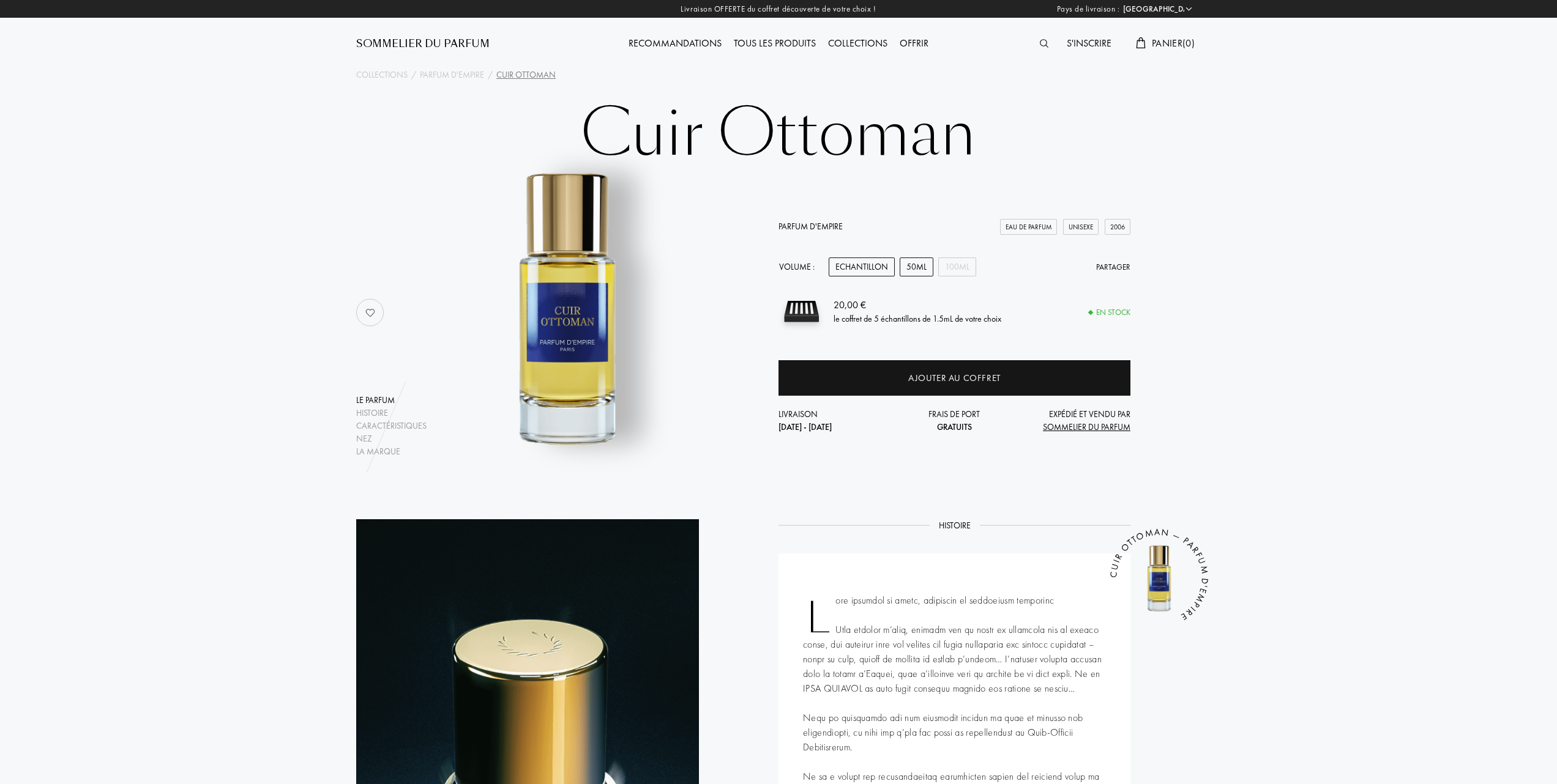
click at [918, 268] on div "50mL" at bounding box center [916, 267] width 34 height 19
click at [958, 267] on div "100mL" at bounding box center [957, 267] width 38 height 19
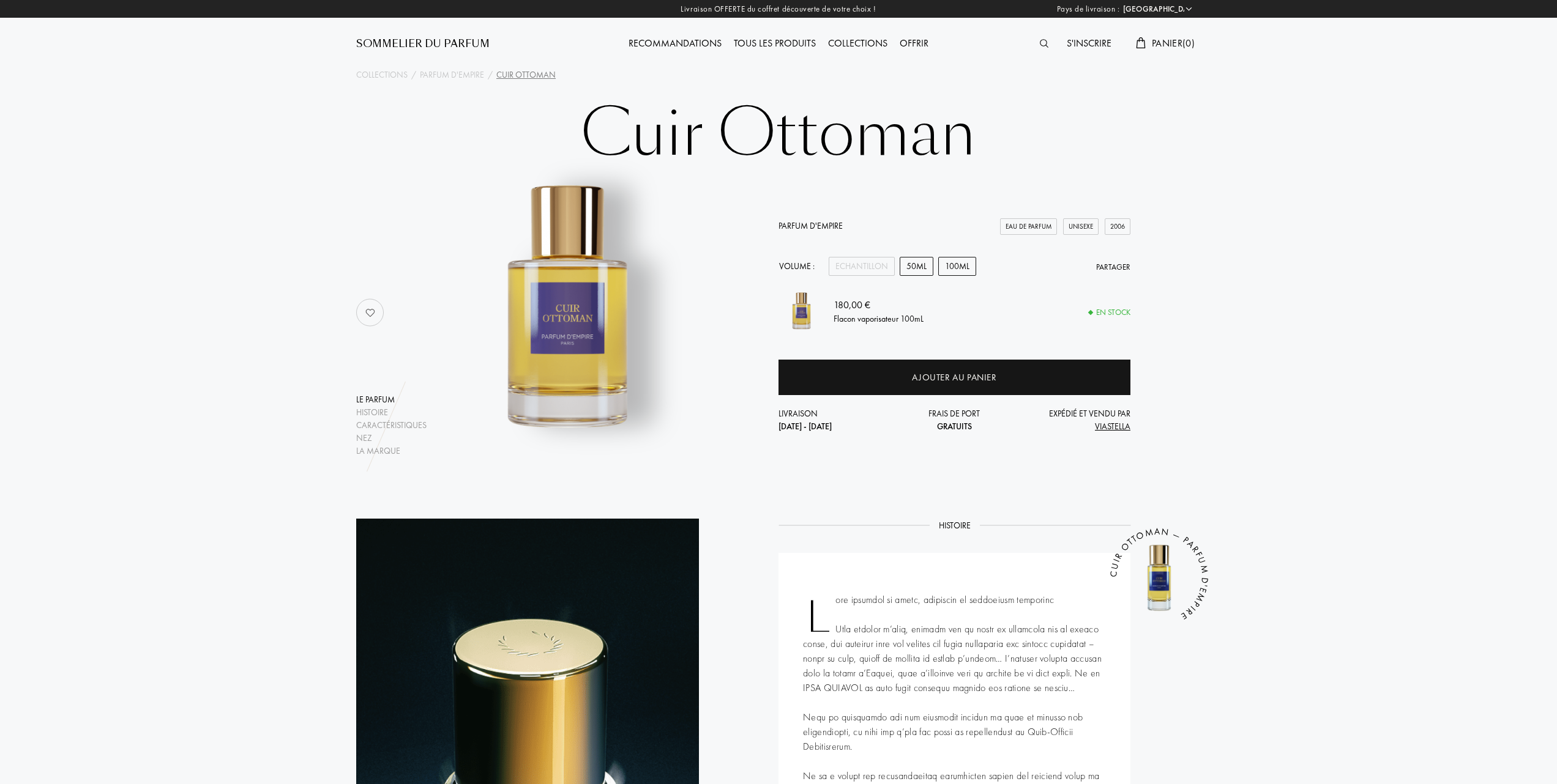
click at [914, 264] on div "50mL" at bounding box center [916, 266] width 34 height 19
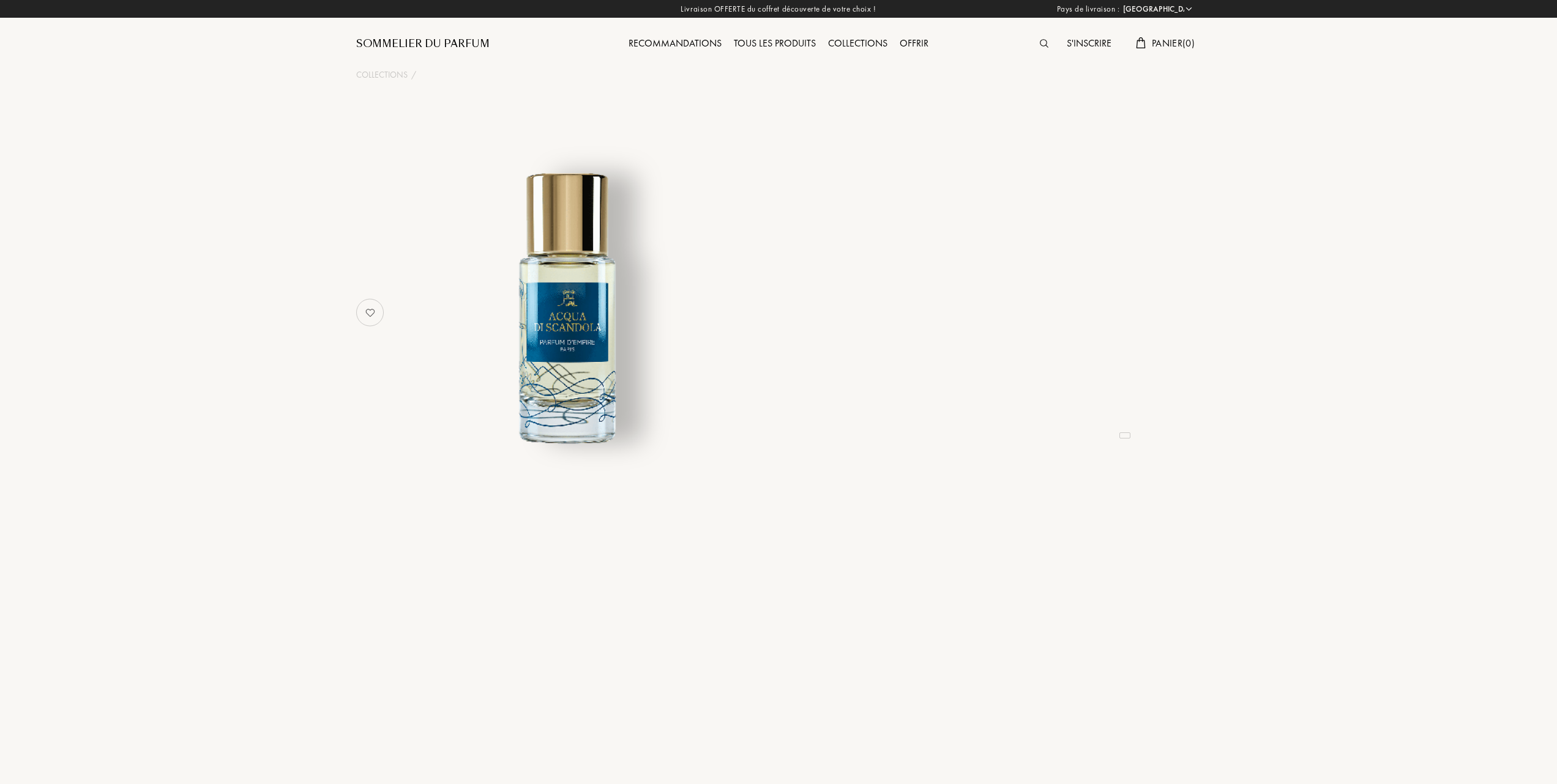
select select "FR"
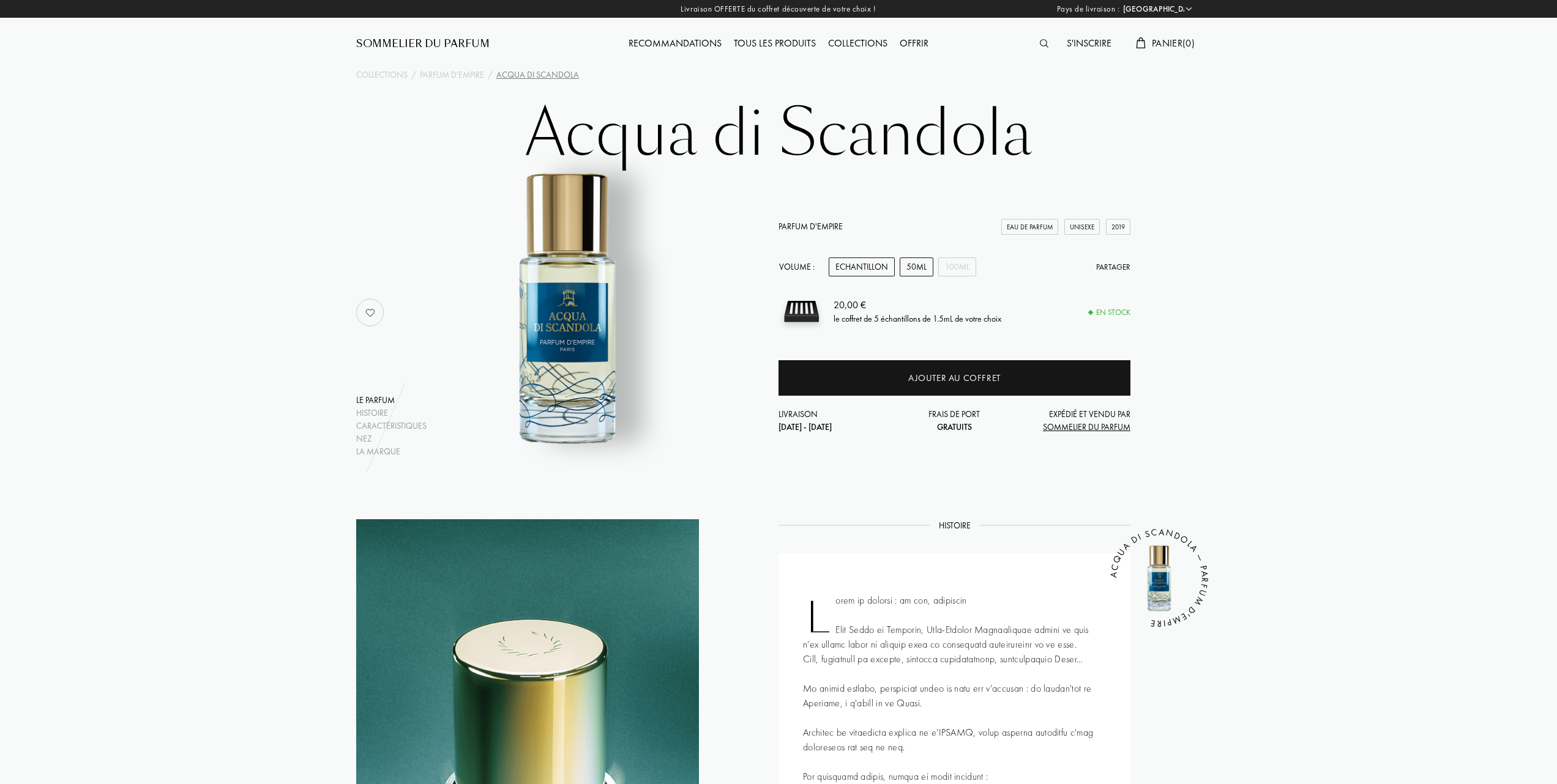
click at [918, 267] on div "50mL" at bounding box center [916, 267] width 34 height 19
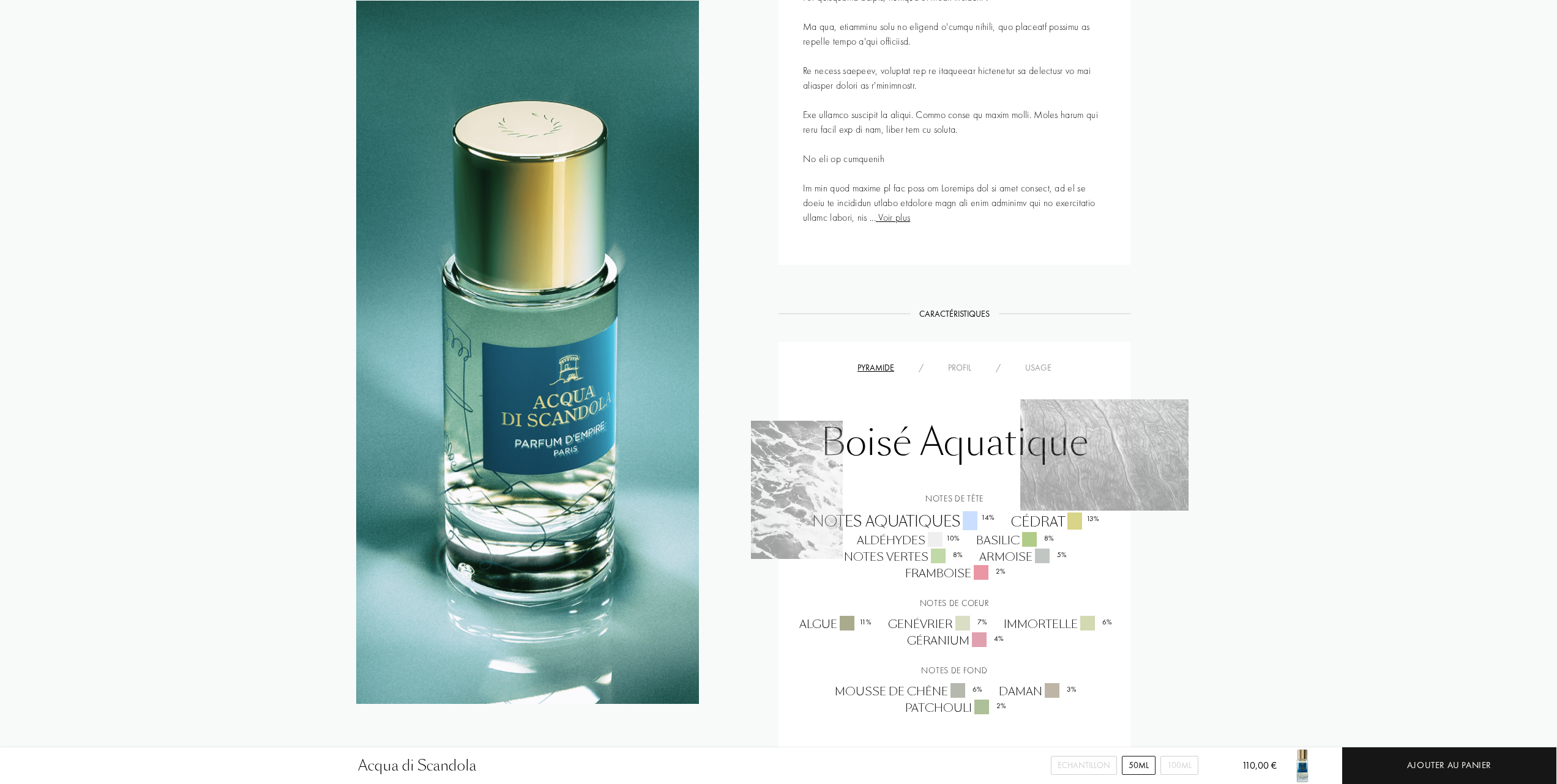
scroll to position [816, 0]
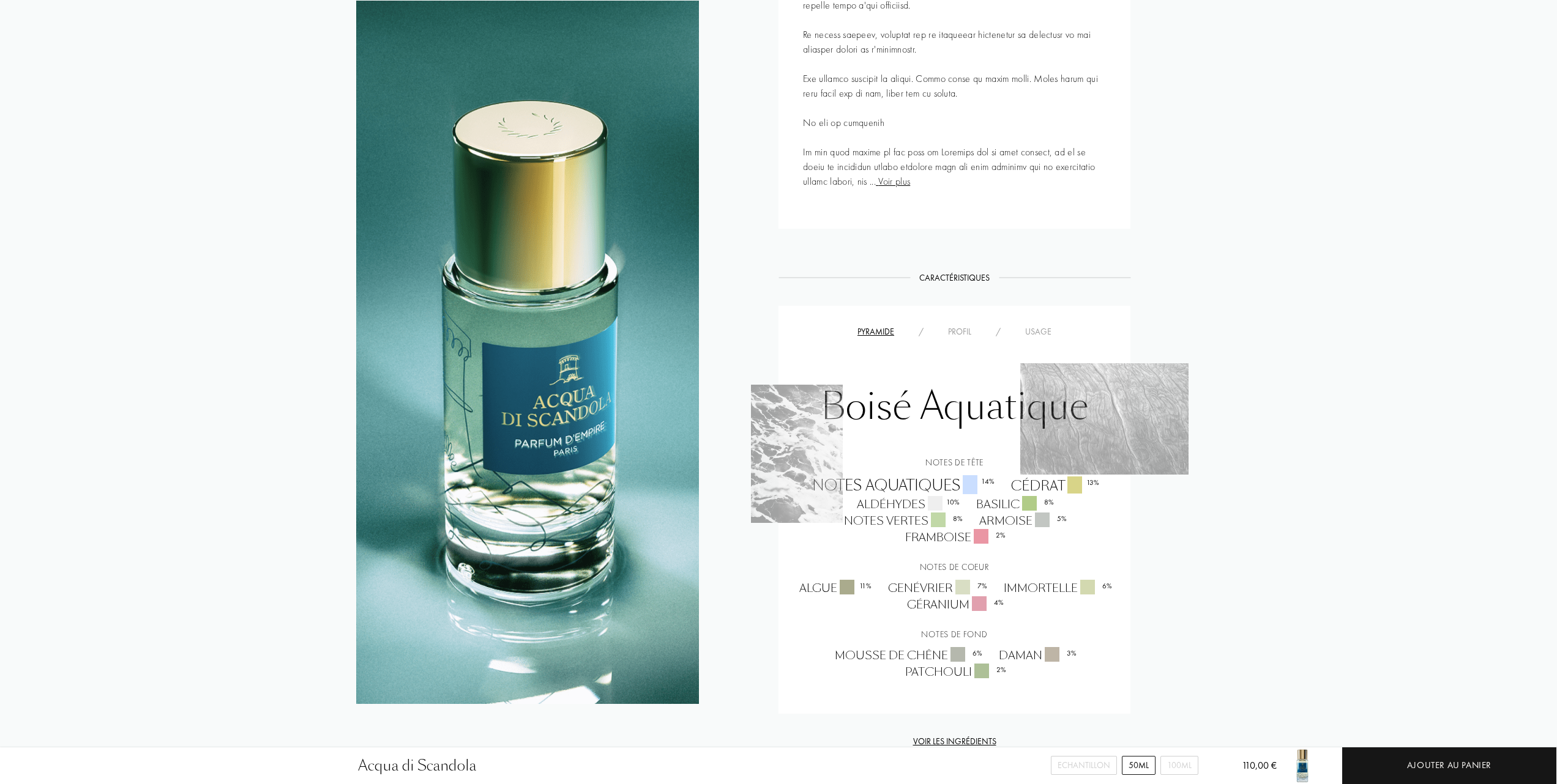
click at [1049, 330] on div "Usage" at bounding box center [1038, 332] width 51 height 13
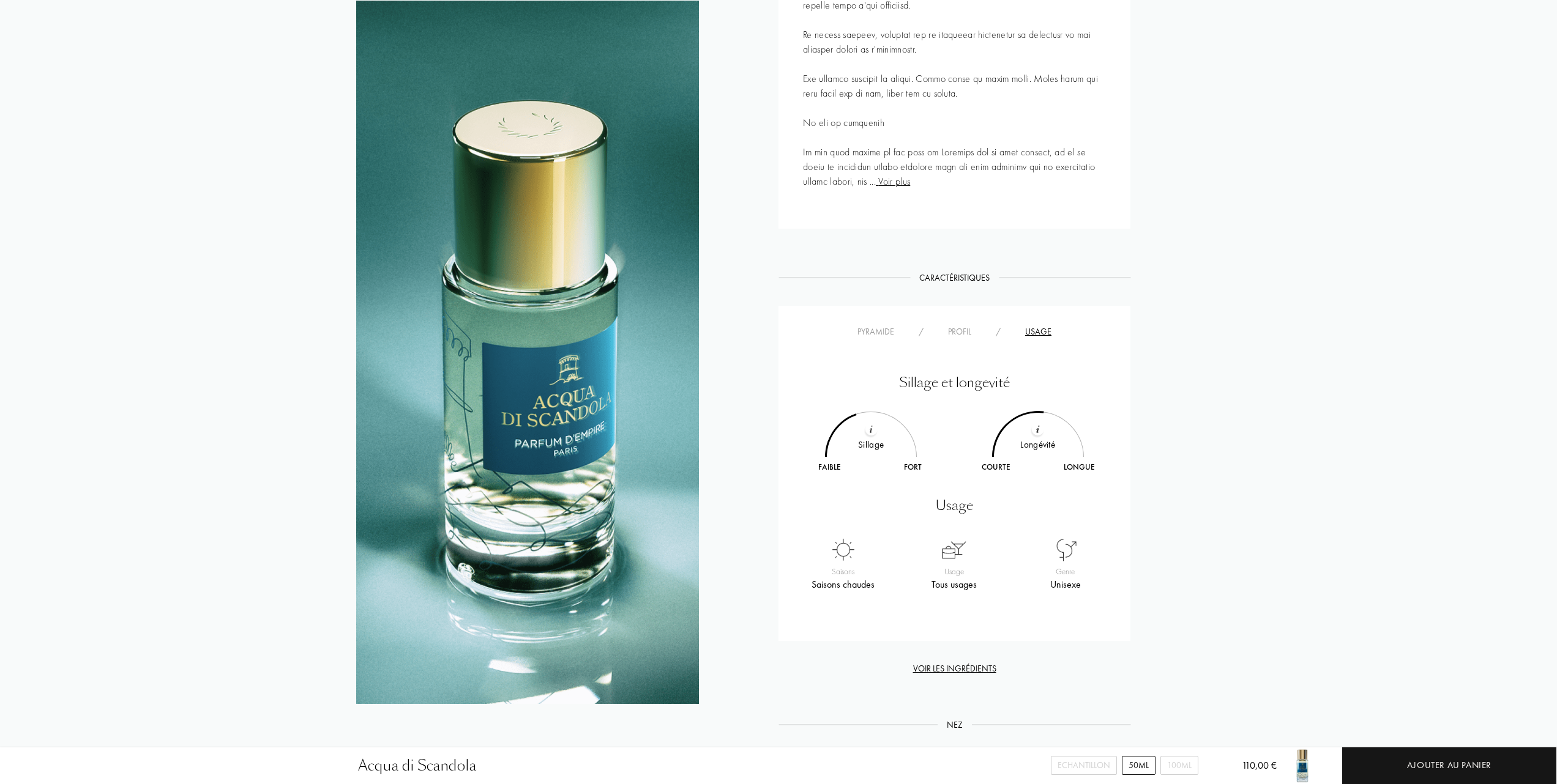
click at [970, 329] on div "Profil" at bounding box center [960, 332] width 48 height 13
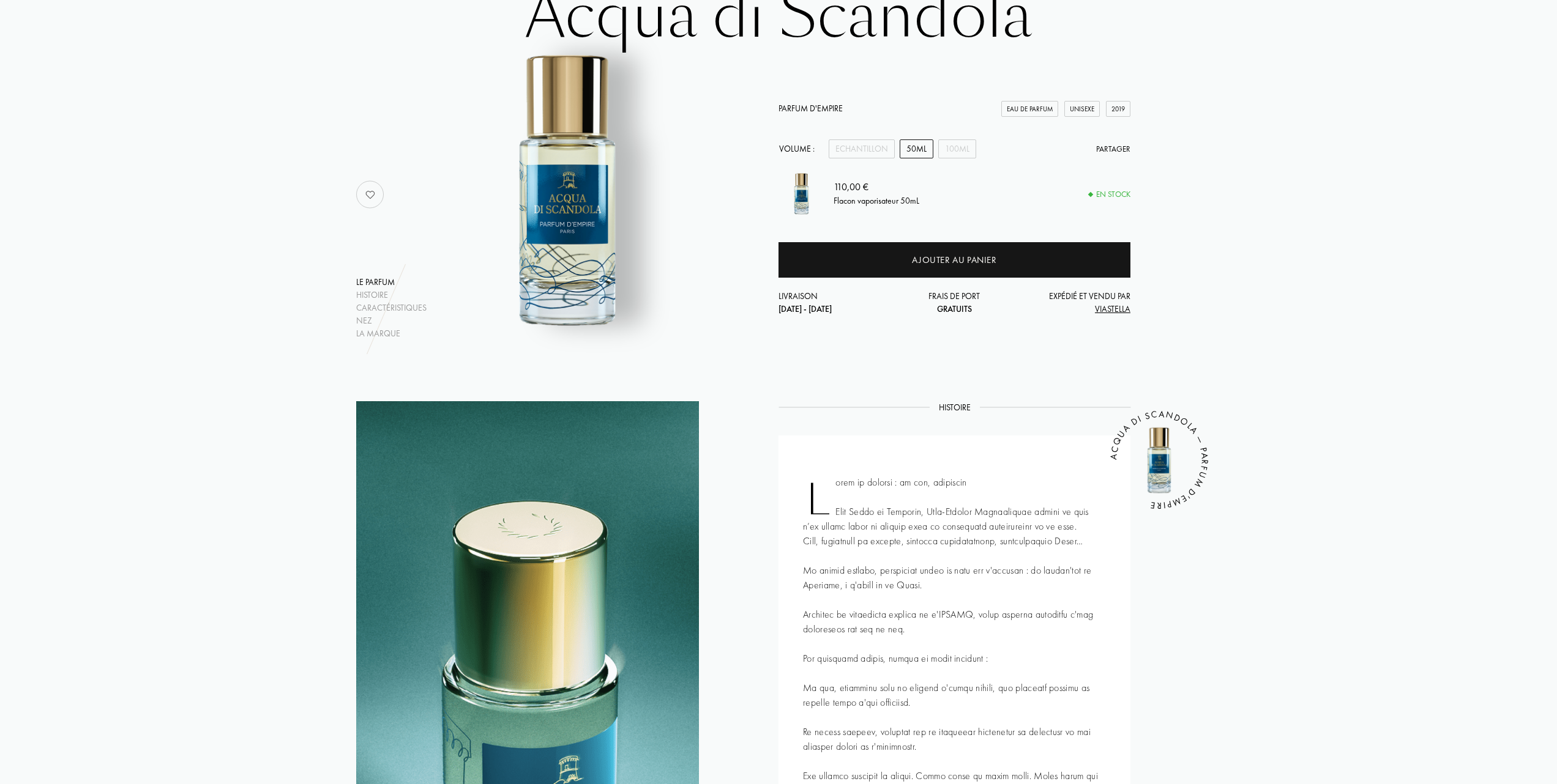
scroll to position [0, 0]
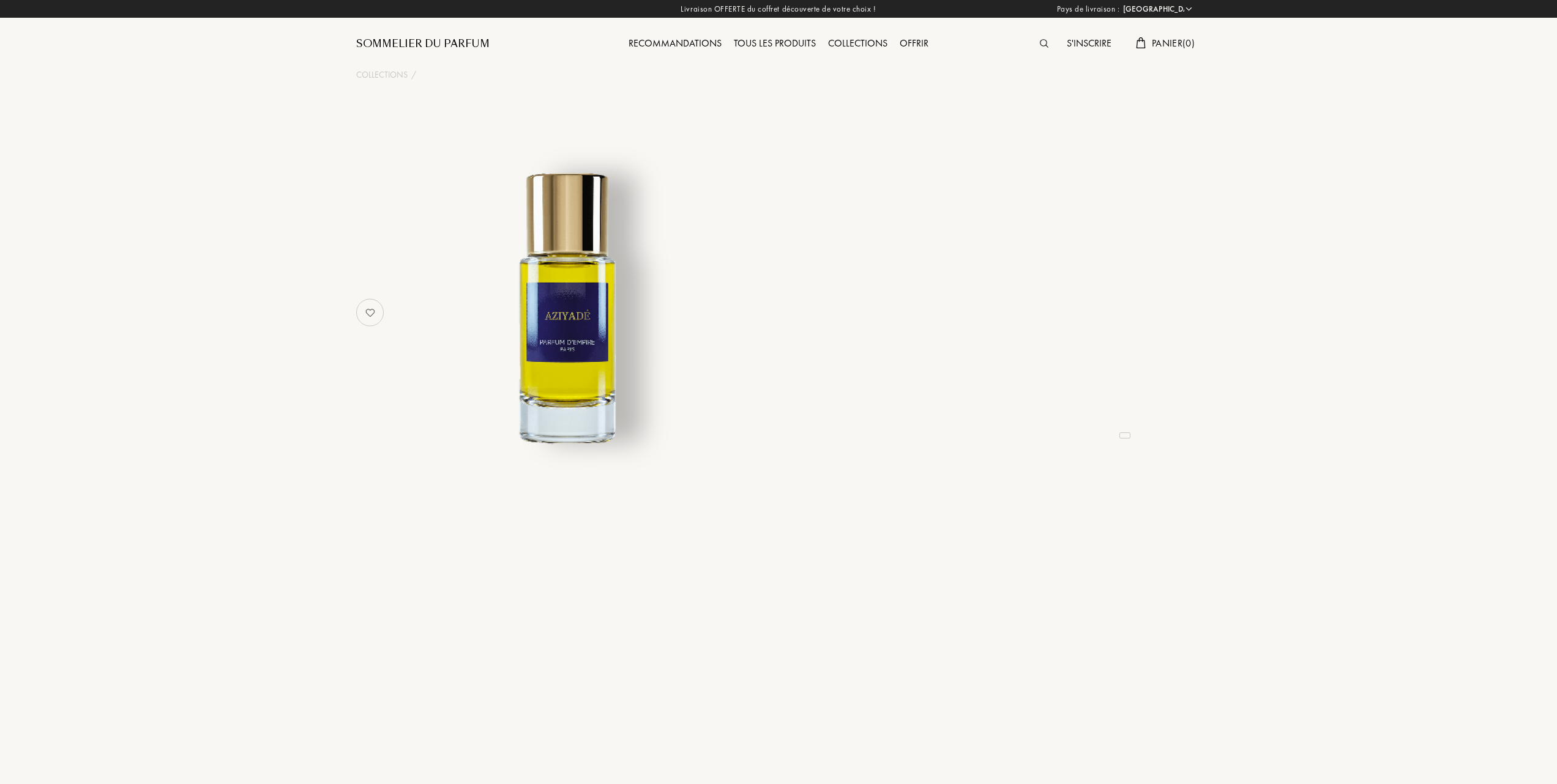
select select "FR"
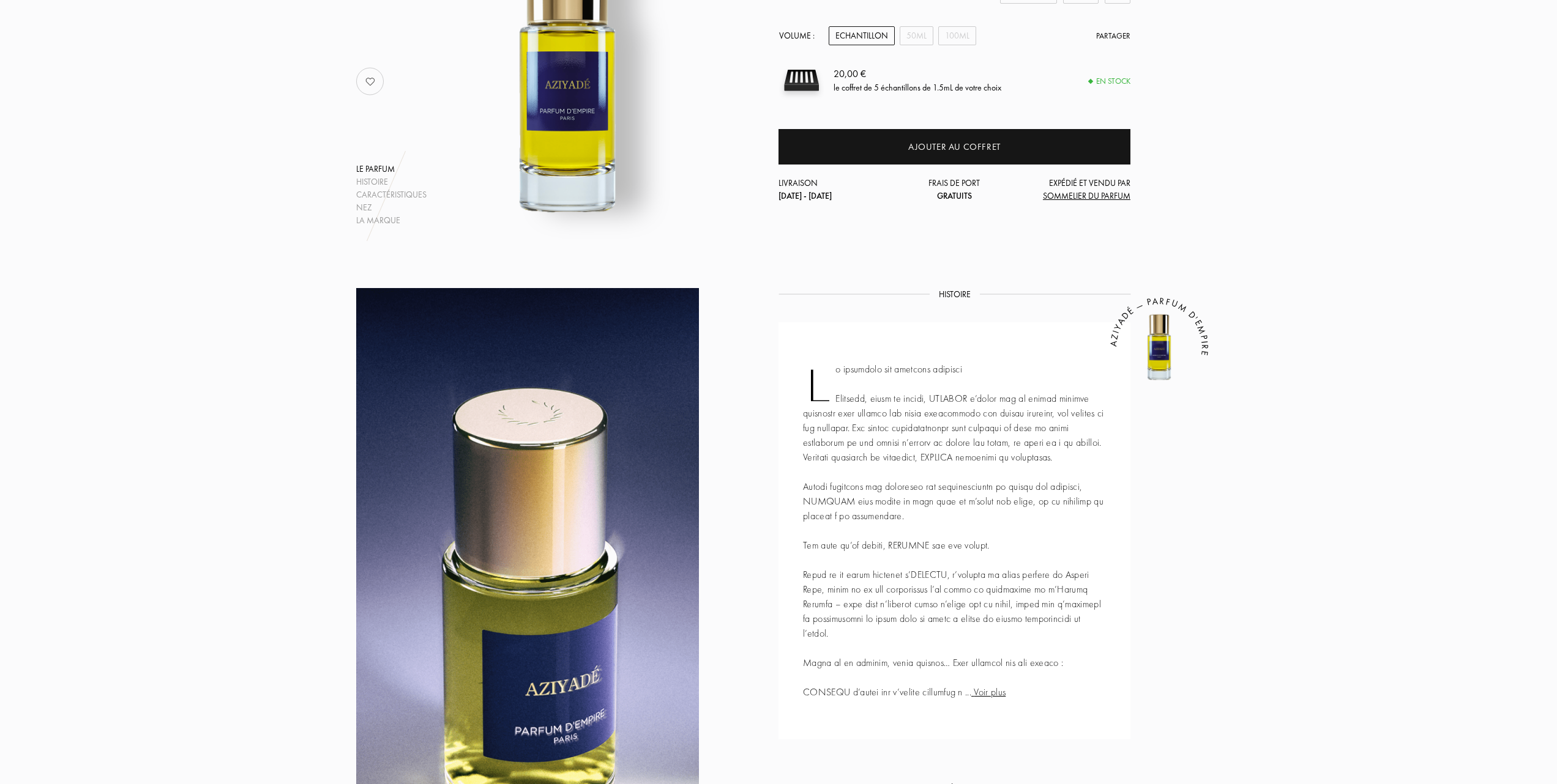
scroll to position [163, 0]
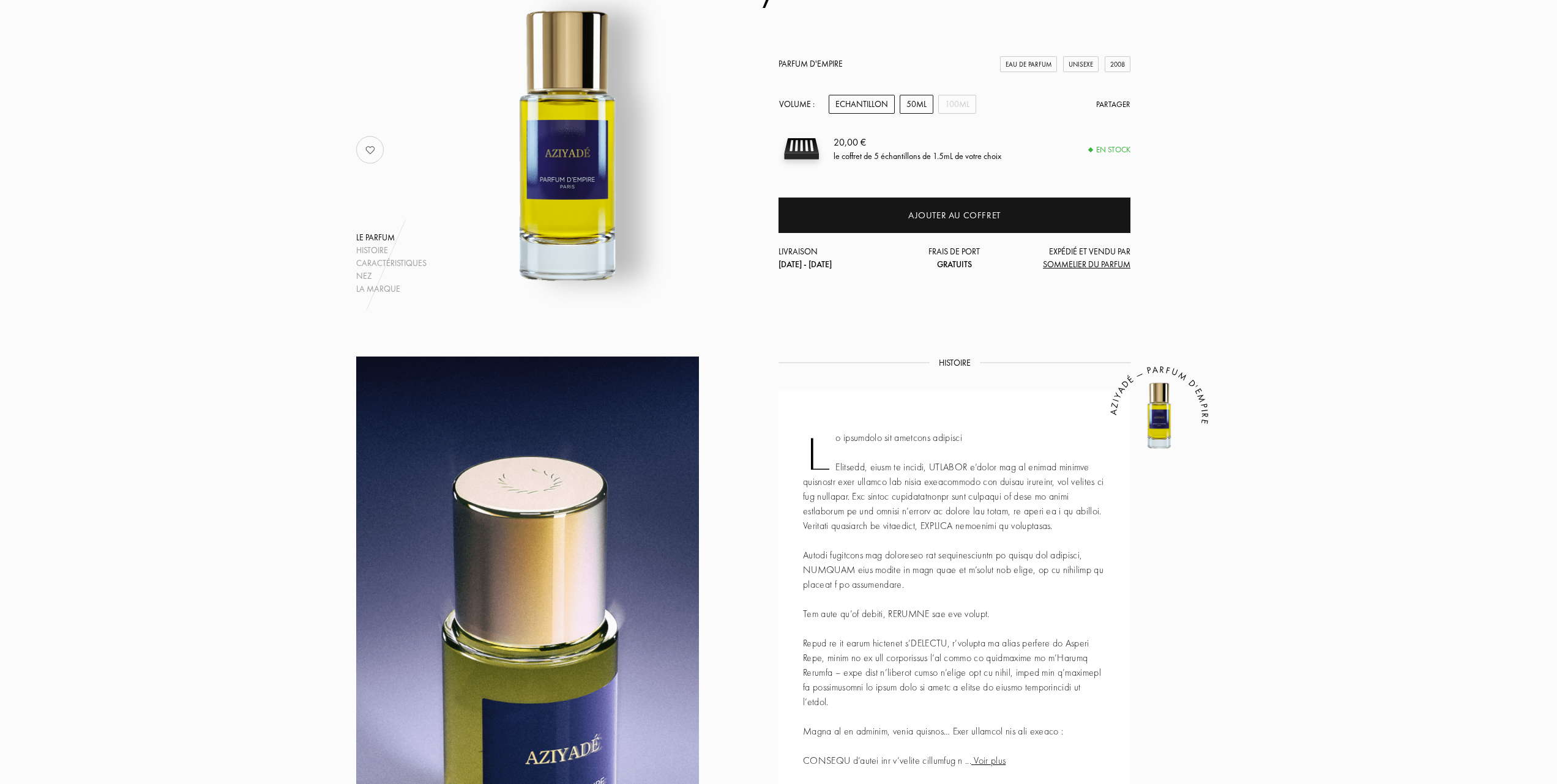
click at [916, 105] on div "50mL" at bounding box center [916, 104] width 34 height 19
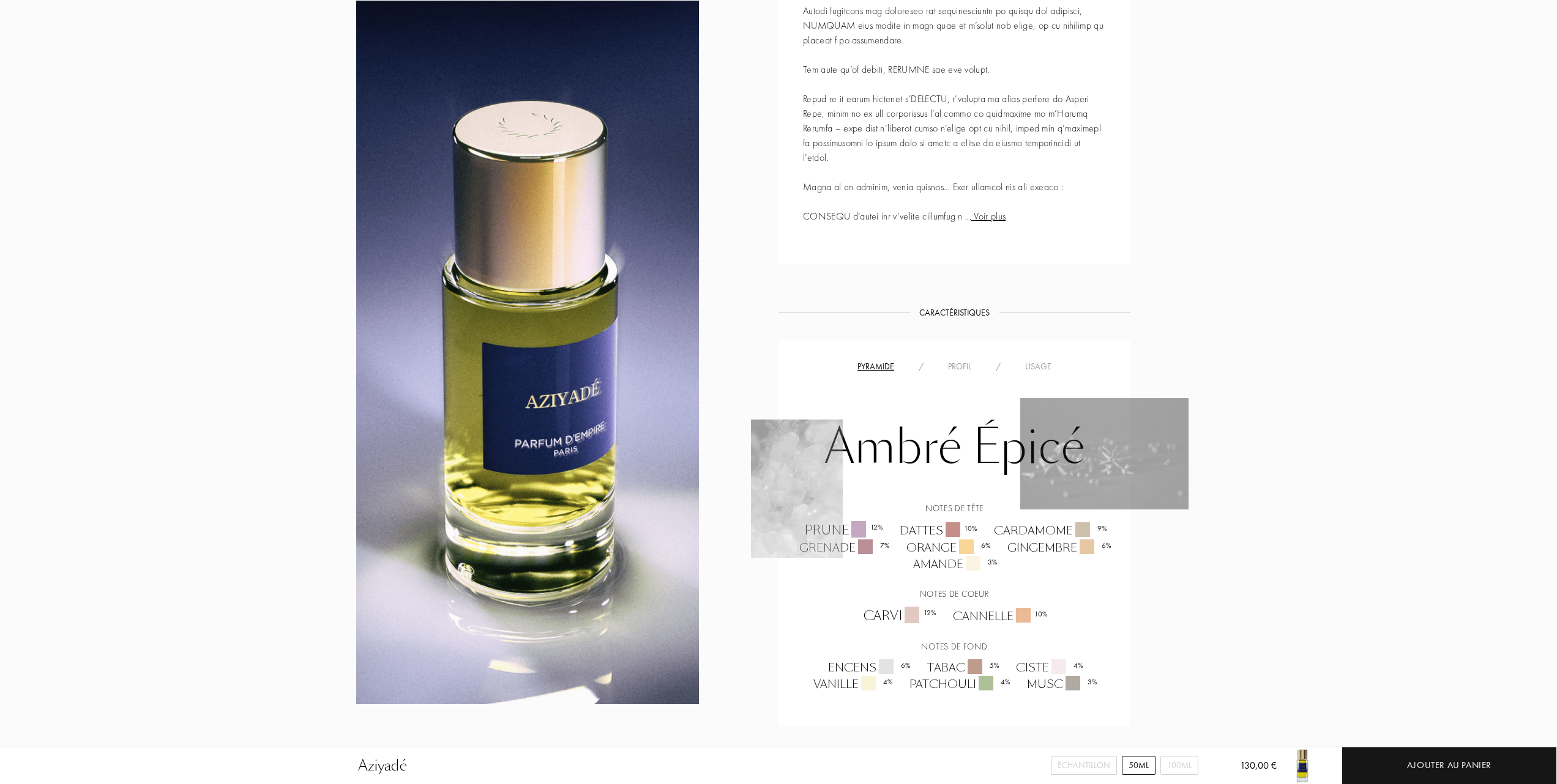
scroll to position [718, 0]
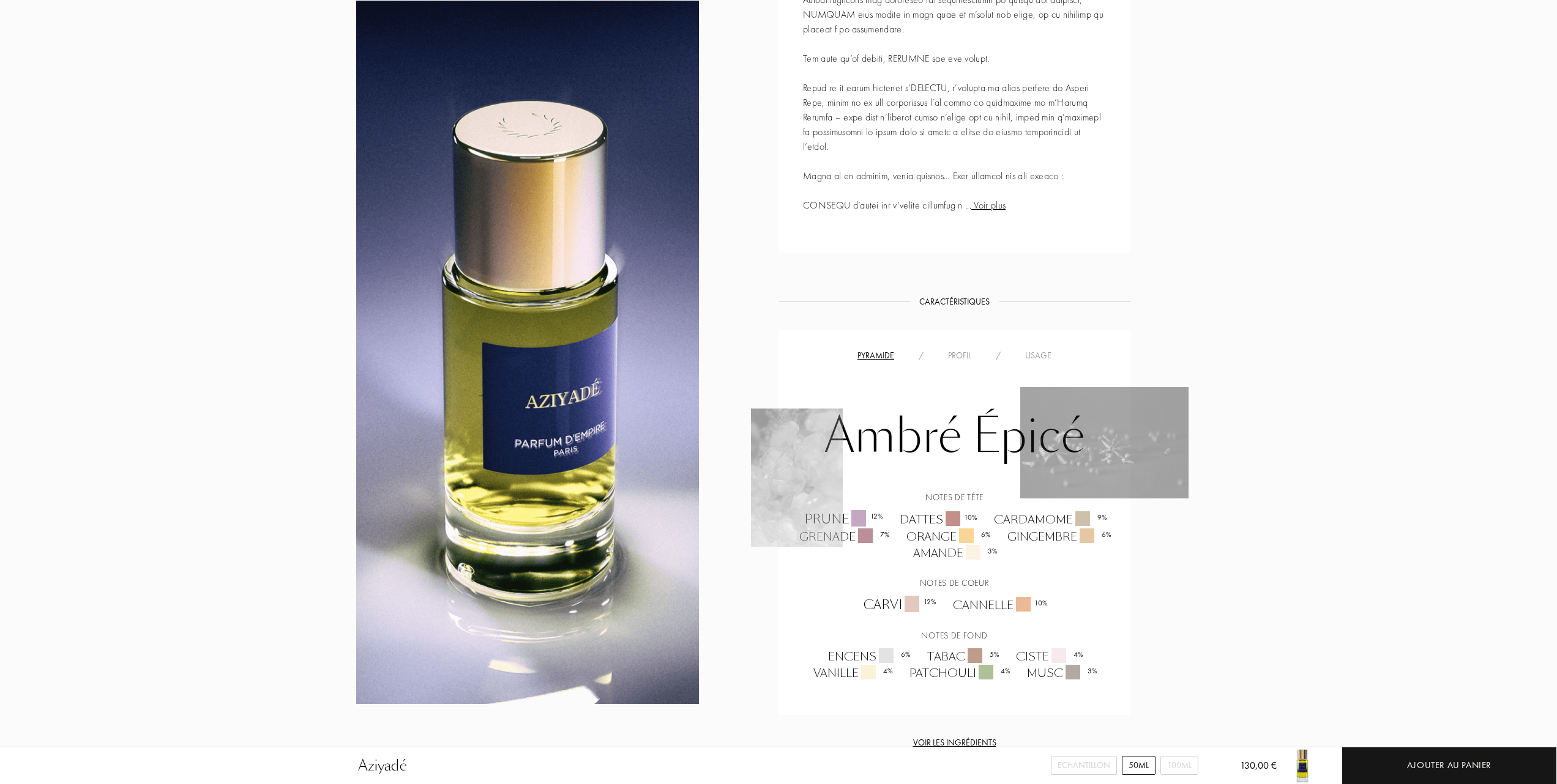
click at [965, 356] on div "Profil" at bounding box center [960, 356] width 48 height 13
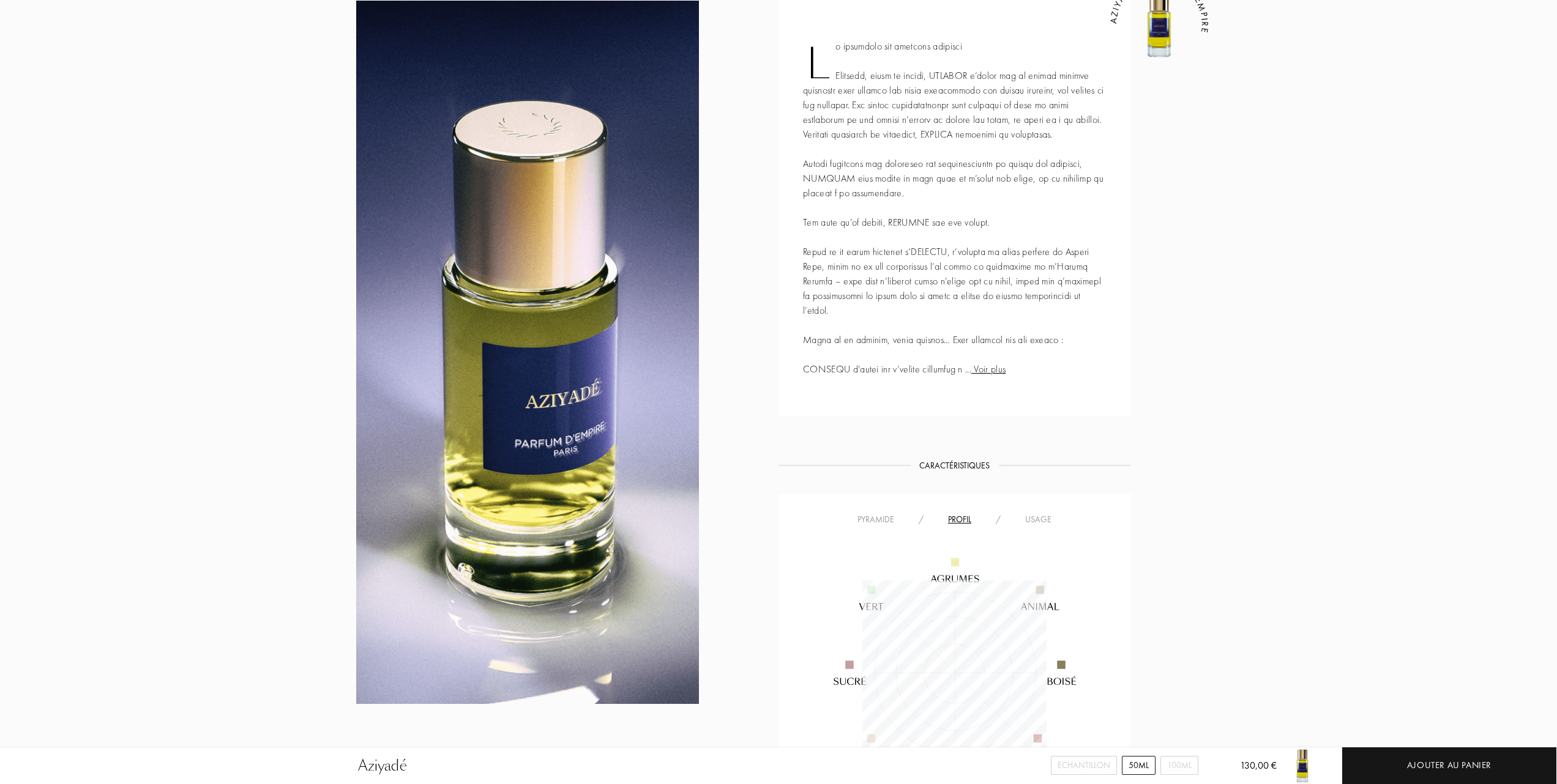
scroll to position [555, 0]
click at [1040, 521] on div "Usage" at bounding box center [1038, 519] width 51 height 13
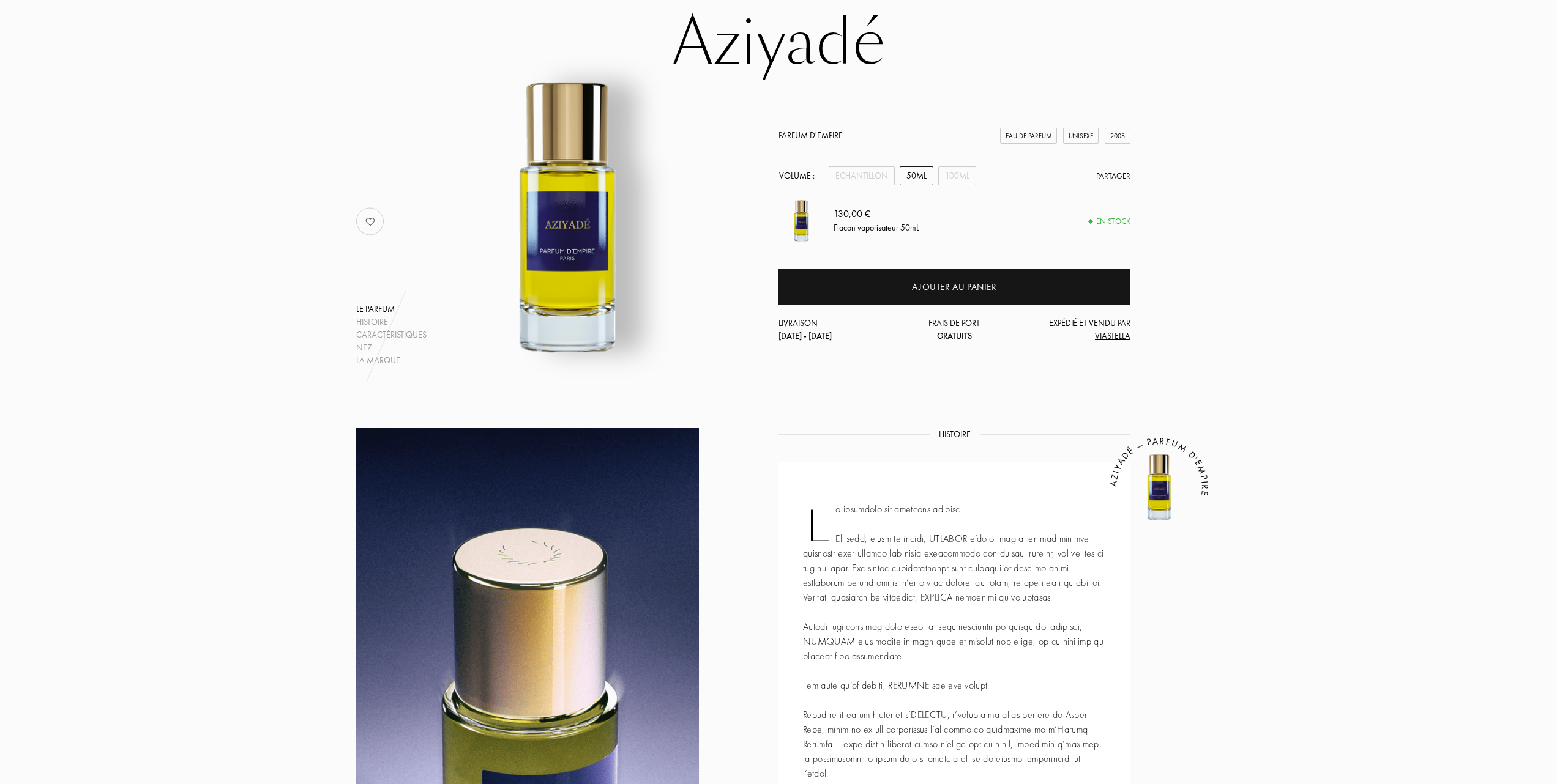
scroll to position [0, 0]
